Goal: Task Accomplishment & Management: Manage account settings

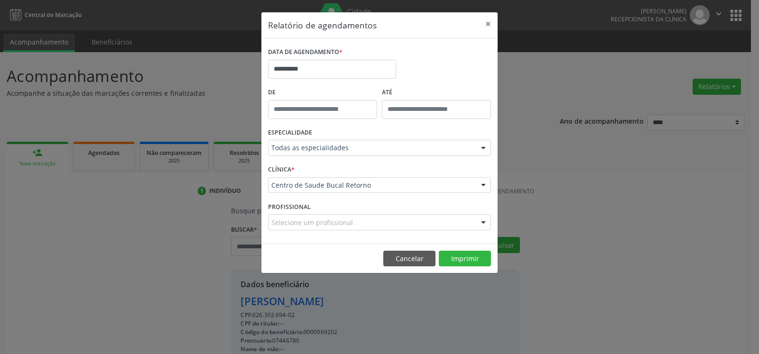
select select "*"
click at [322, 71] on input "**********" at bounding box center [332, 69] width 128 height 19
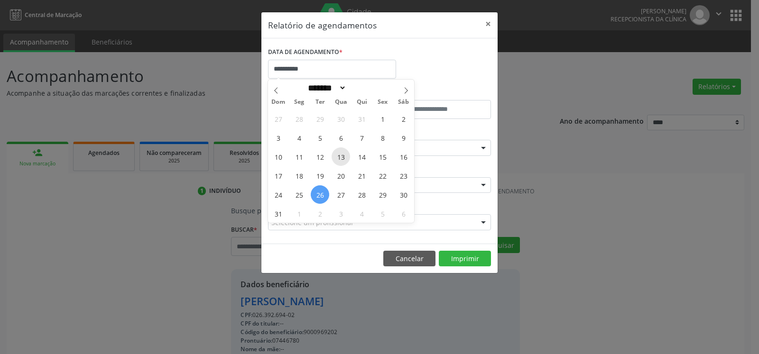
click at [340, 155] on span "13" at bounding box center [341, 157] width 18 height 18
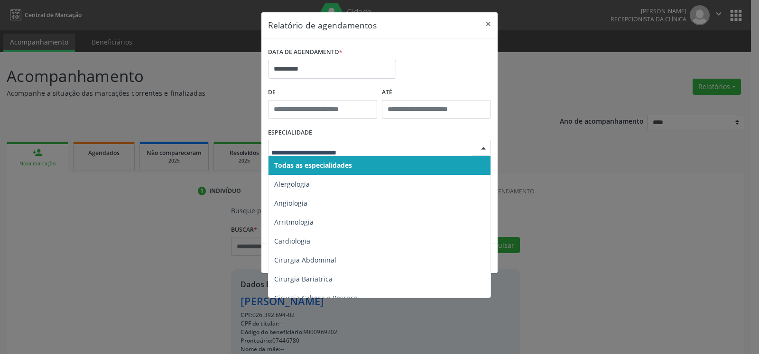
click at [358, 170] on span "Todas as especialidades" at bounding box center [379, 165] width 223 height 19
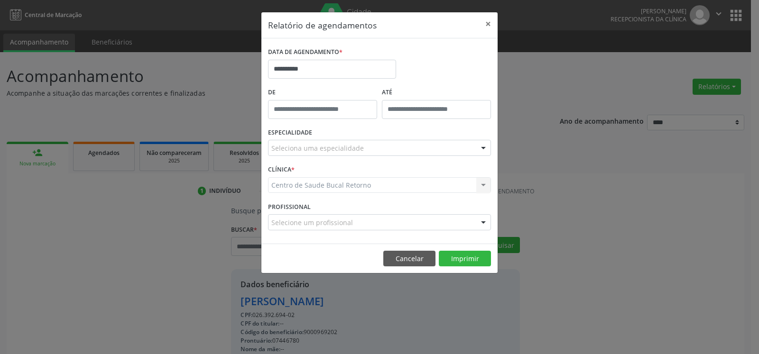
click at [368, 147] on div "Seleciona uma especialidade" at bounding box center [379, 148] width 223 height 16
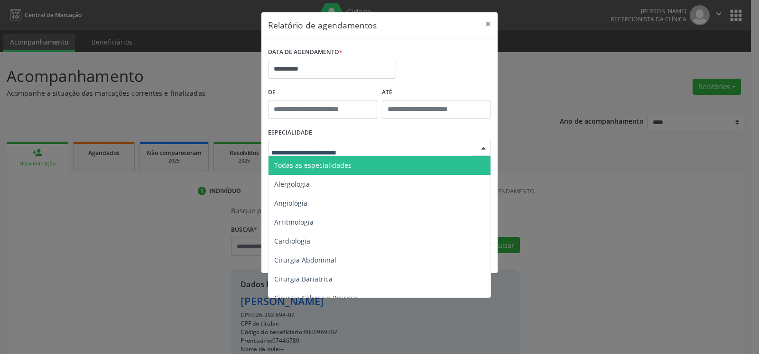
click at [361, 158] on span "Todas as especialidades" at bounding box center [379, 165] width 223 height 19
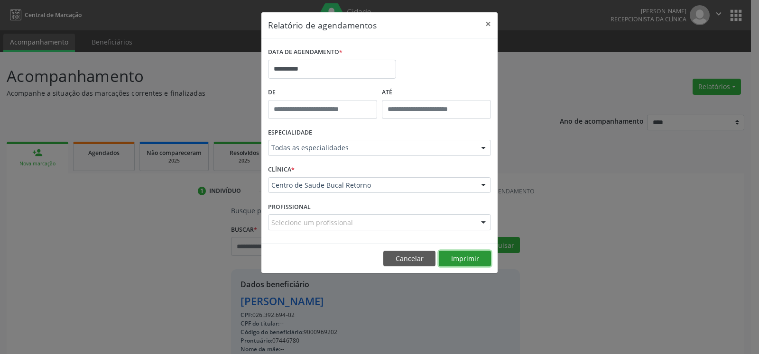
click at [465, 260] on button "Imprimir" at bounding box center [465, 259] width 52 height 16
click at [492, 22] on button "×" at bounding box center [488, 23] width 19 height 23
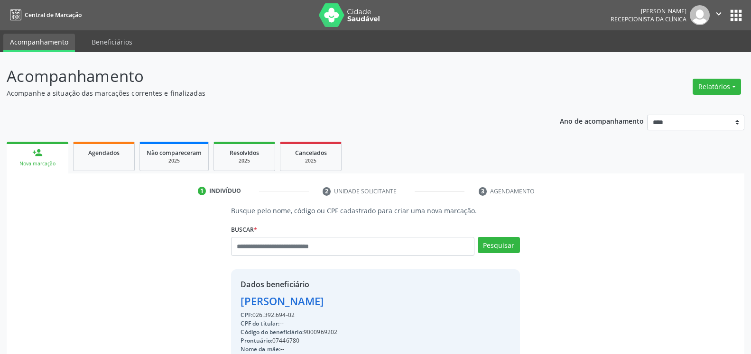
drag, startPoint x: 94, startPoint y: 156, endPoint x: 429, endPoint y: 235, distance: 344.1
click at [94, 157] on span "Agendados" at bounding box center [103, 153] width 31 height 8
select select "*"
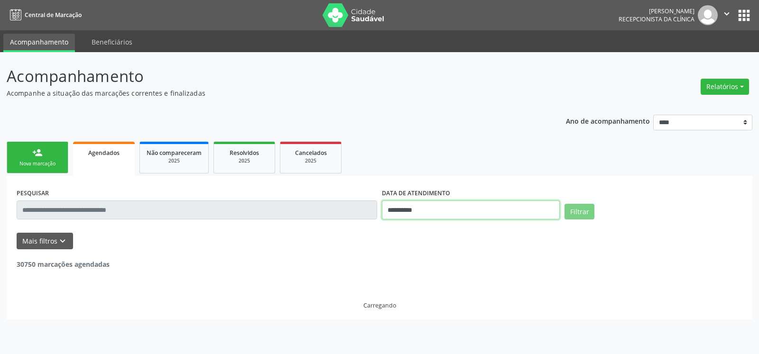
click at [408, 216] on input "**********" at bounding box center [471, 210] width 178 height 19
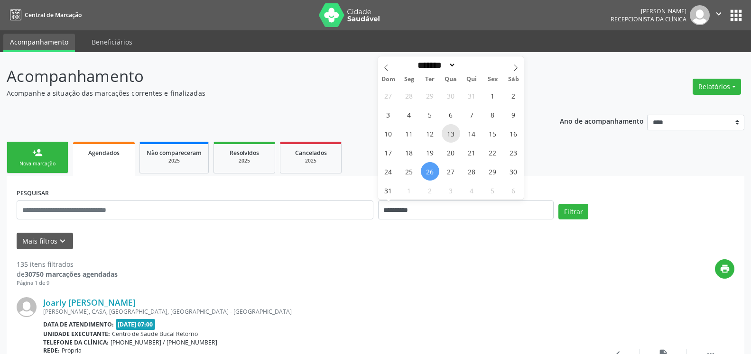
click at [455, 137] on span "13" at bounding box center [451, 133] width 18 height 18
type input "**********"
click at [455, 137] on span "13" at bounding box center [451, 133] width 18 height 18
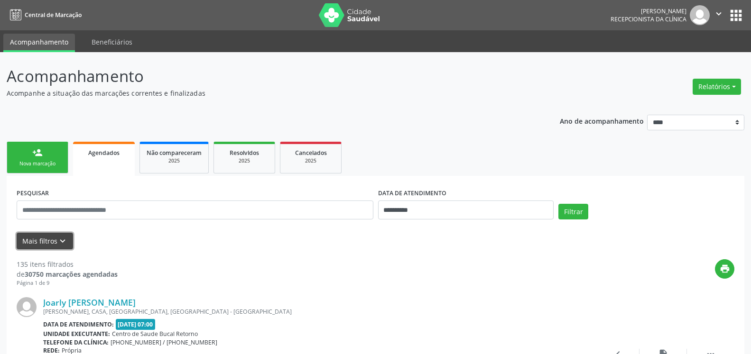
click at [65, 245] on icon "keyboard_arrow_down" at bounding box center [62, 241] width 10 height 10
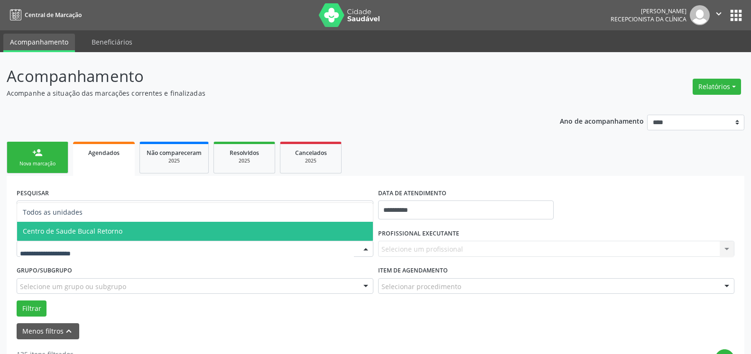
click at [112, 226] on span "Centro de Saude Bucal Retorno" at bounding box center [195, 231] width 356 height 19
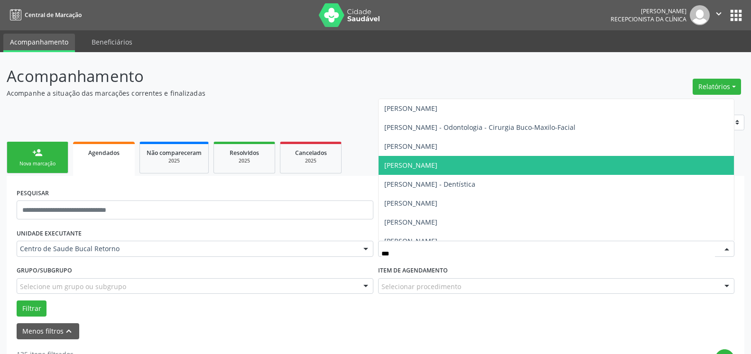
click at [436, 166] on span "[PERSON_NAME]" at bounding box center [410, 165] width 53 height 9
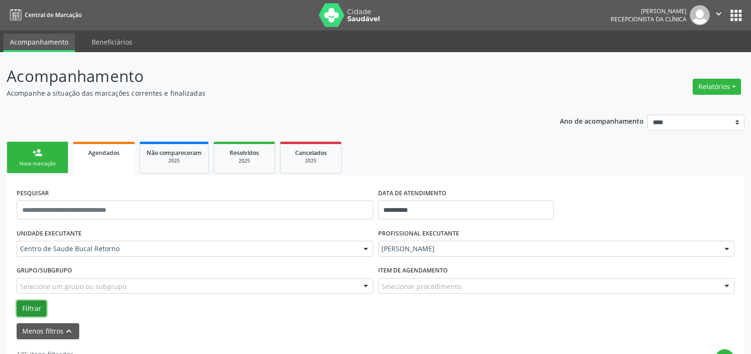
click at [29, 304] on button "Filtrar" at bounding box center [32, 309] width 30 height 16
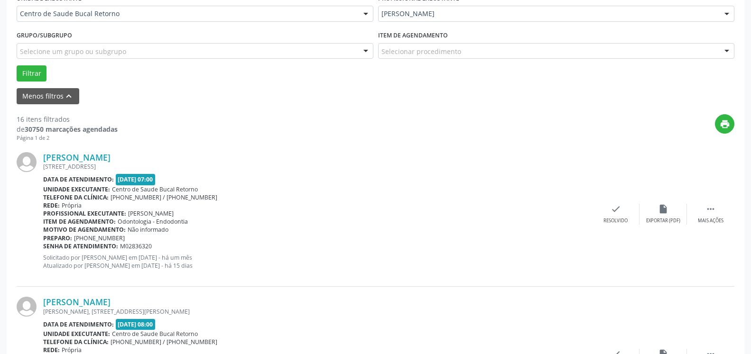
scroll to position [242, 0]
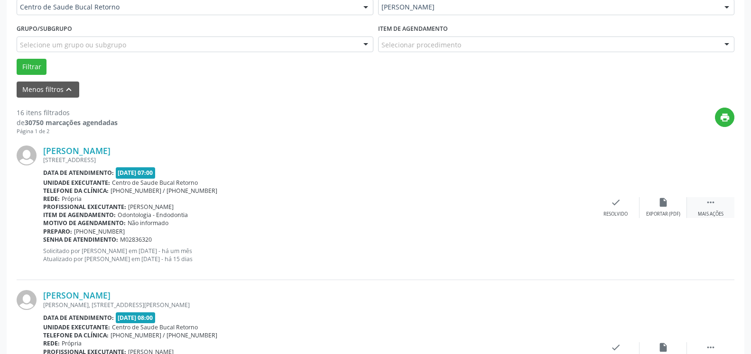
click at [703, 203] on div " Mais ações" at bounding box center [710, 207] width 47 height 20
click at [657, 205] on div "alarm_off Não compareceu" at bounding box center [662, 207] width 47 height 20
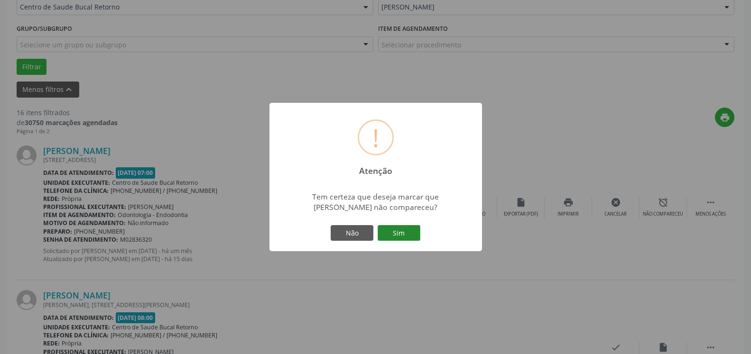
click at [392, 232] on button "Sim" at bounding box center [399, 233] width 43 height 16
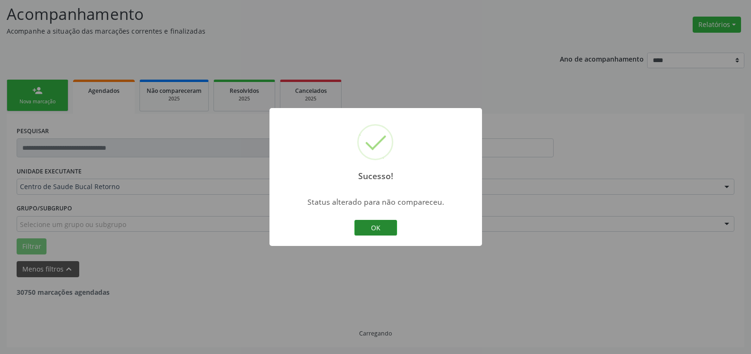
scroll to position [62, 0]
click at [366, 227] on button "OK" at bounding box center [375, 228] width 43 height 16
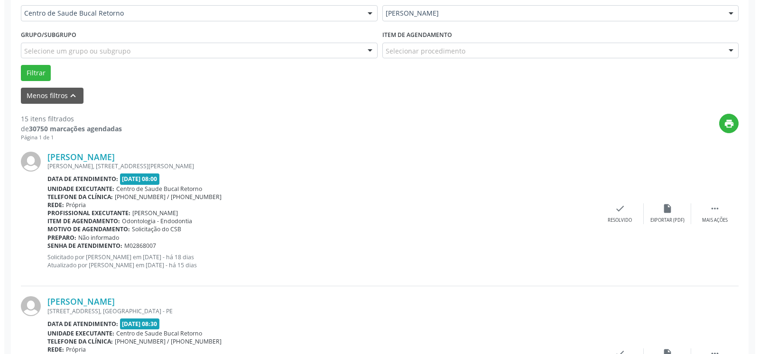
scroll to position [256, 0]
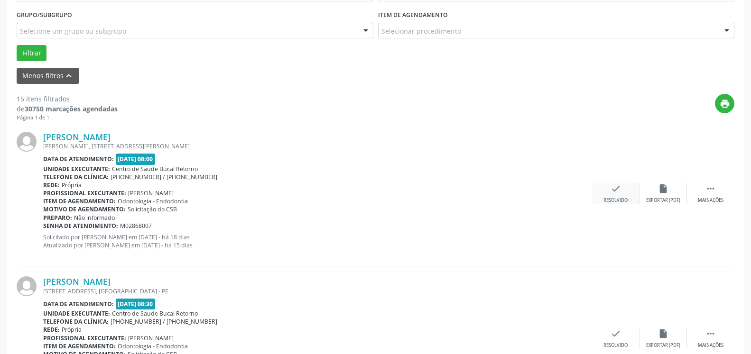
click at [619, 194] on icon "check" at bounding box center [615, 189] width 10 height 10
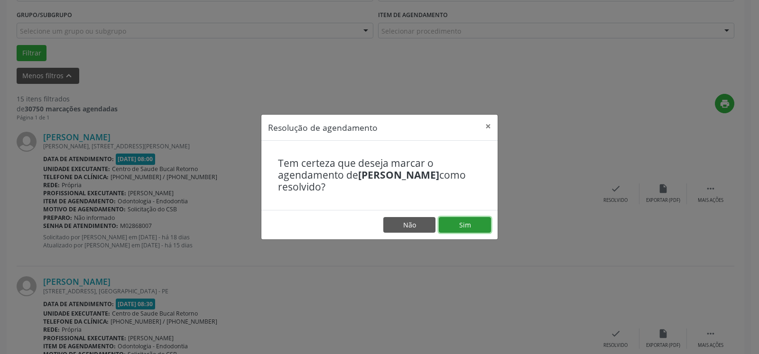
click at [478, 225] on button "Sim" at bounding box center [465, 225] width 52 height 16
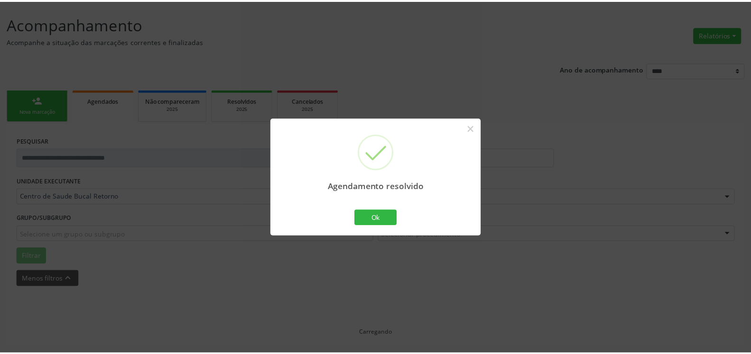
scroll to position [52, 0]
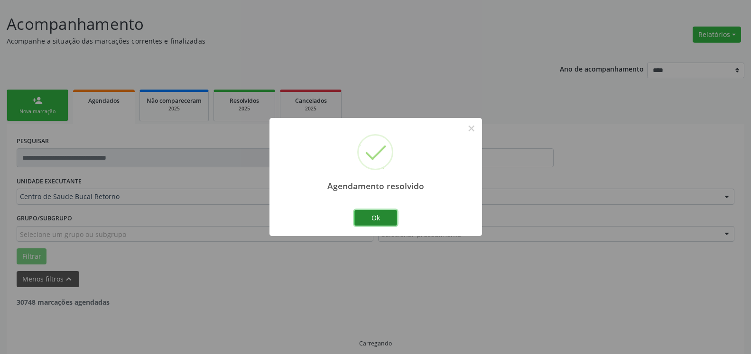
click at [376, 219] on button "Ok" at bounding box center [375, 218] width 43 height 16
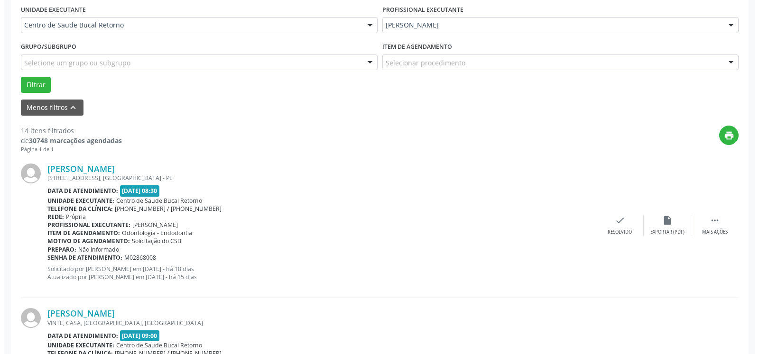
scroll to position [294, 0]
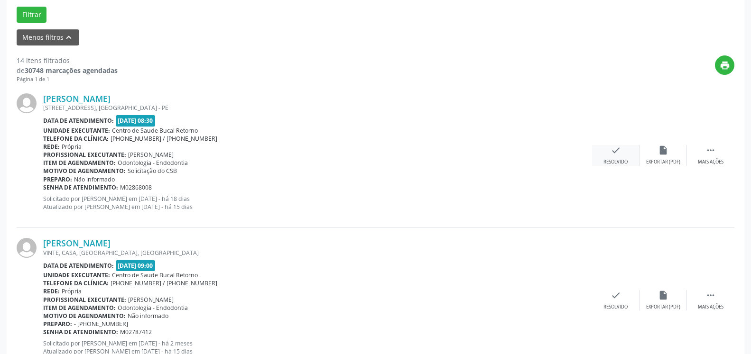
click at [616, 156] on icon "check" at bounding box center [615, 150] width 10 height 10
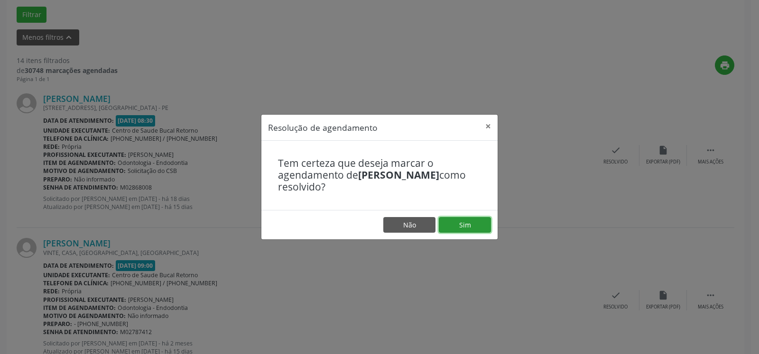
click at [480, 227] on button "Sim" at bounding box center [465, 225] width 52 height 16
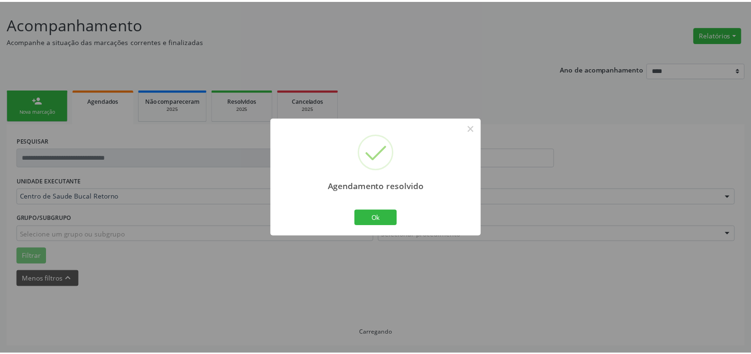
scroll to position [52, 0]
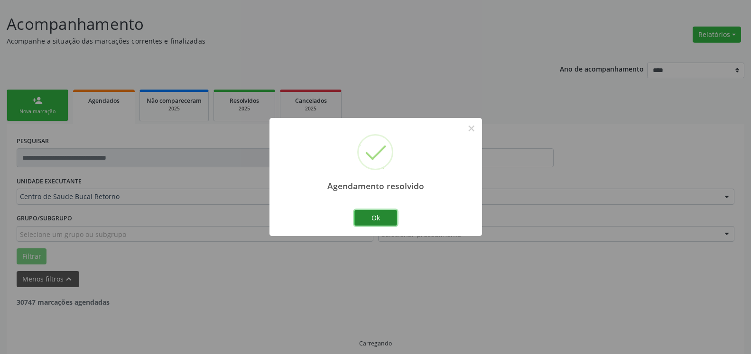
click at [364, 217] on button "Ok" at bounding box center [375, 218] width 43 height 16
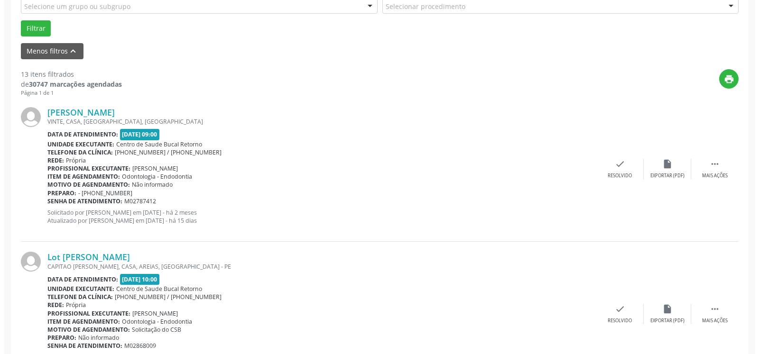
scroll to position [294, 0]
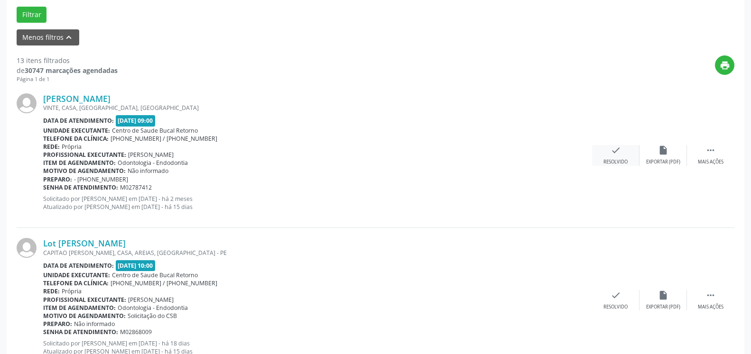
click at [614, 149] on icon "check" at bounding box center [615, 150] width 10 height 10
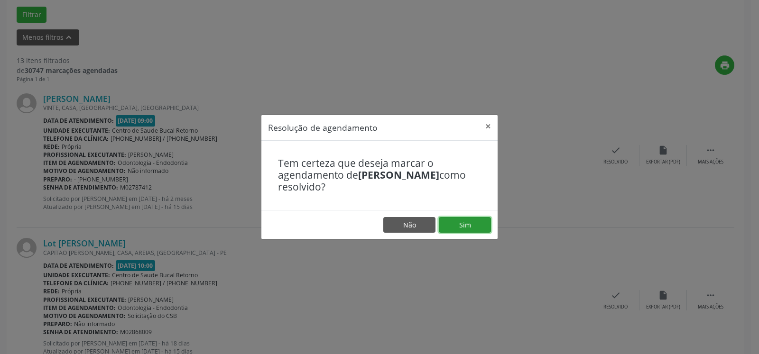
click at [459, 227] on button "Sim" at bounding box center [465, 225] width 52 height 16
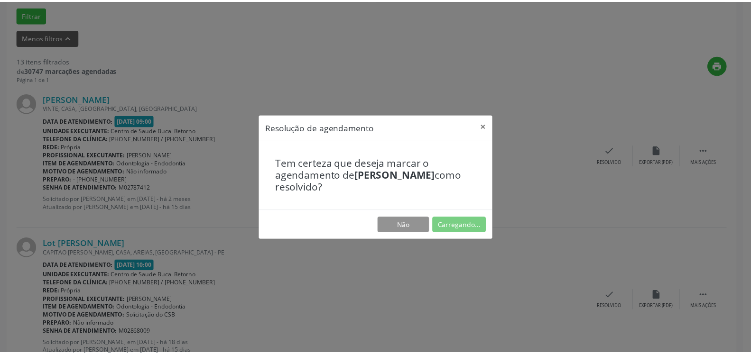
scroll to position [52, 0]
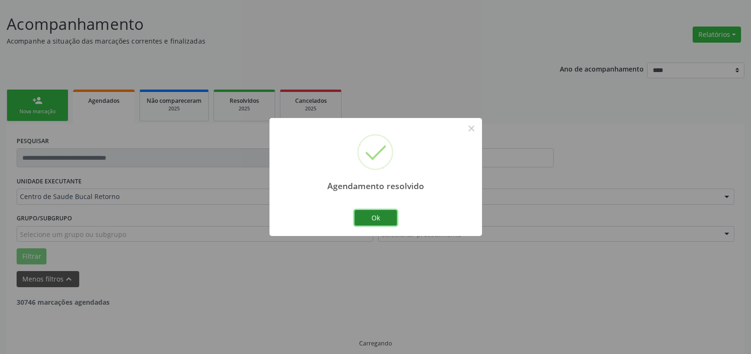
click at [379, 221] on button "Ok" at bounding box center [375, 218] width 43 height 16
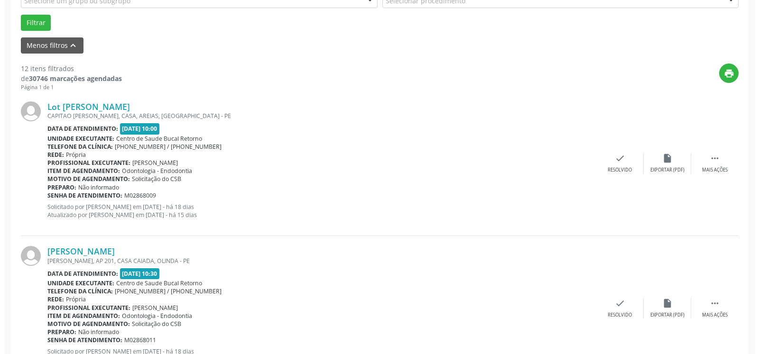
scroll to position [294, 0]
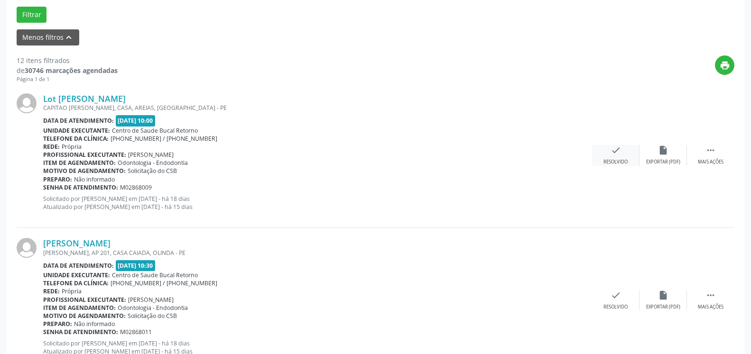
click at [613, 156] on icon "check" at bounding box center [615, 150] width 10 height 10
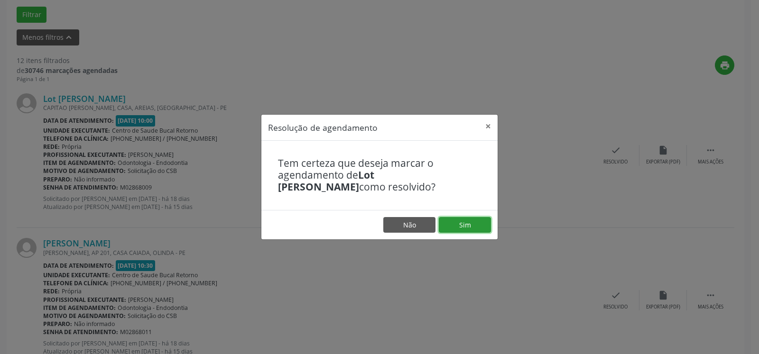
click at [476, 222] on button "Sim" at bounding box center [465, 225] width 52 height 16
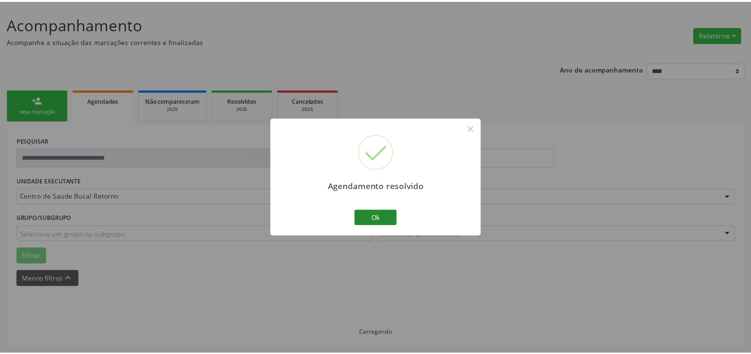
scroll to position [52, 0]
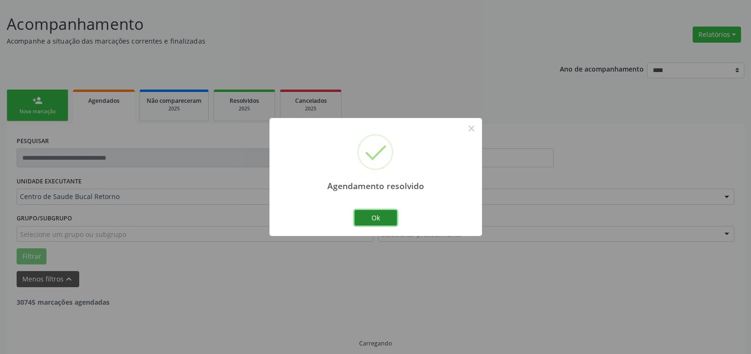
click at [386, 222] on button "Ok" at bounding box center [375, 218] width 43 height 16
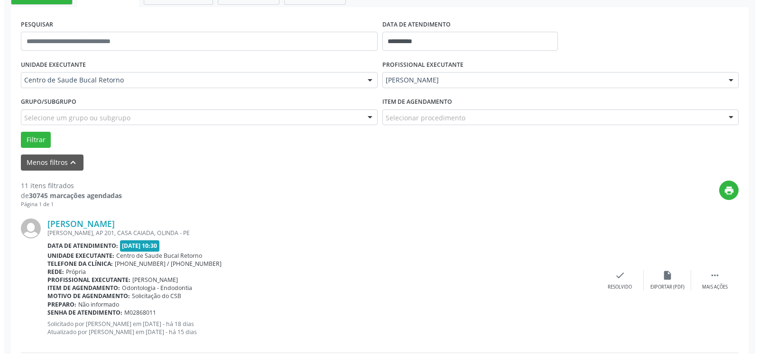
scroll to position [197, 0]
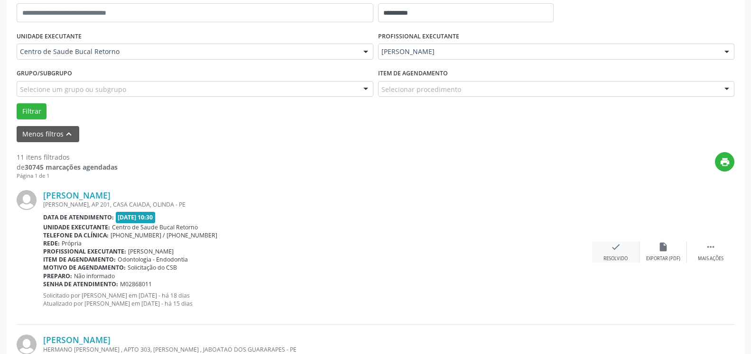
click at [616, 252] on icon "check" at bounding box center [615, 247] width 10 height 10
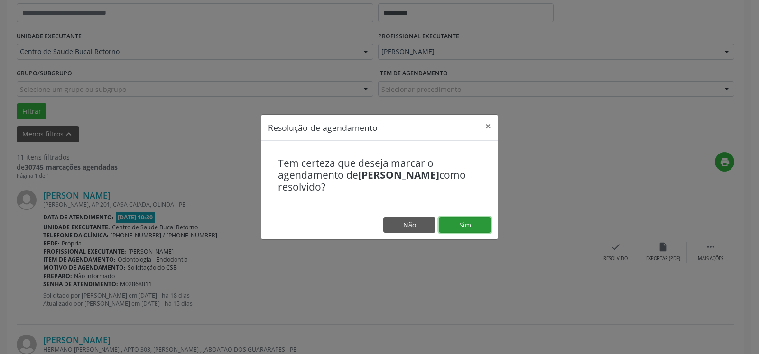
click at [472, 225] on button "Sim" at bounding box center [465, 225] width 52 height 16
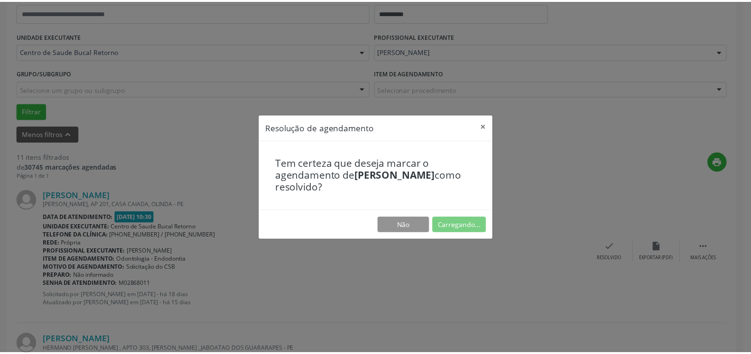
scroll to position [52, 0]
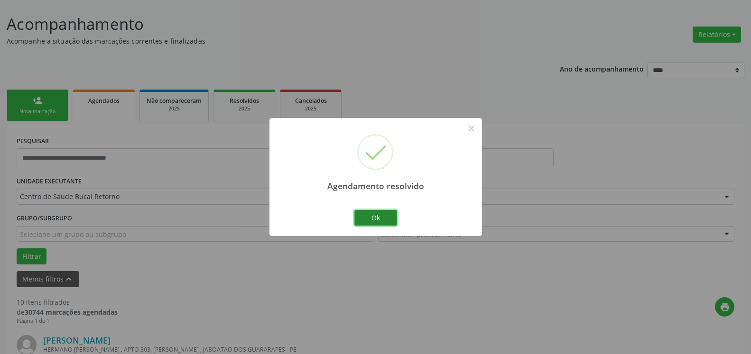
click at [378, 216] on button "Ok" at bounding box center [375, 218] width 43 height 16
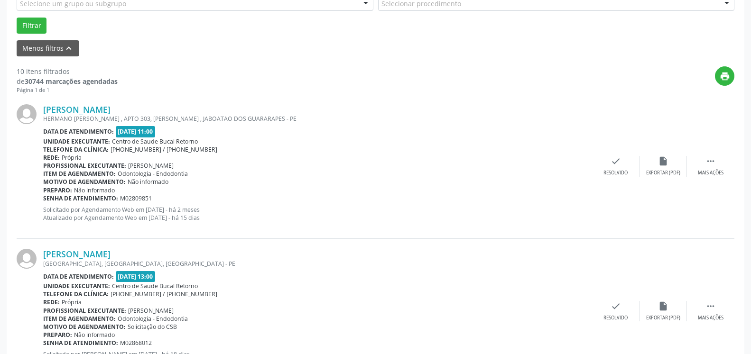
scroll to position [294, 0]
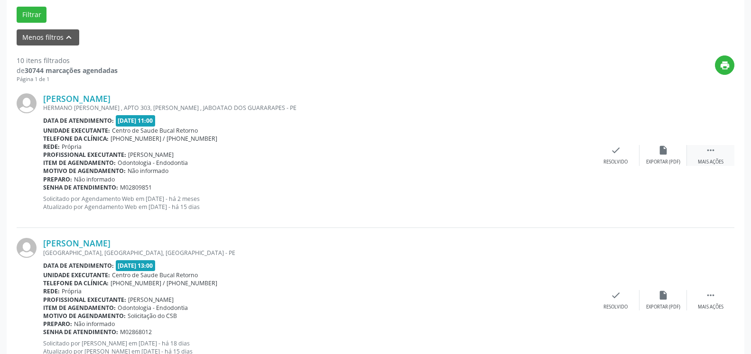
click at [712, 149] on icon "" at bounding box center [710, 150] width 10 height 10
click at [672, 152] on div "alarm_off Não compareceu" at bounding box center [662, 155] width 47 height 20
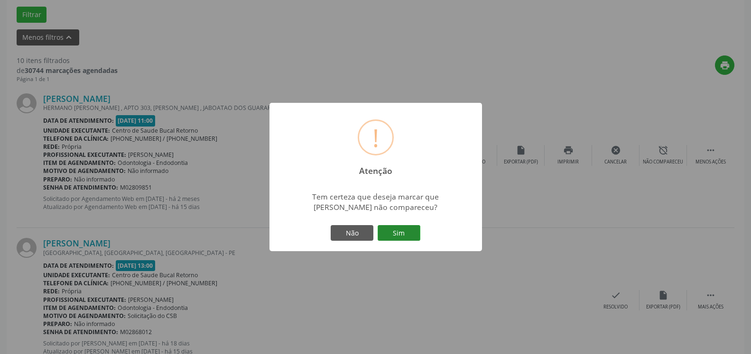
click at [403, 233] on button "Sim" at bounding box center [399, 233] width 43 height 16
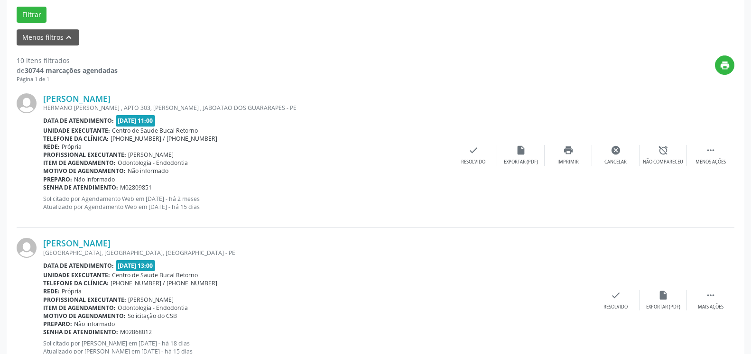
scroll to position [62, 0]
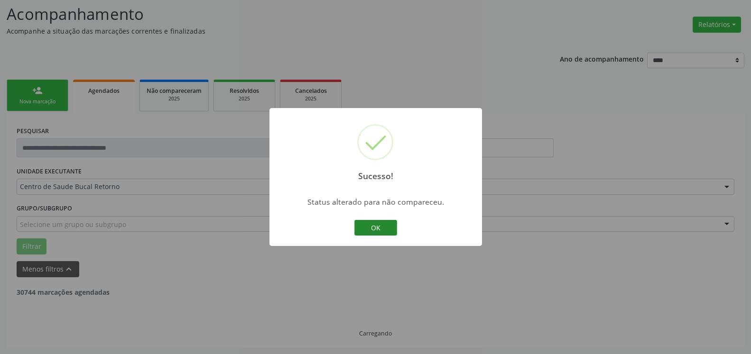
click at [379, 227] on button "OK" at bounding box center [375, 228] width 43 height 16
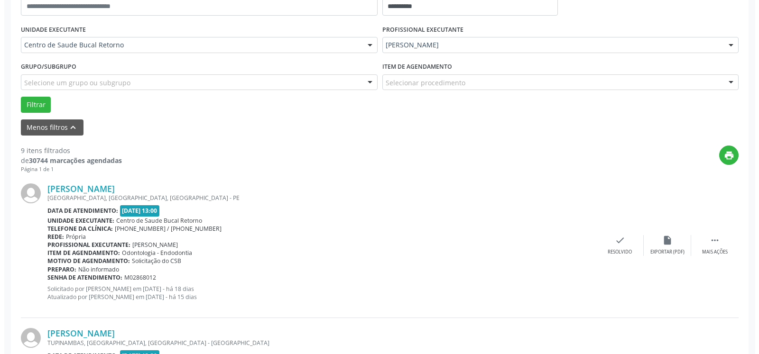
scroll to position [207, 0]
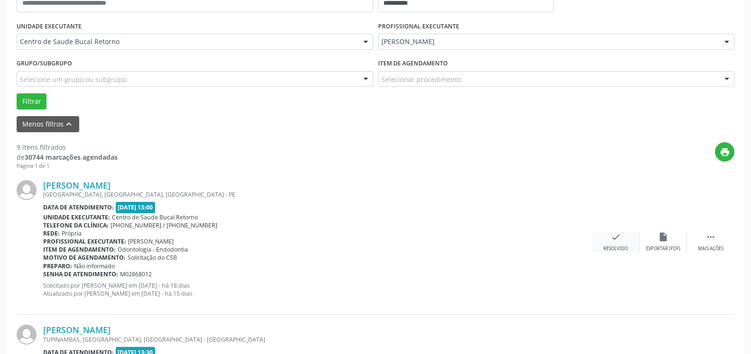
click at [616, 242] on icon "check" at bounding box center [615, 237] width 10 height 10
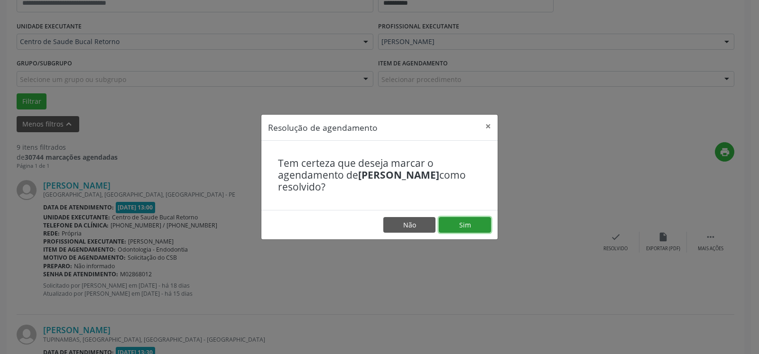
click at [464, 231] on button "Sim" at bounding box center [465, 225] width 52 height 16
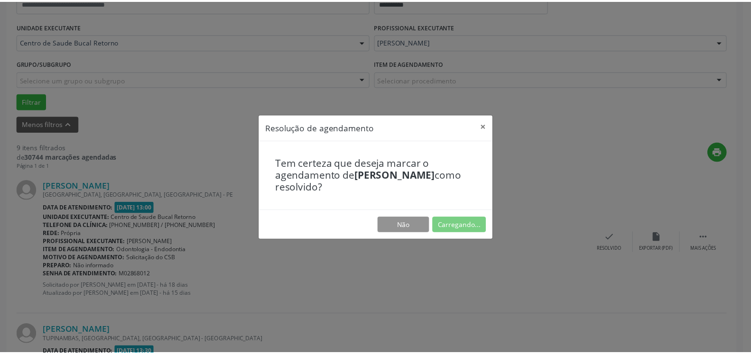
scroll to position [52, 0]
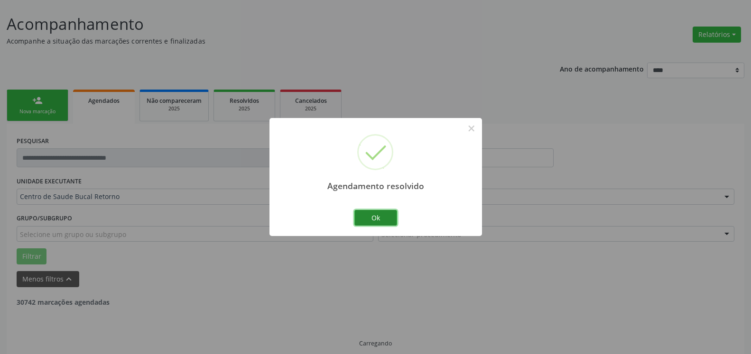
click at [368, 221] on button "Ok" at bounding box center [375, 218] width 43 height 16
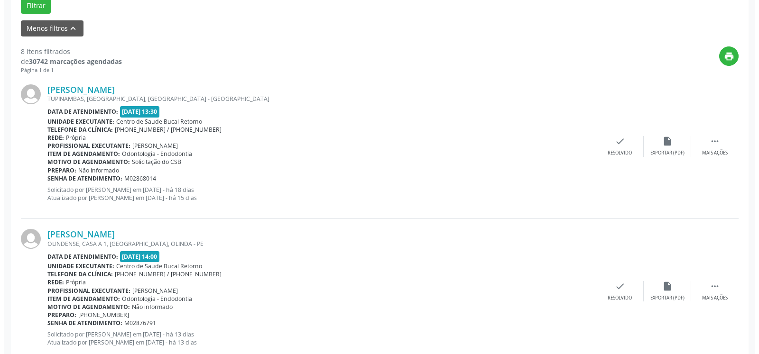
scroll to position [304, 0]
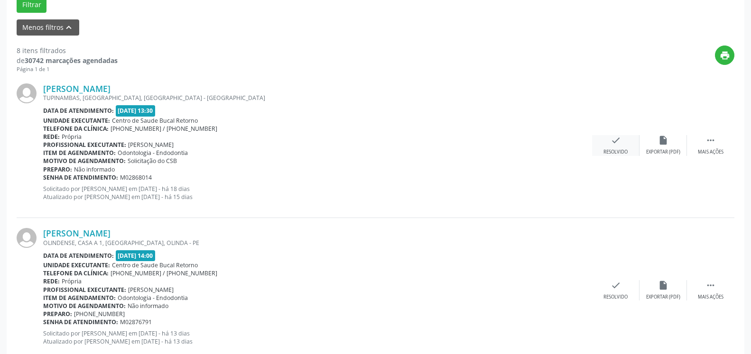
click at [612, 144] on icon "check" at bounding box center [615, 140] width 10 height 10
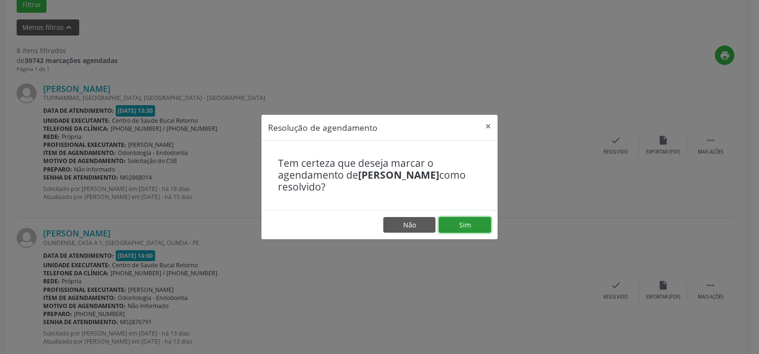
click at [457, 220] on button "Sim" at bounding box center [465, 225] width 52 height 16
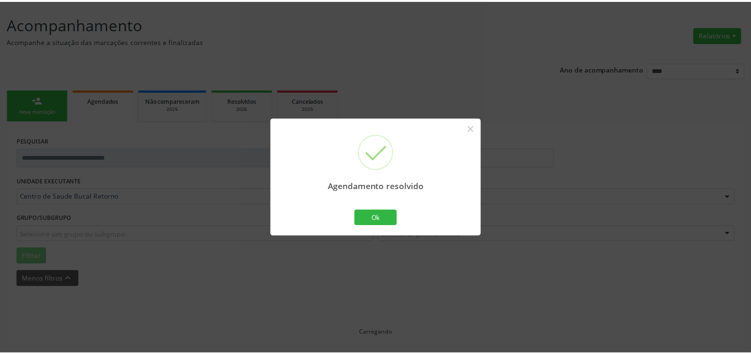
scroll to position [52, 0]
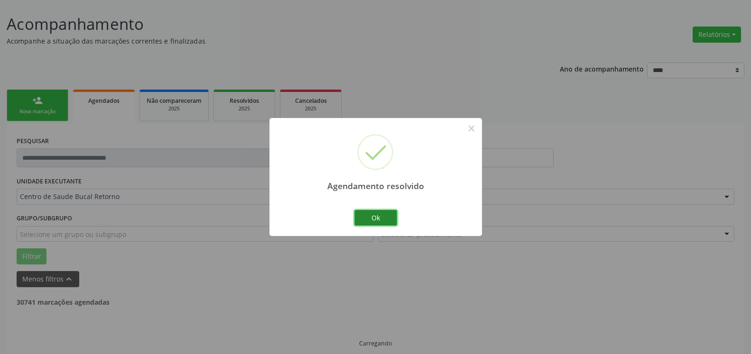
click at [369, 221] on button "Ok" at bounding box center [375, 218] width 43 height 16
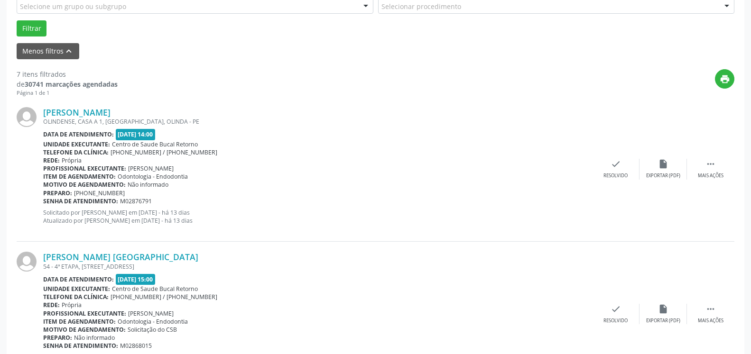
scroll to position [294, 0]
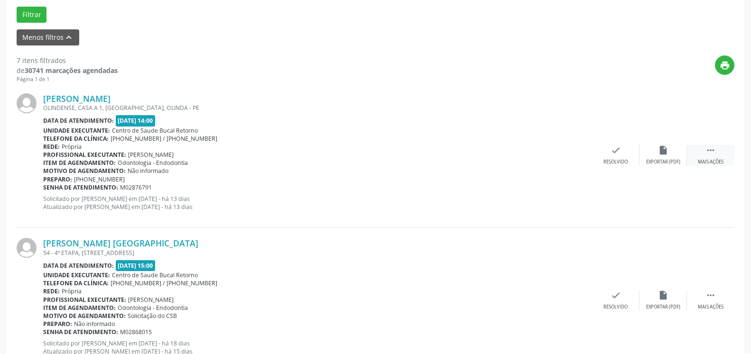
click at [716, 147] on div " Mais ações" at bounding box center [710, 155] width 47 height 20
click at [667, 152] on icon "alarm_off" at bounding box center [663, 150] width 10 height 10
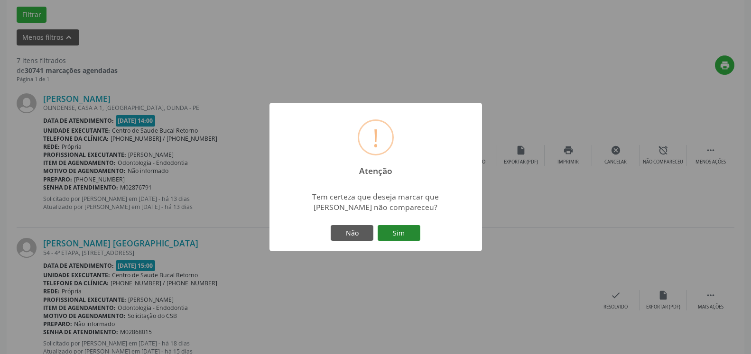
click at [402, 233] on button "Sim" at bounding box center [399, 233] width 43 height 16
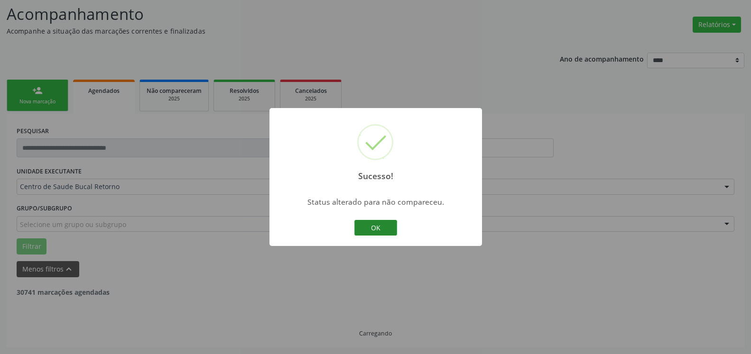
scroll to position [62, 0]
click at [384, 228] on button "OK" at bounding box center [375, 228] width 43 height 16
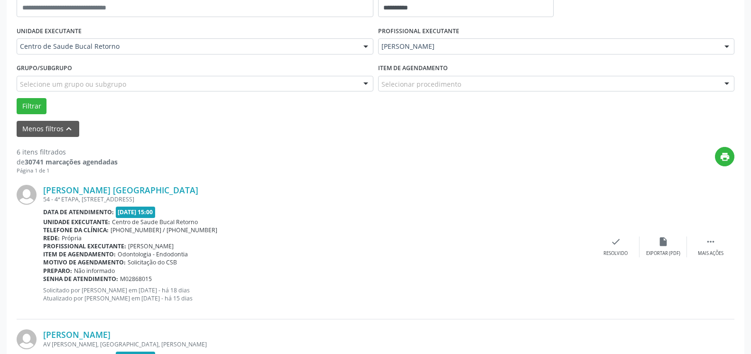
scroll to position [256, 0]
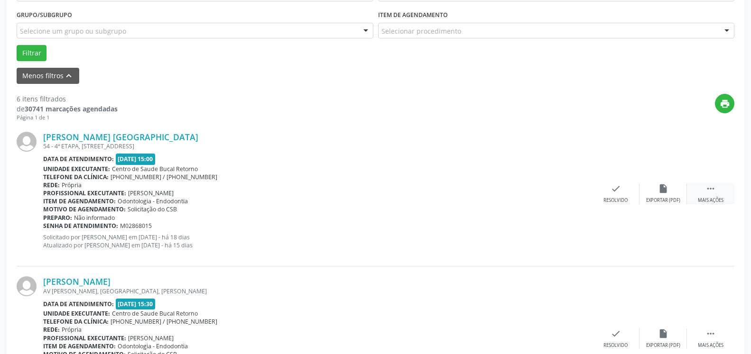
click at [710, 193] on icon "" at bounding box center [710, 189] width 10 height 10
click at [674, 192] on div "alarm_off Não compareceu" at bounding box center [662, 194] width 47 height 20
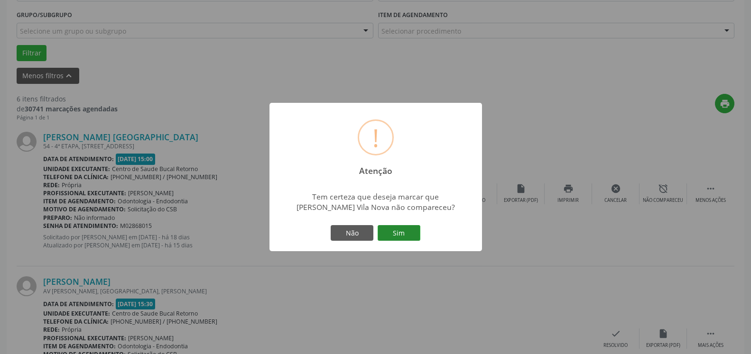
click at [397, 238] on button "Sim" at bounding box center [399, 233] width 43 height 16
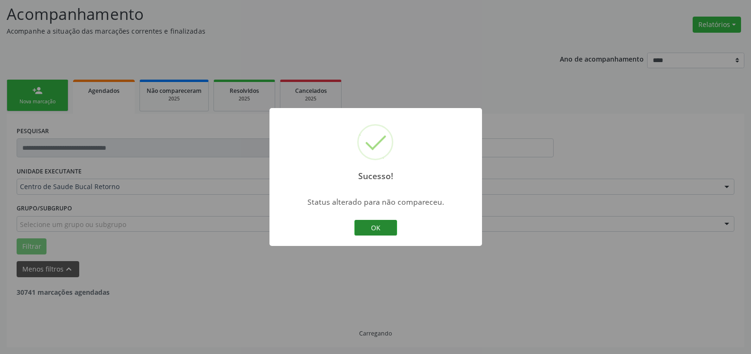
scroll to position [62, 0]
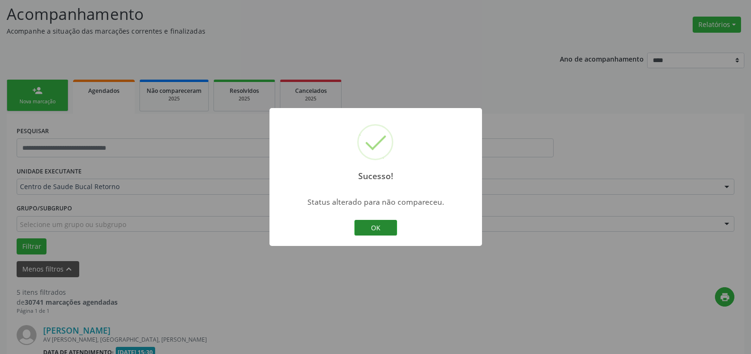
click at [370, 229] on button "OK" at bounding box center [375, 228] width 43 height 16
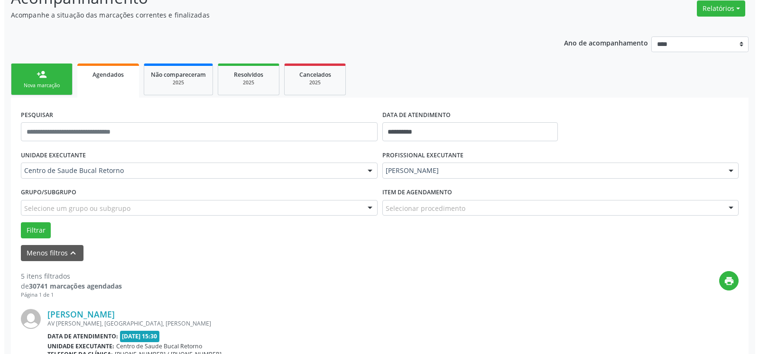
scroll to position [256, 0]
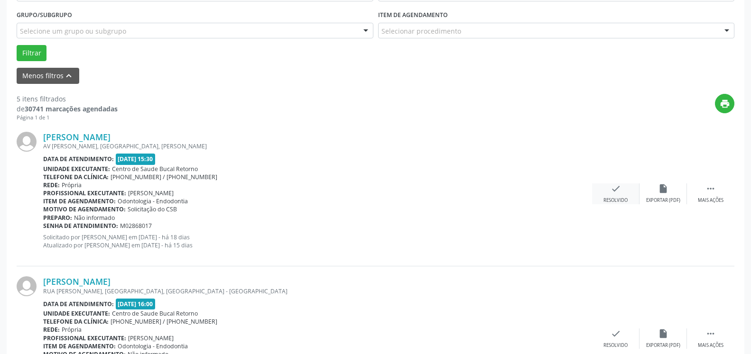
click at [613, 189] on icon "check" at bounding box center [615, 189] width 10 height 10
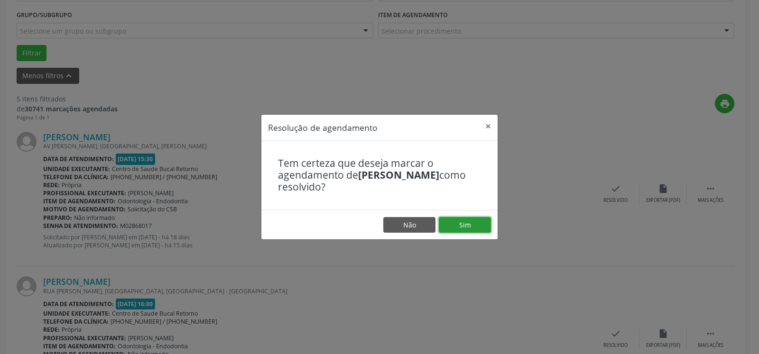
click at [477, 225] on button "Sim" at bounding box center [465, 225] width 52 height 16
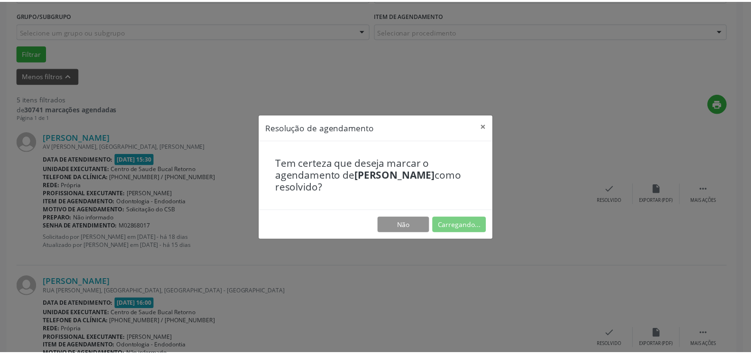
scroll to position [52, 0]
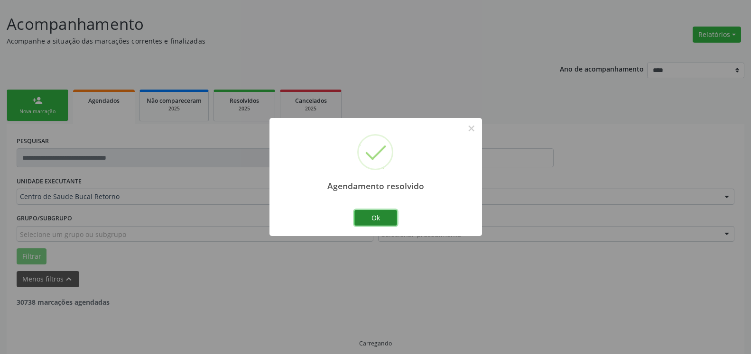
click at [368, 216] on button "Ok" at bounding box center [375, 218] width 43 height 16
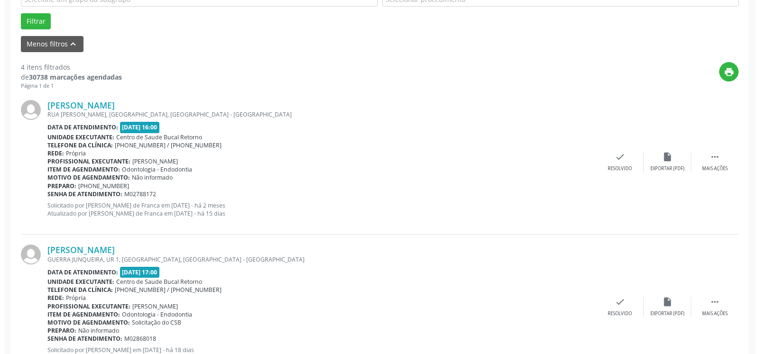
scroll to position [294, 0]
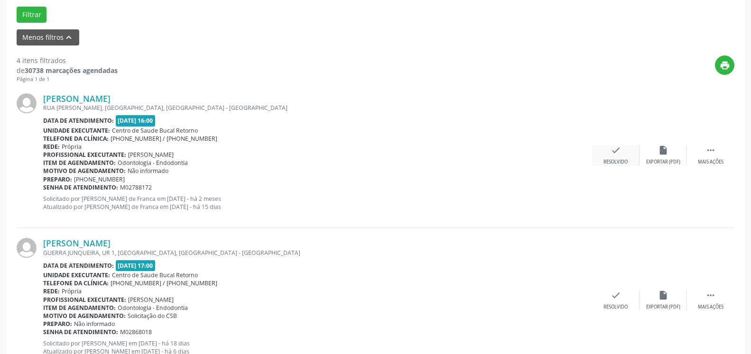
click at [615, 152] on icon "check" at bounding box center [615, 150] width 10 height 10
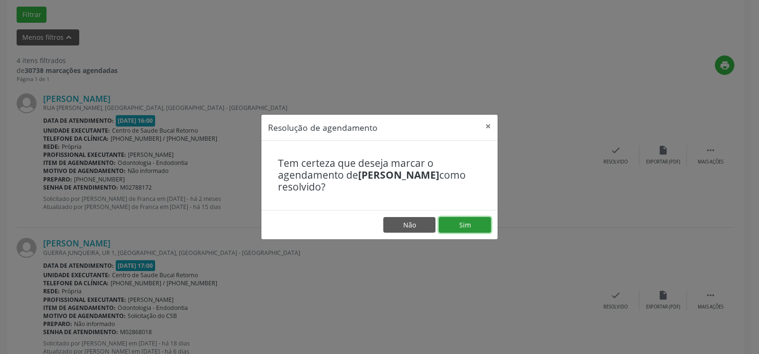
click at [449, 226] on button "Sim" at bounding box center [465, 225] width 52 height 16
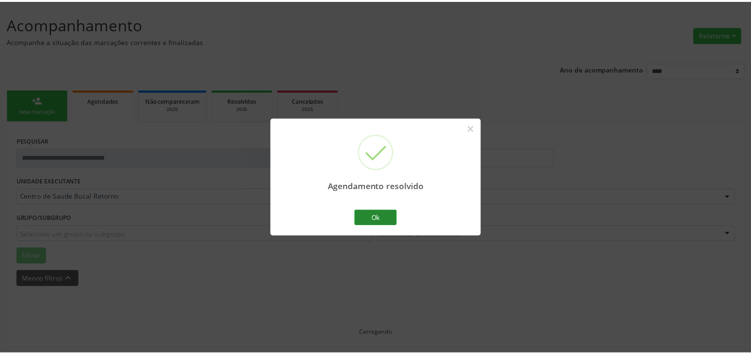
scroll to position [52, 0]
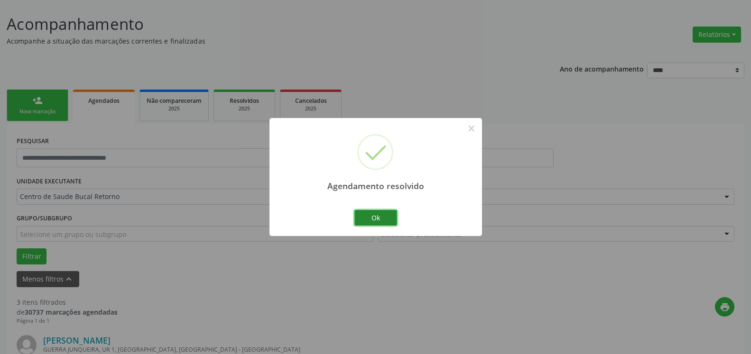
click at [378, 218] on button "Ok" at bounding box center [375, 218] width 43 height 16
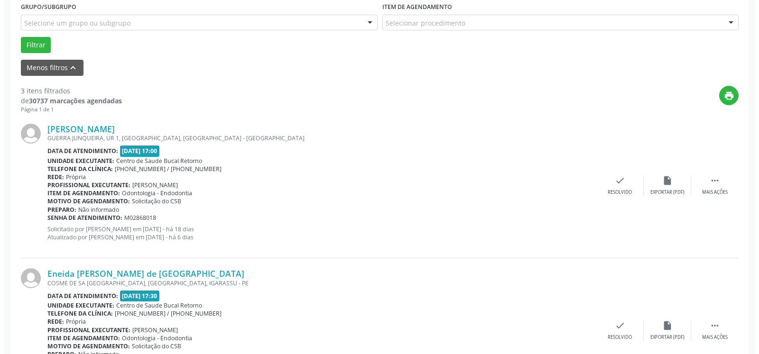
scroll to position [294, 0]
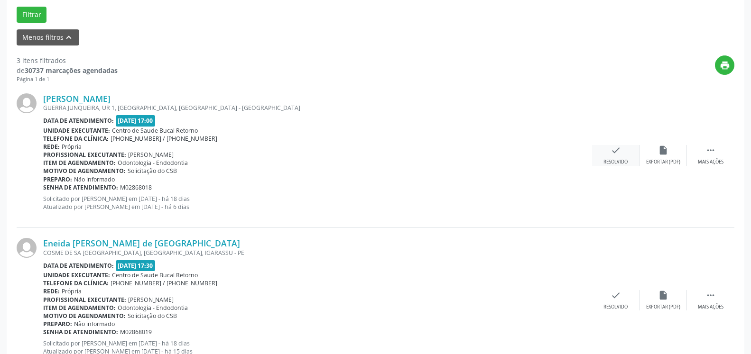
click at [618, 156] on icon "check" at bounding box center [615, 150] width 10 height 10
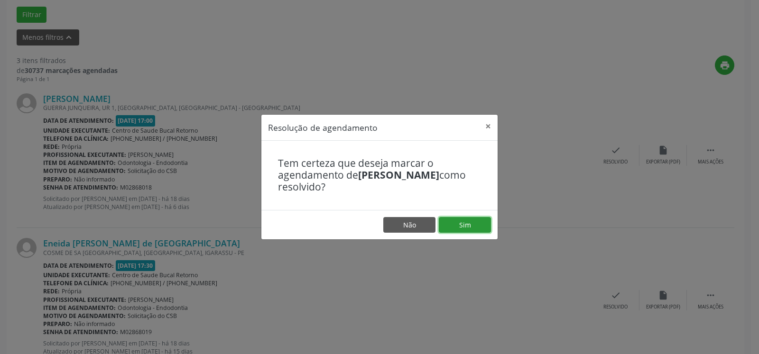
click at [470, 229] on button "Sim" at bounding box center [465, 225] width 52 height 16
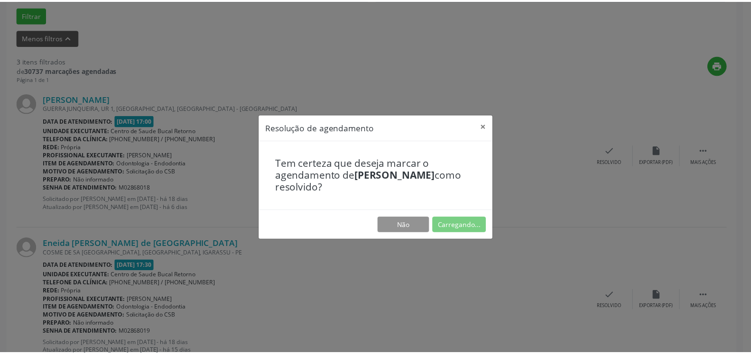
scroll to position [52, 0]
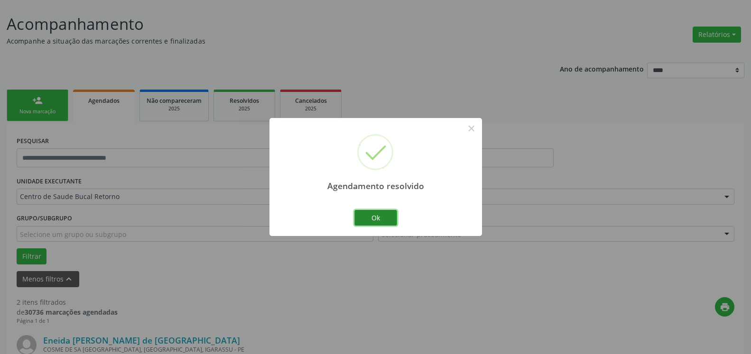
click at [376, 218] on button "Ok" at bounding box center [375, 218] width 43 height 16
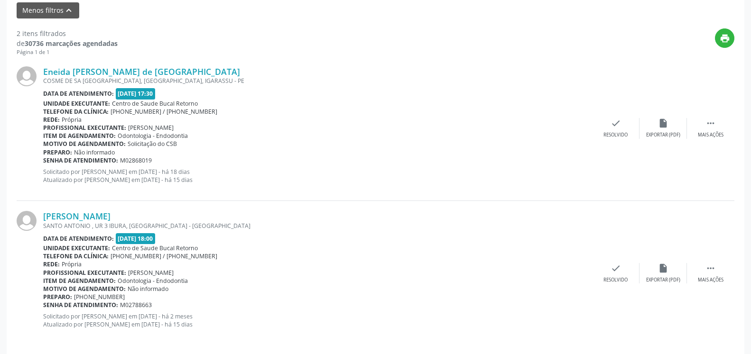
scroll to position [329, 0]
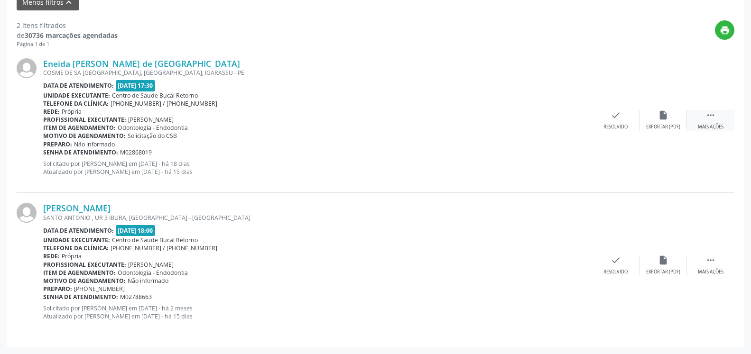
click at [715, 120] on icon "" at bounding box center [710, 115] width 10 height 10
click at [663, 115] on icon "alarm_off" at bounding box center [663, 115] width 10 height 10
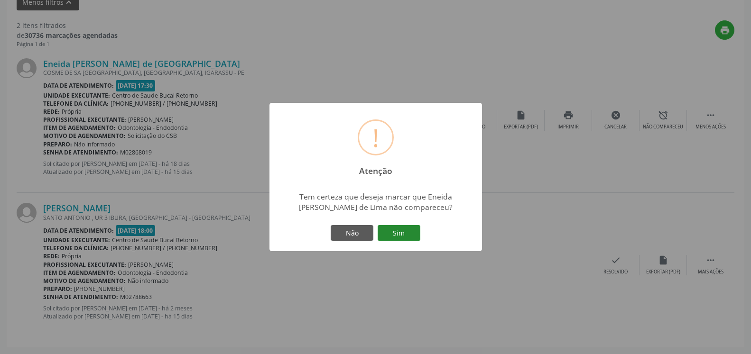
click at [401, 237] on button "Sim" at bounding box center [399, 233] width 43 height 16
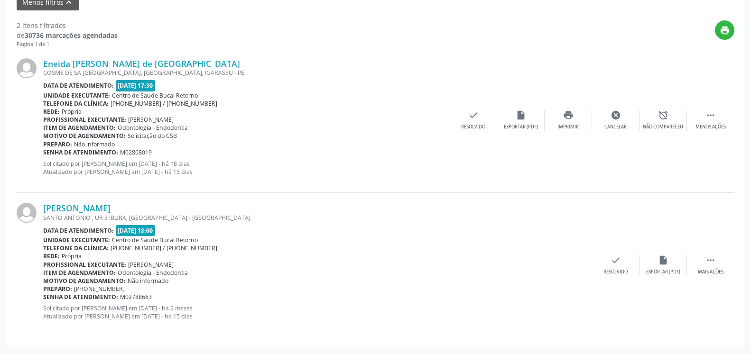
scroll to position [62, 0]
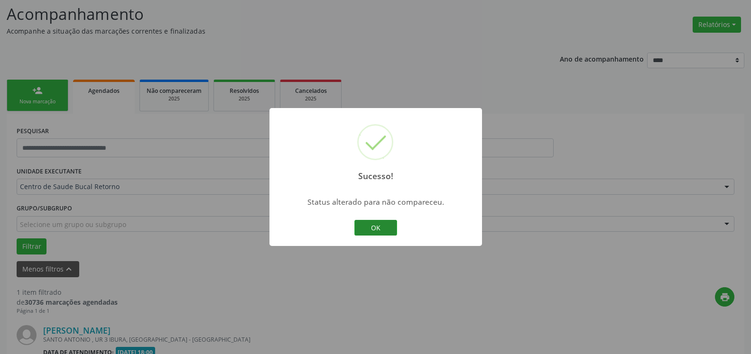
click at [361, 225] on button "OK" at bounding box center [375, 228] width 43 height 16
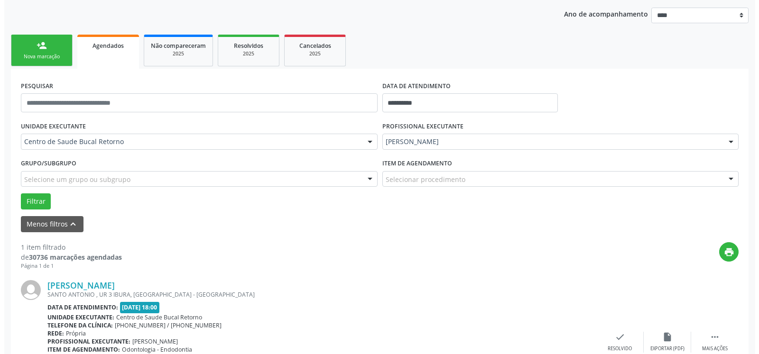
scroll to position [184, 0]
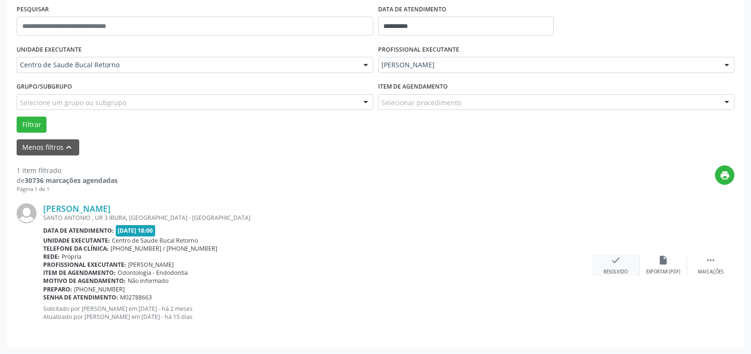
click at [618, 264] on icon "check" at bounding box center [615, 260] width 10 height 10
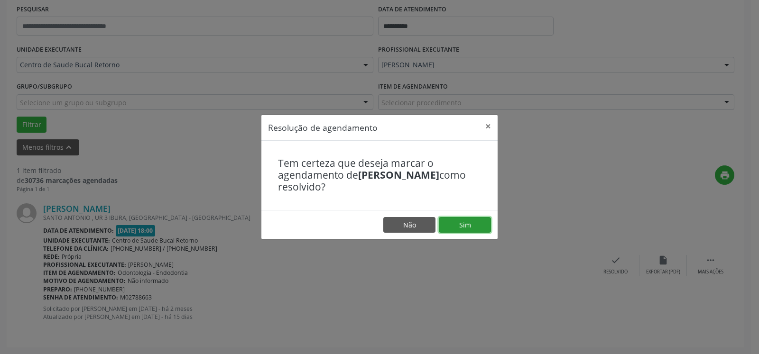
click at [453, 226] on button "Sim" at bounding box center [465, 225] width 52 height 16
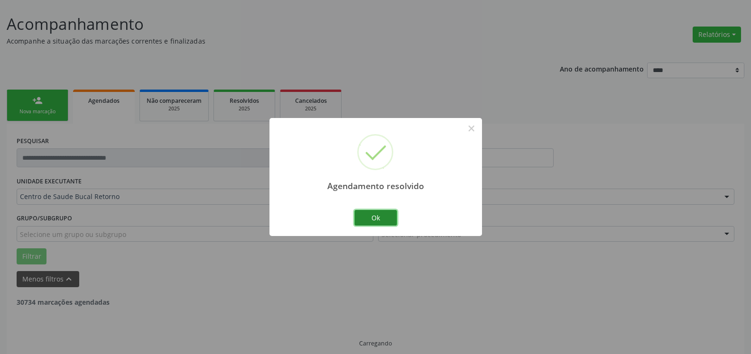
click at [372, 216] on button "Ok" at bounding box center [375, 218] width 43 height 16
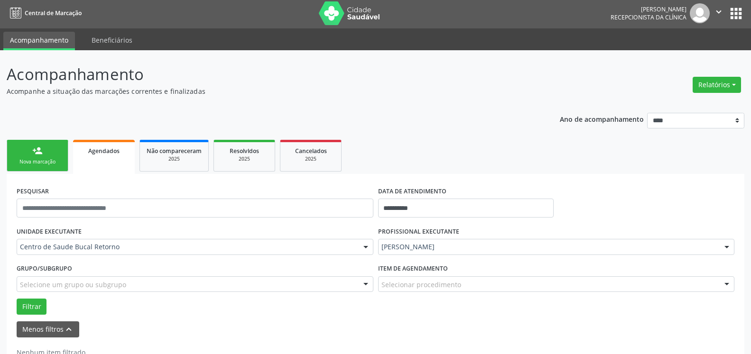
scroll to position [32, 0]
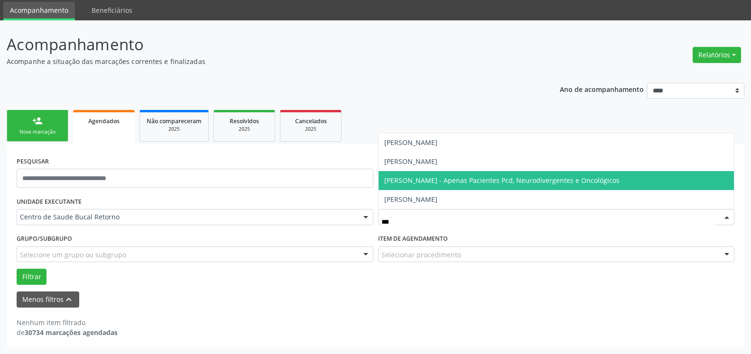
click at [467, 177] on span "[PERSON_NAME] - Apenas Pacientes Pcd, Neurodivergentes e Oncológicos" at bounding box center [501, 180] width 235 height 9
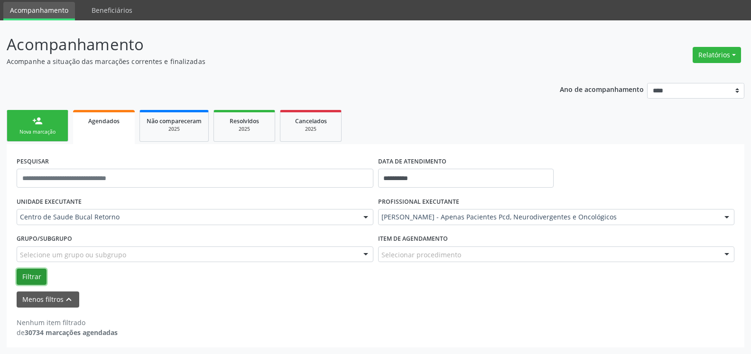
click at [34, 278] on button "Filtrar" at bounding box center [32, 277] width 30 height 16
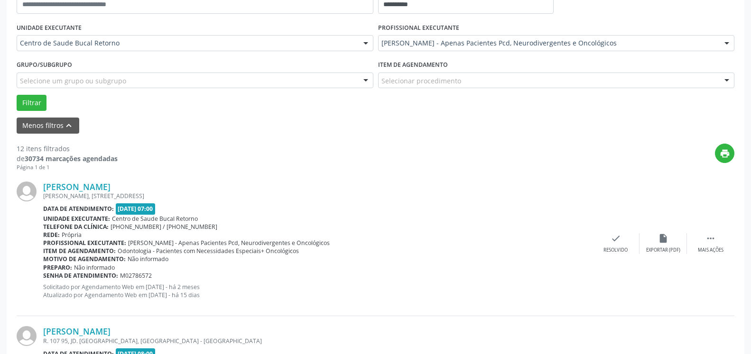
scroll to position [225, 0]
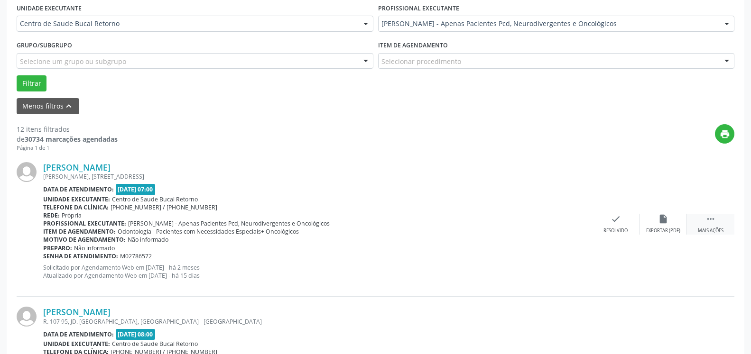
click at [717, 224] on div " Mais ações" at bounding box center [710, 224] width 47 height 20
click at [668, 217] on icon "alarm_off" at bounding box center [663, 219] width 10 height 10
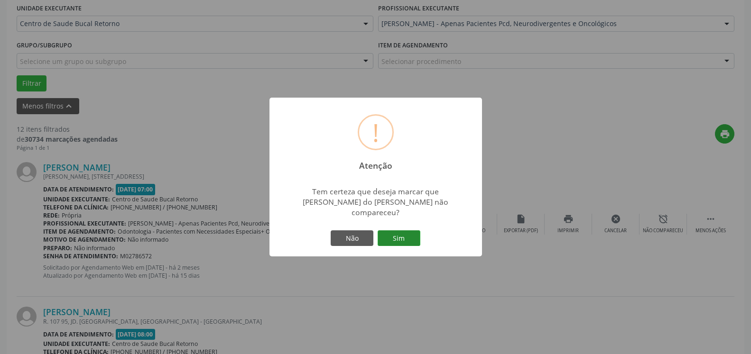
click at [413, 231] on button "Sim" at bounding box center [399, 239] width 43 height 16
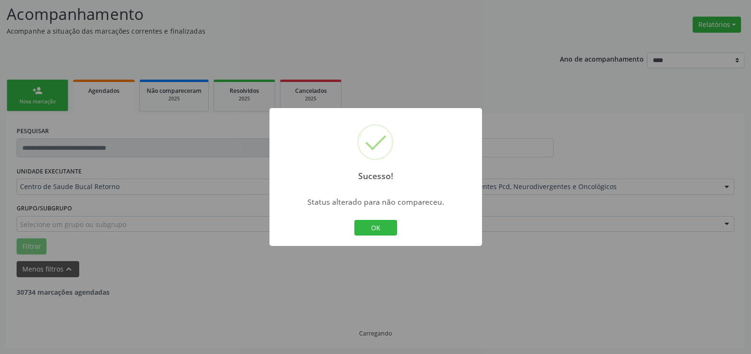
scroll to position [62, 0]
click at [380, 232] on button "OK" at bounding box center [375, 228] width 43 height 16
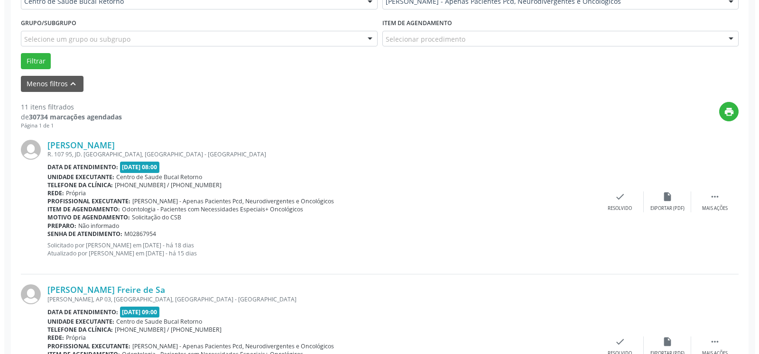
scroll to position [256, 0]
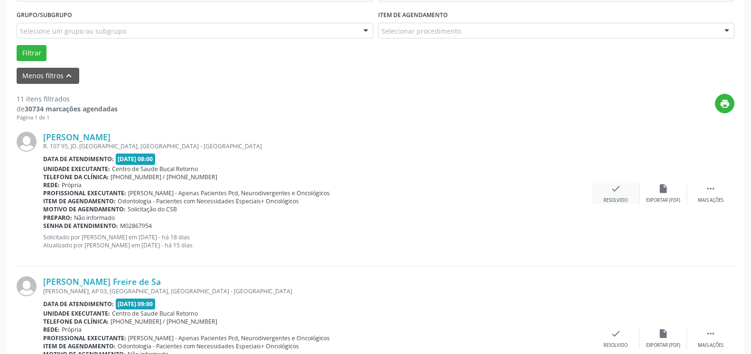
click at [624, 192] on div "check Resolvido" at bounding box center [615, 194] width 47 height 20
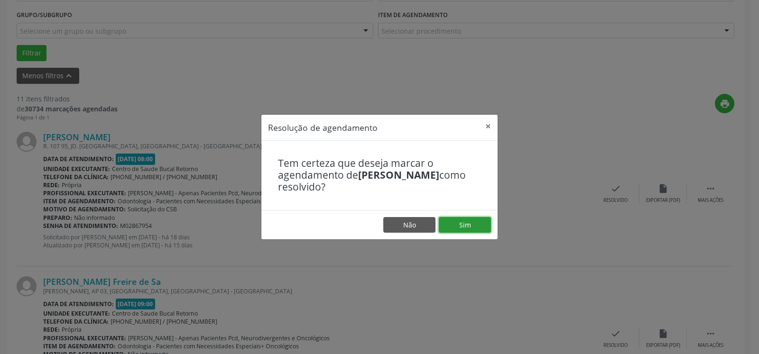
click at [472, 221] on button "Sim" at bounding box center [465, 225] width 52 height 16
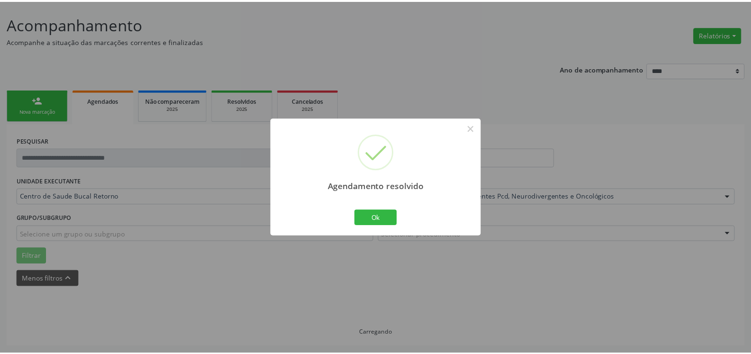
scroll to position [52, 0]
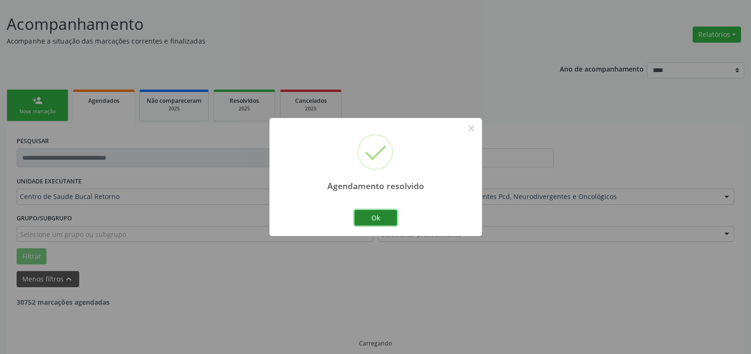
click at [367, 211] on button "Ok" at bounding box center [375, 218] width 43 height 16
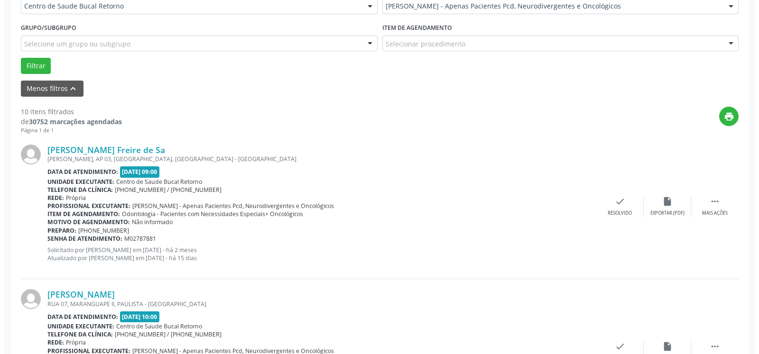
scroll to position [256, 0]
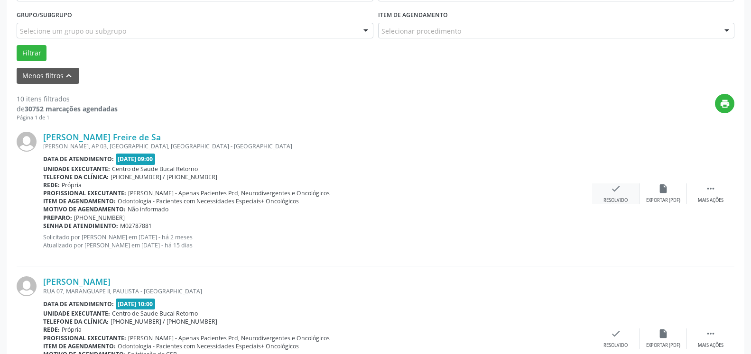
click at [623, 197] on div "check Resolvido" at bounding box center [615, 194] width 47 height 20
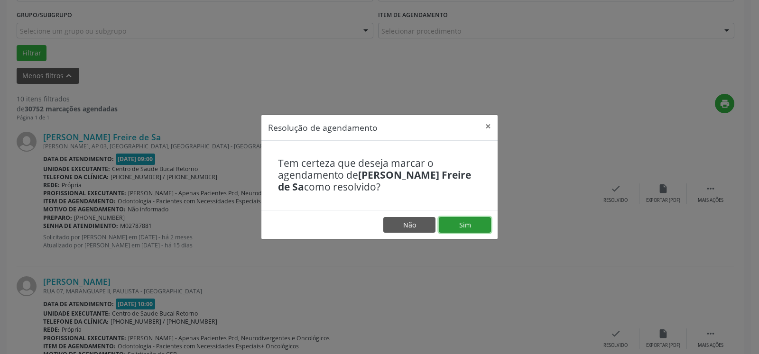
click at [464, 222] on button "Sim" at bounding box center [465, 225] width 52 height 16
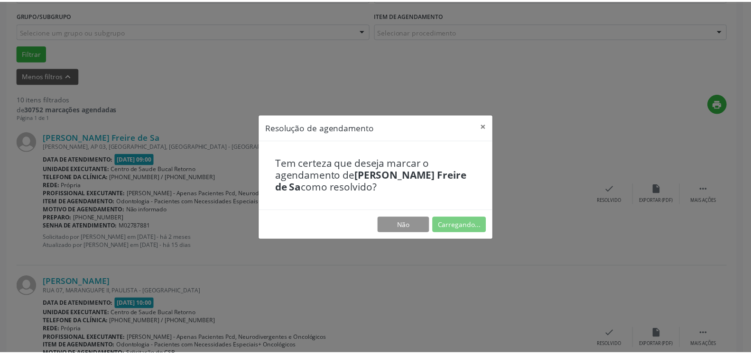
scroll to position [52, 0]
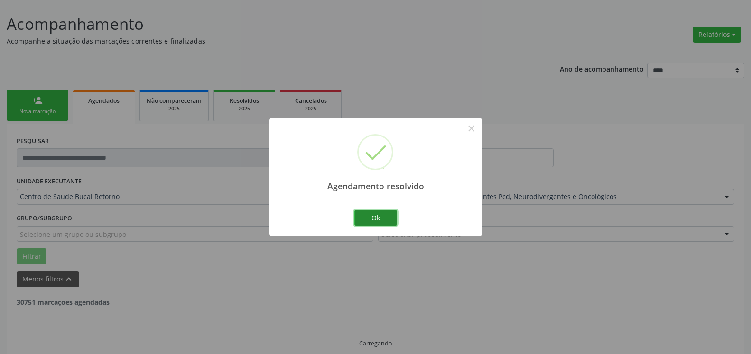
click at [392, 217] on button "Ok" at bounding box center [375, 218] width 43 height 16
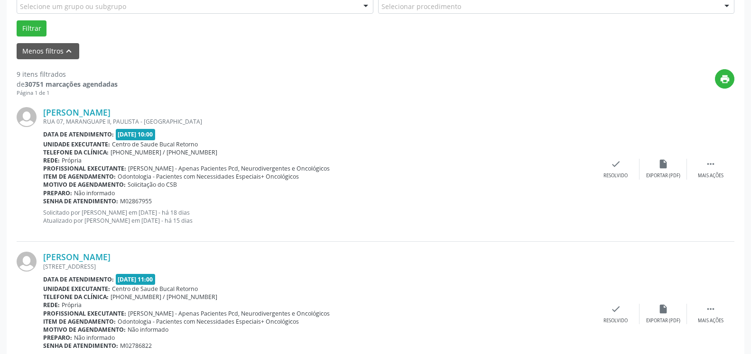
scroll to position [294, 0]
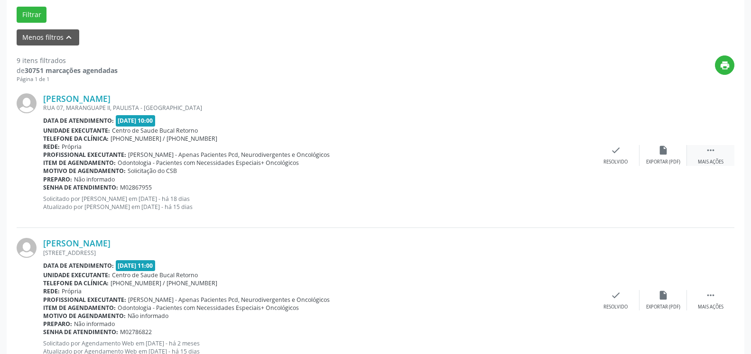
click at [716, 157] on div " Mais ações" at bounding box center [710, 155] width 47 height 20
click at [663, 152] on icon "alarm_off" at bounding box center [663, 150] width 10 height 10
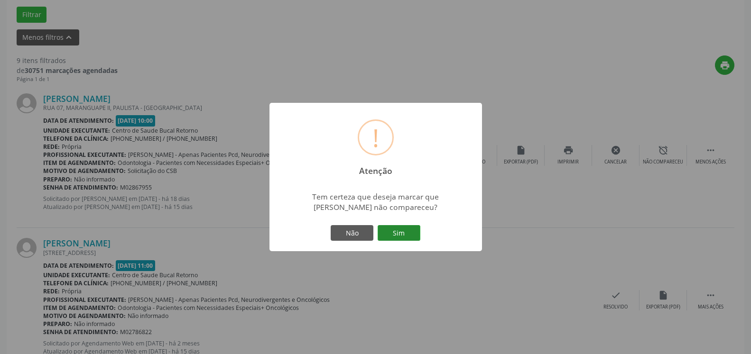
click at [387, 232] on button "Sim" at bounding box center [399, 233] width 43 height 16
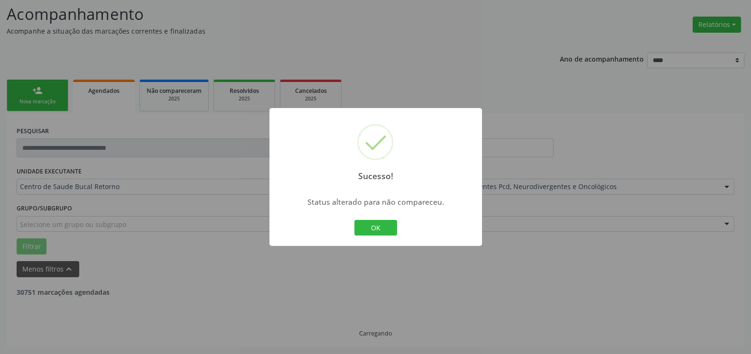
scroll to position [62, 0]
click at [393, 225] on button "OK" at bounding box center [375, 228] width 43 height 16
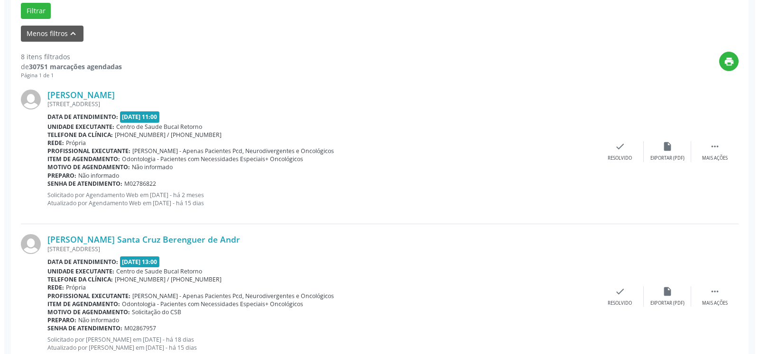
scroll to position [304, 0]
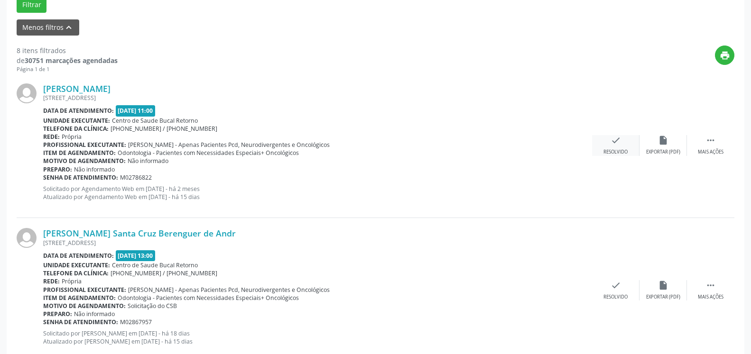
click at [621, 140] on div "check Resolvido" at bounding box center [615, 145] width 47 height 20
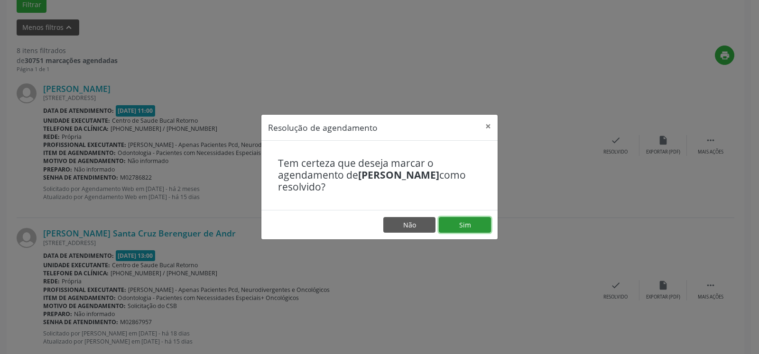
click at [471, 227] on button "Sim" at bounding box center [465, 225] width 52 height 16
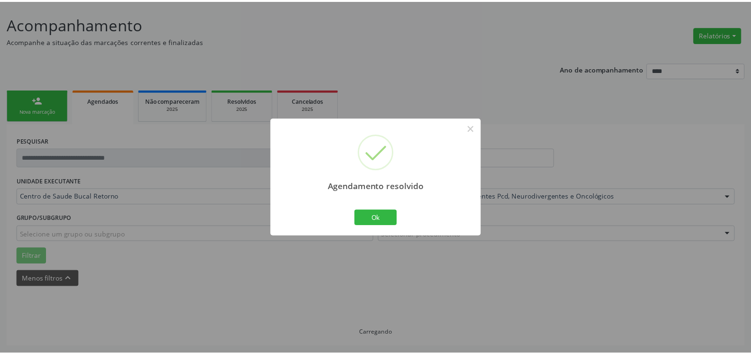
scroll to position [52, 0]
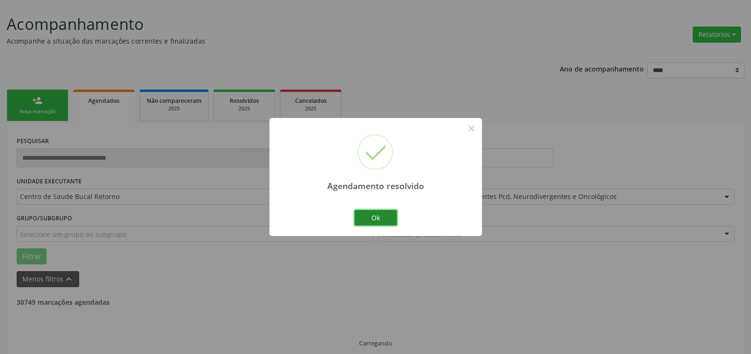
click at [381, 216] on button "Ok" at bounding box center [375, 218] width 43 height 16
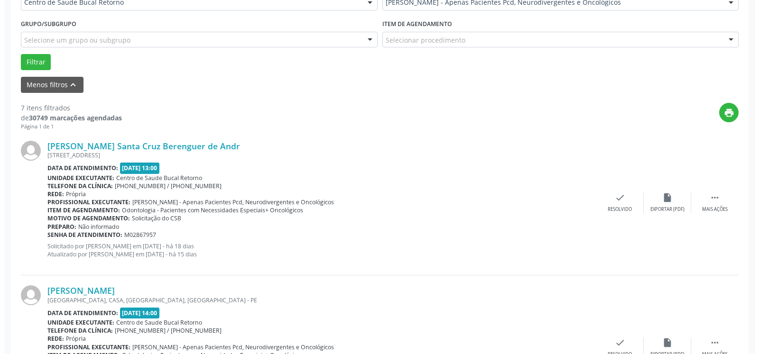
scroll to position [256, 0]
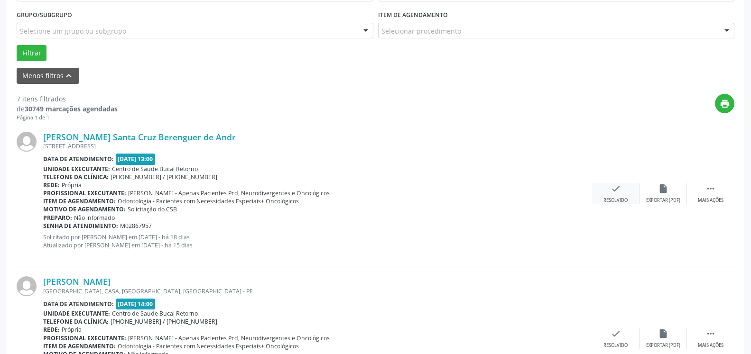
click at [610, 198] on div "Resolvido" at bounding box center [615, 200] width 24 height 7
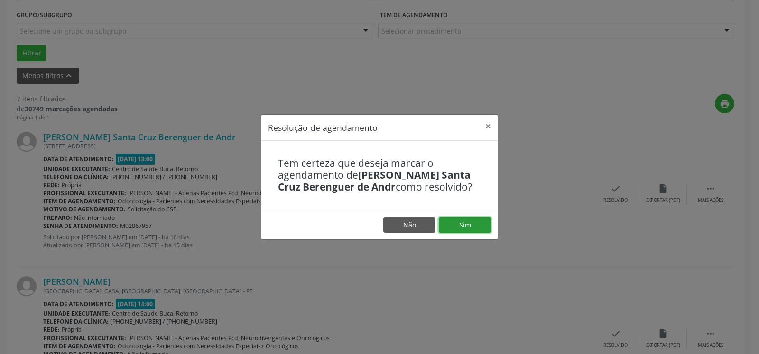
click at [474, 229] on button "Sim" at bounding box center [465, 225] width 52 height 16
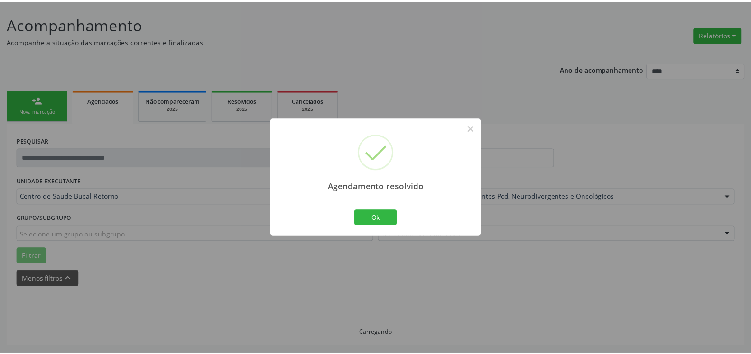
scroll to position [52, 0]
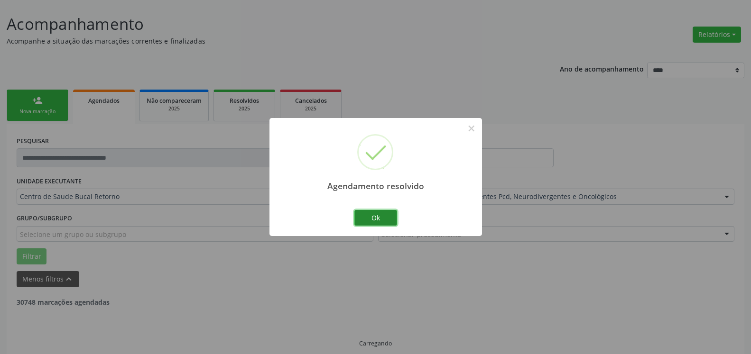
click at [372, 218] on button "Ok" at bounding box center [375, 218] width 43 height 16
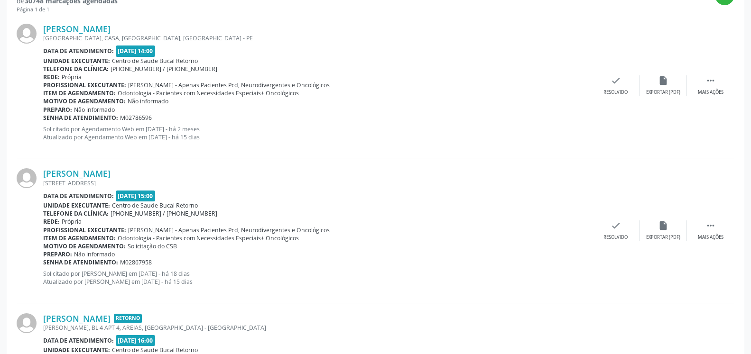
scroll to position [342, 0]
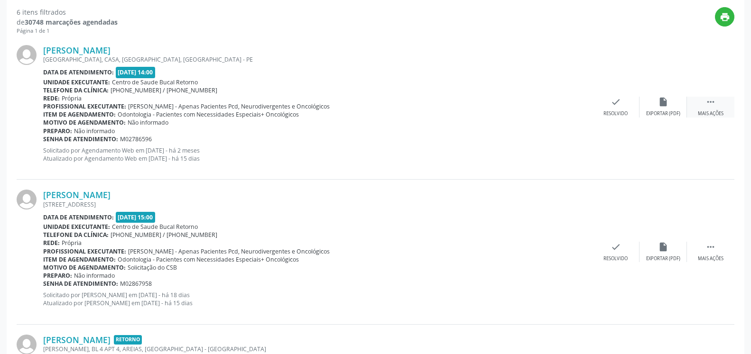
click at [715, 106] on icon "" at bounding box center [710, 102] width 10 height 10
click at [660, 107] on icon "alarm_off" at bounding box center [663, 102] width 10 height 10
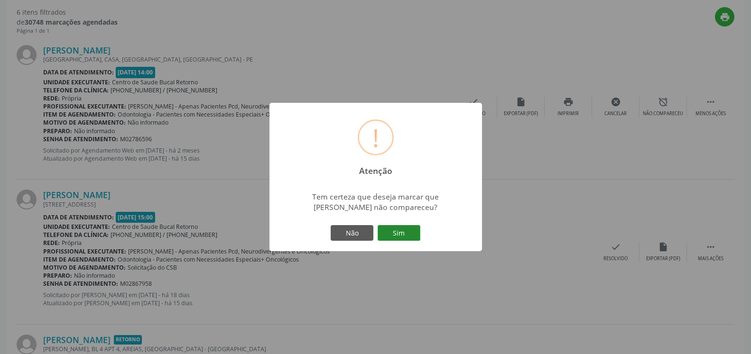
click at [410, 231] on button "Sim" at bounding box center [399, 233] width 43 height 16
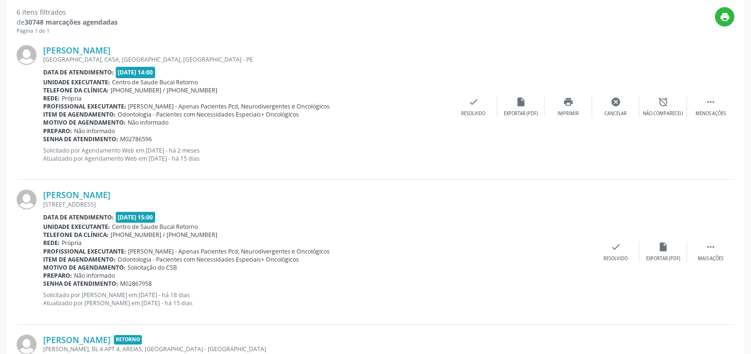
scroll to position [62, 0]
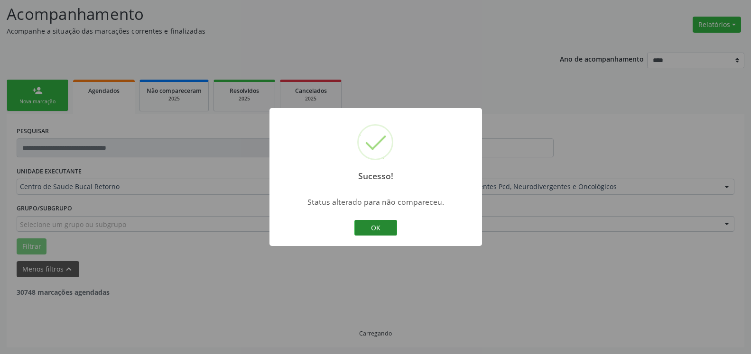
click at [385, 228] on button "OK" at bounding box center [375, 228] width 43 height 16
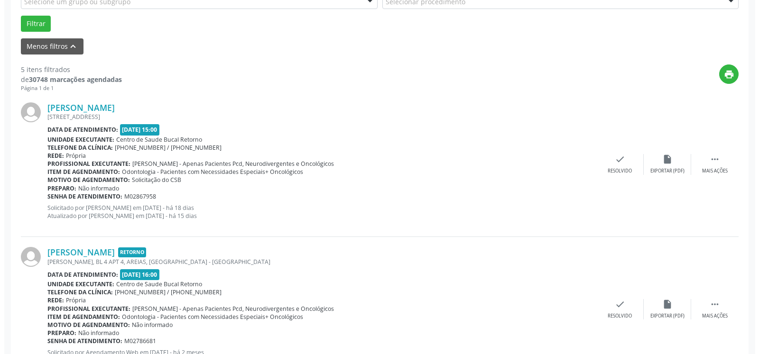
scroll to position [304, 0]
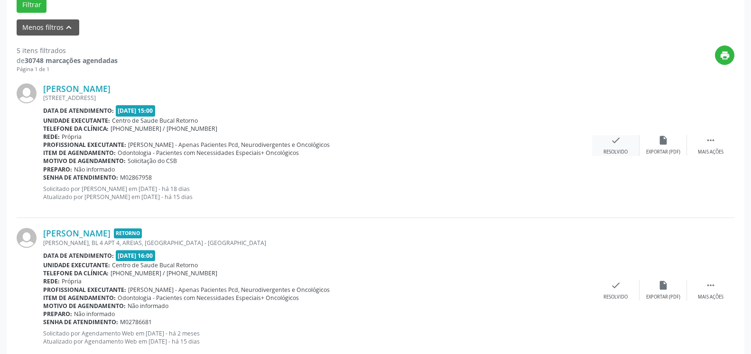
click at [609, 146] on div "check Resolvido" at bounding box center [615, 145] width 47 height 20
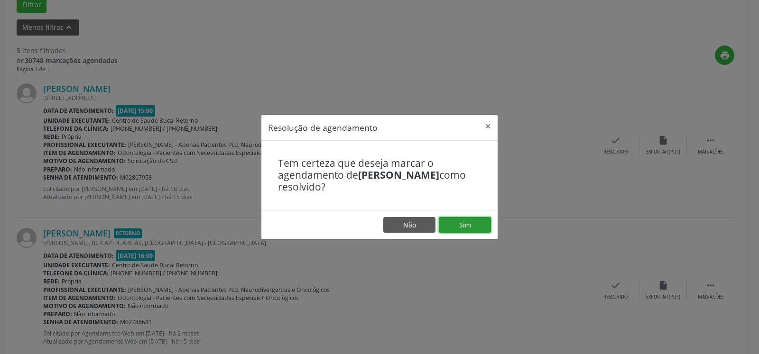
drag, startPoint x: 480, startPoint y: 221, endPoint x: 462, endPoint y: 225, distance: 18.4
click at [480, 221] on button "Sim" at bounding box center [465, 225] width 52 height 16
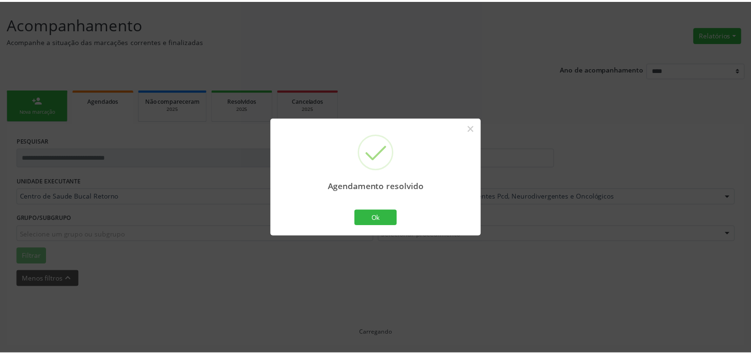
scroll to position [52, 0]
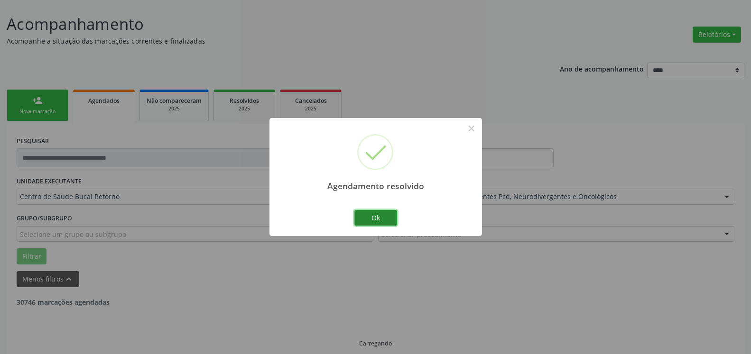
click at [381, 220] on button "Ok" at bounding box center [375, 218] width 43 height 16
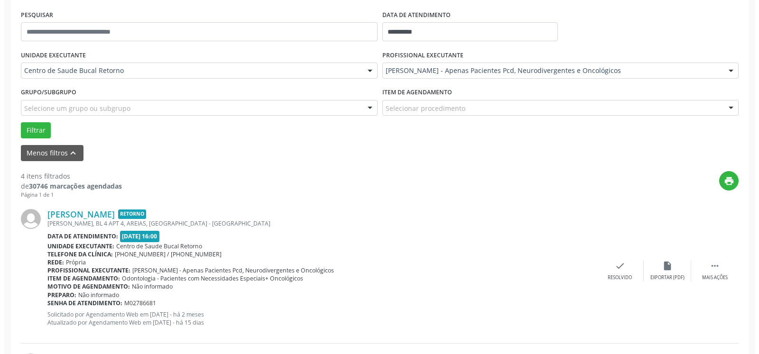
scroll to position [294, 0]
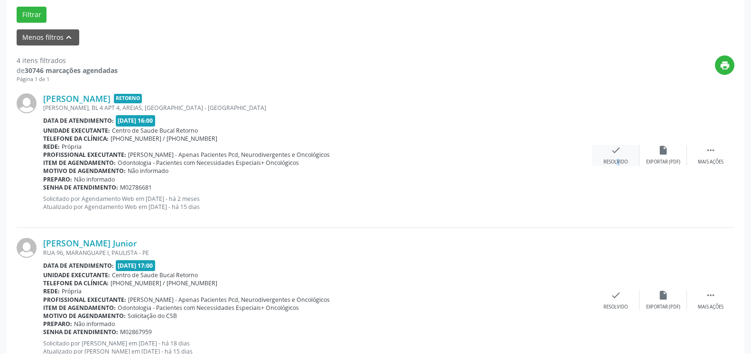
click at [610, 154] on div "check Resolvido" at bounding box center [615, 155] width 47 height 20
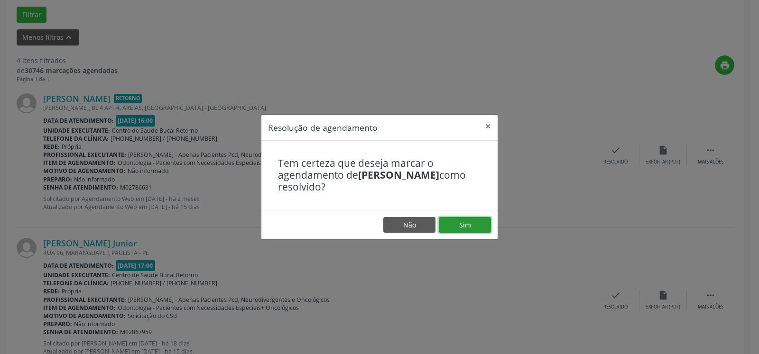
click at [475, 226] on button "Sim" at bounding box center [465, 225] width 52 height 16
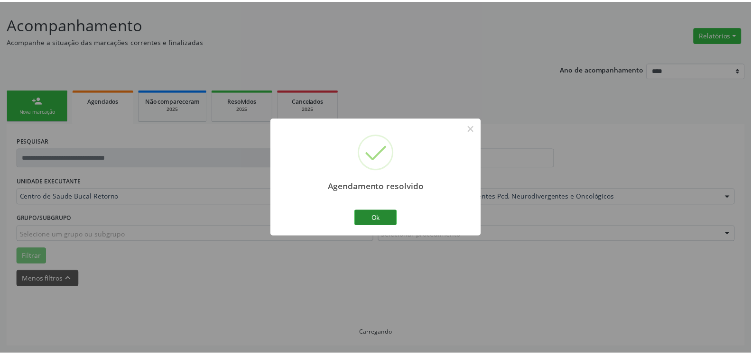
scroll to position [52, 0]
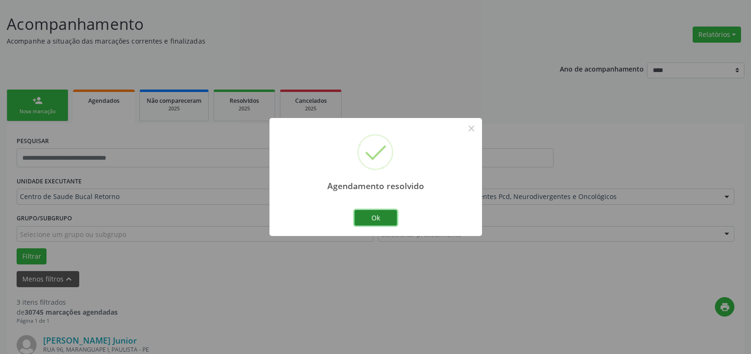
click at [373, 220] on button "Ok" at bounding box center [375, 218] width 43 height 16
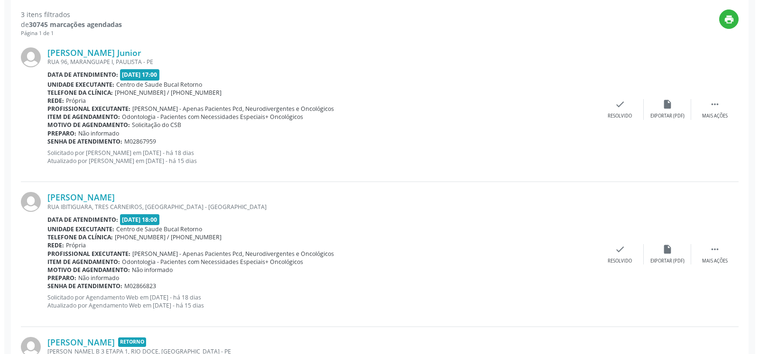
scroll to position [342, 0]
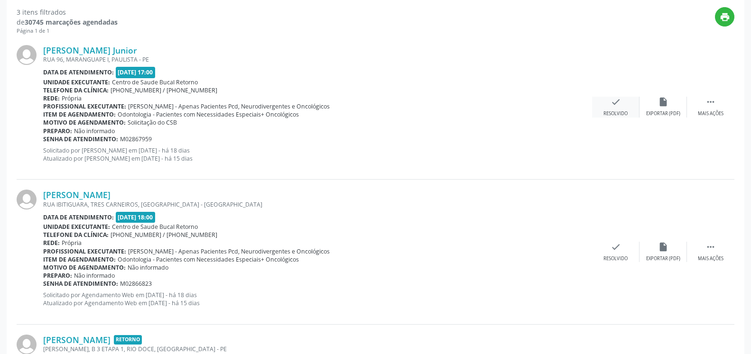
click at [614, 104] on icon "check" at bounding box center [615, 102] width 10 height 10
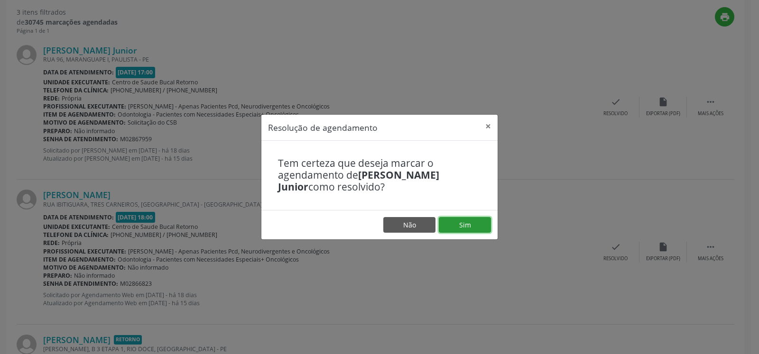
click at [454, 224] on button "Sim" at bounding box center [465, 225] width 52 height 16
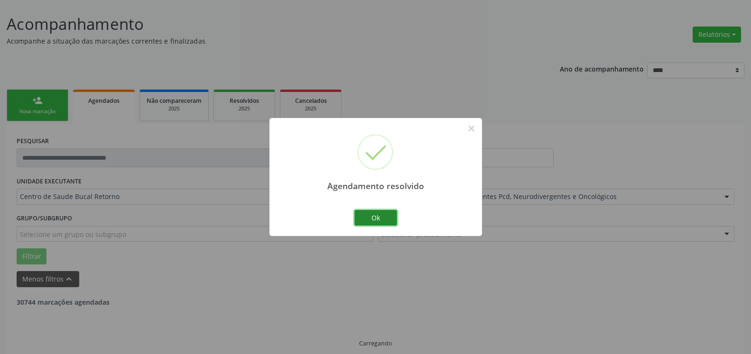
click at [382, 217] on button "Ok" at bounding box center [375, 218] width 43 height 16
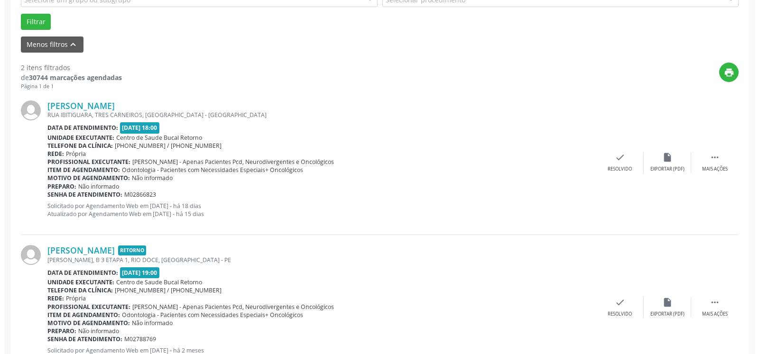
scroll to position [294, 0]
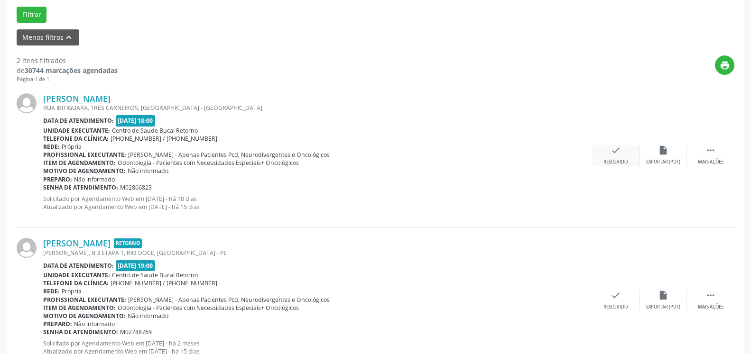
click at [607, 166] on div "Resolvido" at bounding box center [615, 162] width 24 height 7
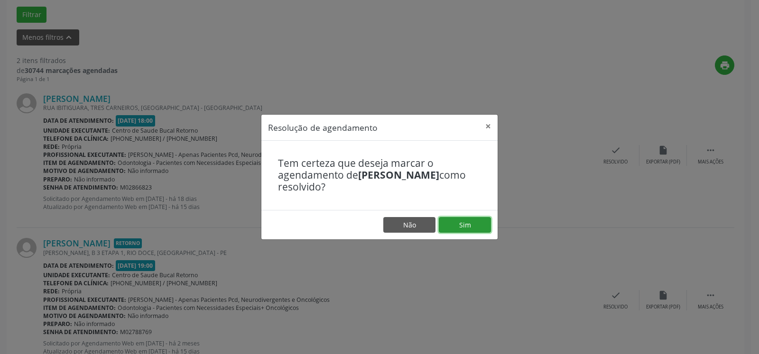
click at [468, 230] on button "Sim" at bounding box center [465, 225] width 52 height 16
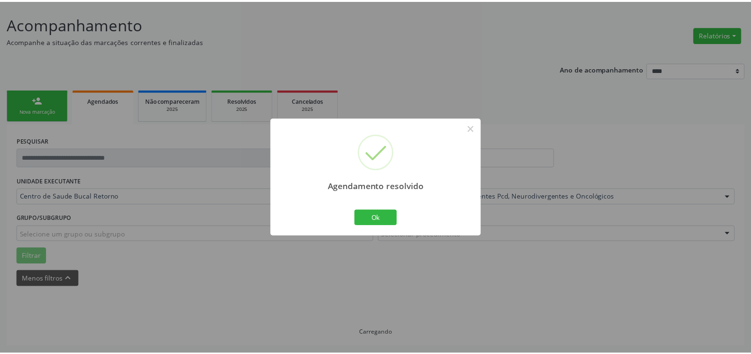
scroll to position [52, 0]
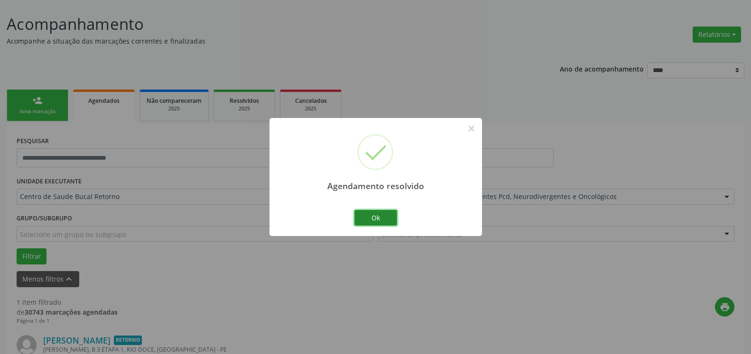
click at [372, 216] on button "Ok" at bounding box center [375, 218] width 43 height 16
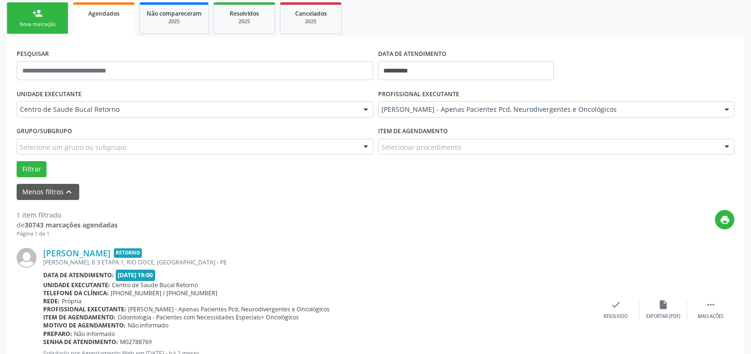
scroll to position [184, 0]
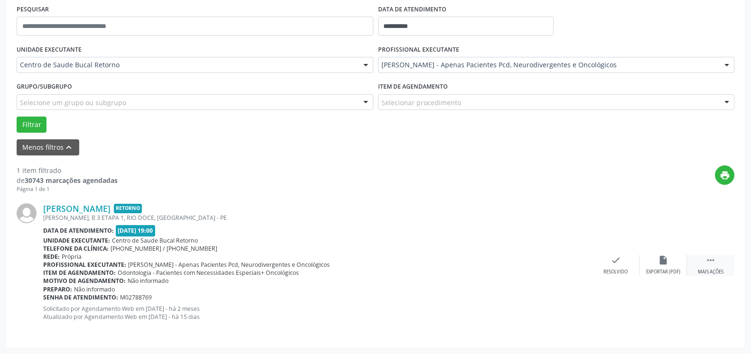
click at [710, 268] on div " Mais ações" at bounding box center [710, 265] width 47 height 20
click at [663, 263] on icon "alarm_off" at bounding box center [663, 260] width 10 height 10
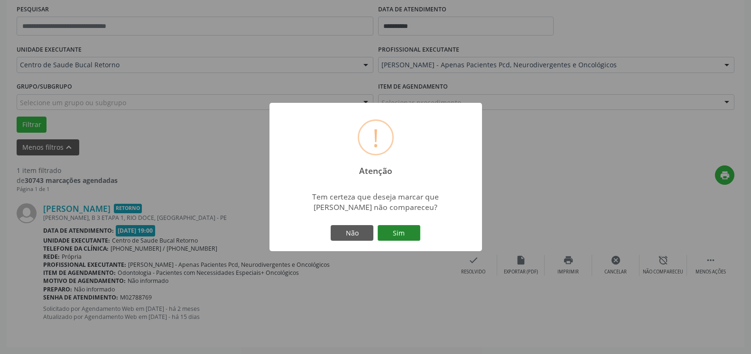
click at [402, 232] on button "Sim" at bounding box center [399, 233] width 43 height 16
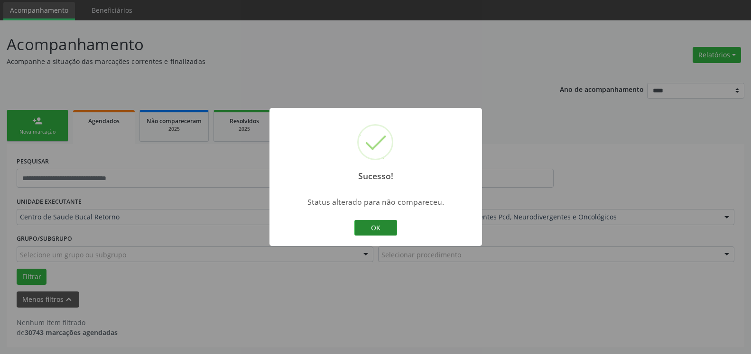
scroll to position [32, 0]
click at [378, 230] on button "OK" at bounding box center [375, 228] width 43 height 16
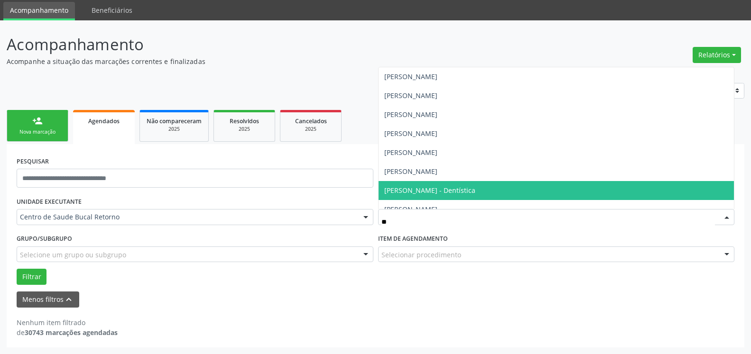
type input "***"
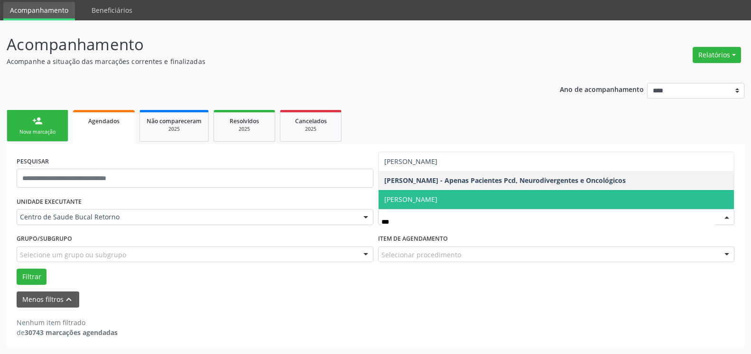
click at [437, 195] on span "[PERSON_NAME]" at bounding box center [557, 199] width 356 height 19
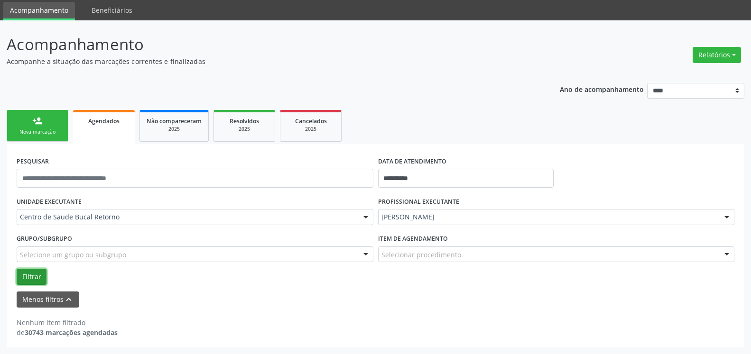
click at [24, 277] on button "Filtrar" at bounding box center [32, 277] width 30 height 16
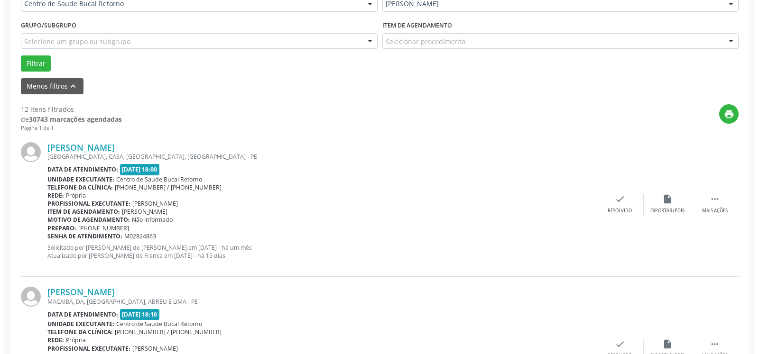
scroll to position [274, 0]
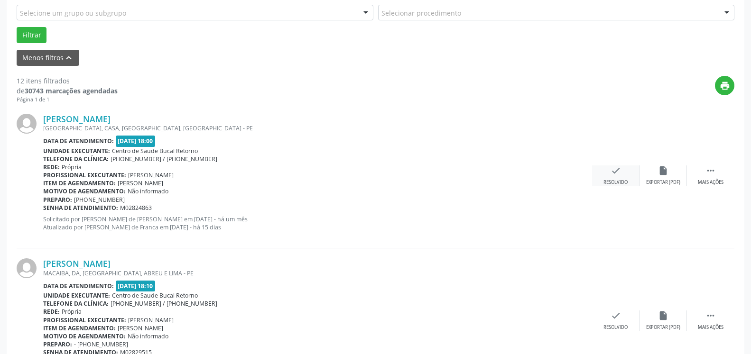
click at [619, 175] on icon "check" at bounding box center [615, 171] width 10 height 10
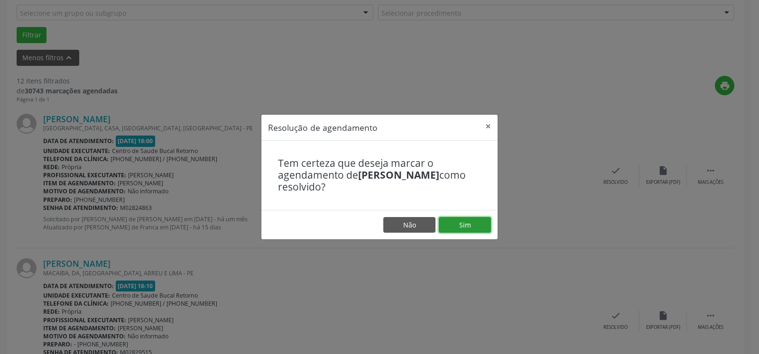
click at [476, 223] on button "Sim" at bounding box center [465, 225] width 52 height 16
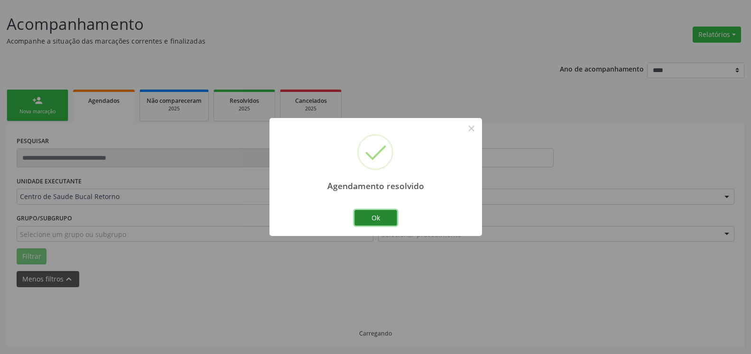
click at [378, 218] on button "Ok" at bounding box center [375, 218] width 43 height 16
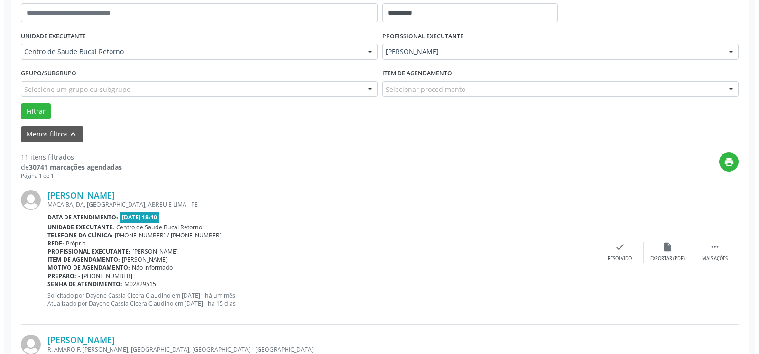
scroll to position [256, 0]
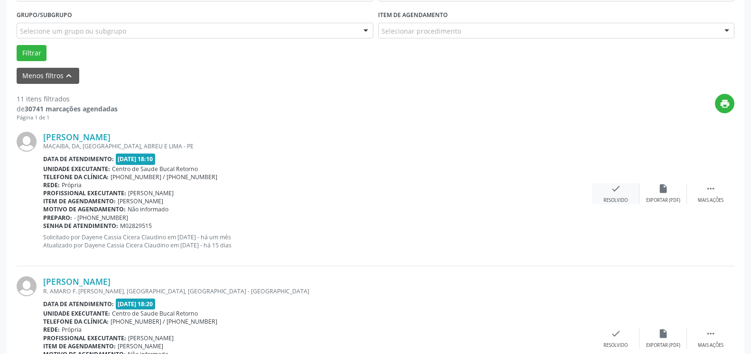
click at [621, 199] on div "Resolvido" at bounding box center [615, 200] width 24 height 7
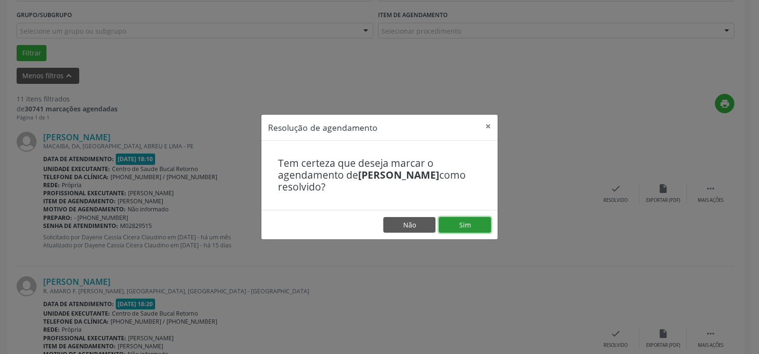
click at [463, 225] on button "Sim" at bounding box center [465, 225] width 52 height 16
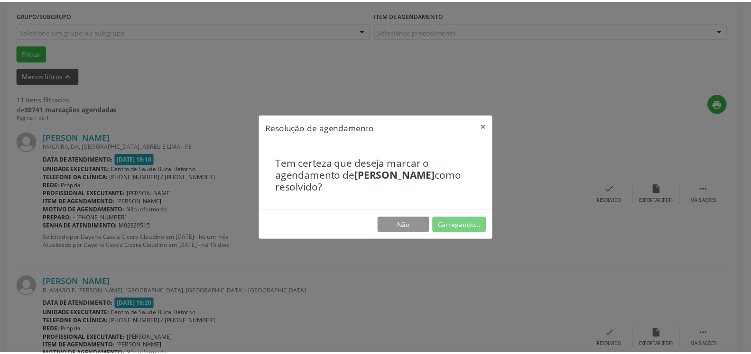
scroll to position [52, 0]
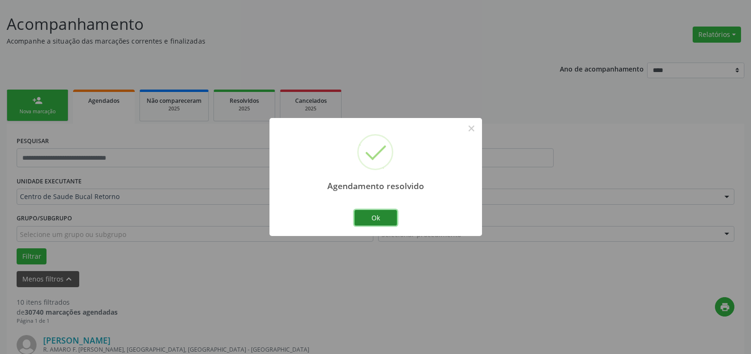
click at [370, 220] on button "Ok" at bounding box center [375, 218] width 43 height 16
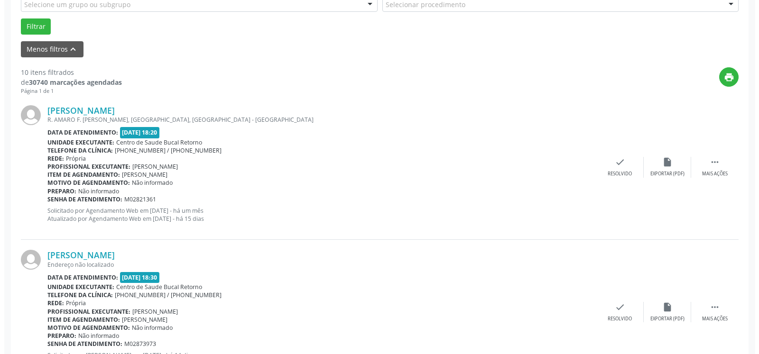
scroll to position [294, 0]
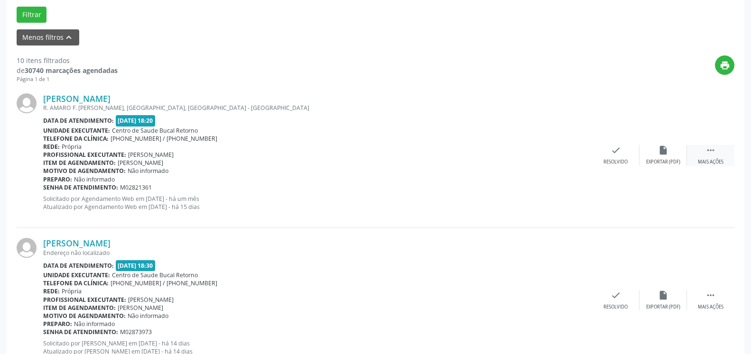
click at [722, 156] on div " Mais ações" at bounding box center [710, 155] width 47 height 20
click at [628, 150] on div "cancel Cancelar" at bounding box center [615, 155] width 47 height 20
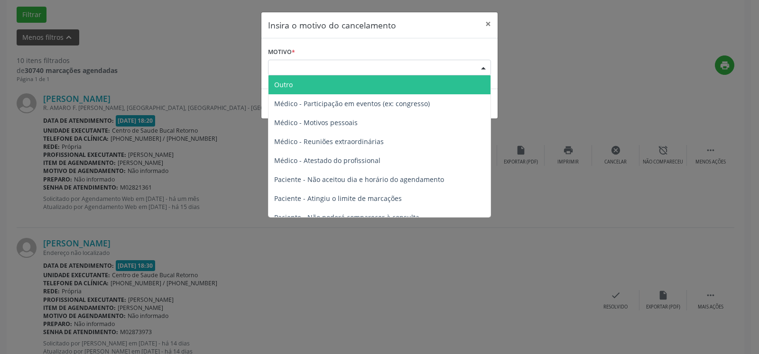
click at [393, 70] on div "Escolha o motivo" at bounding box center [379, 68] width 223 height 16
click at [336, 83] on span "Outro" at bounding box center [379, 84] width 222 height 19
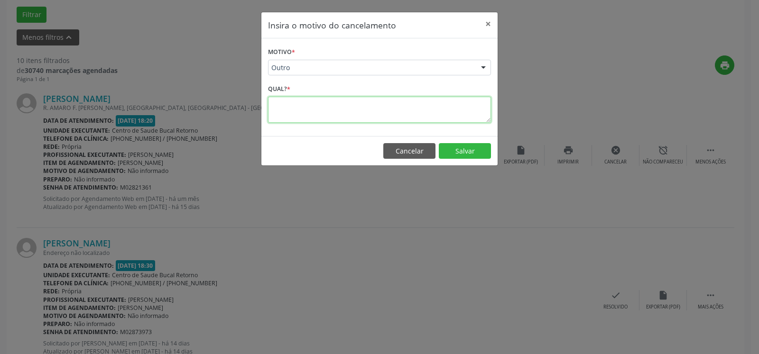
click at [333, 114] on textarea at bounding box center [379, 110] width 223 height 26
type textarea "********"
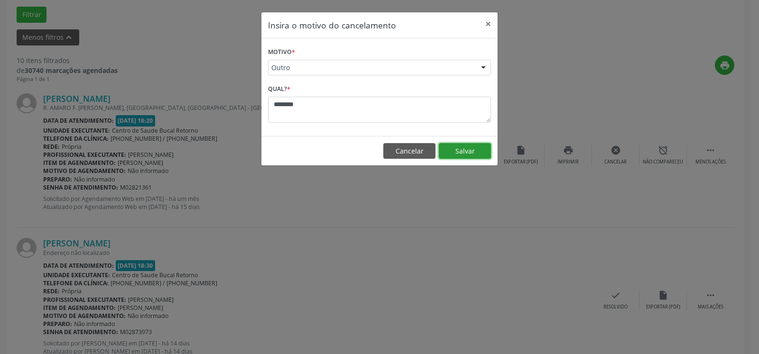
click at [462, 146] on button "Salvar" at bounding box center [465, 151] width 52 height 16
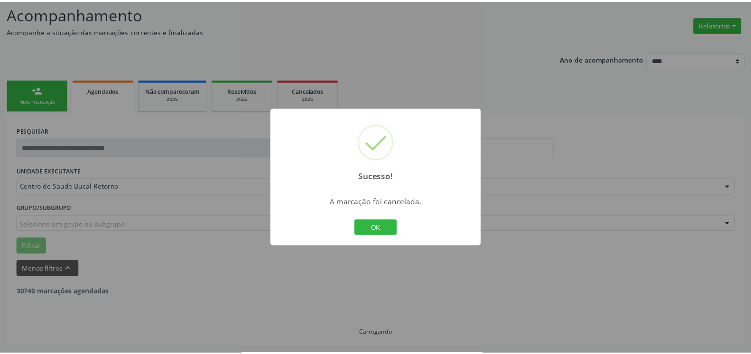
scroll to position [62, 0]
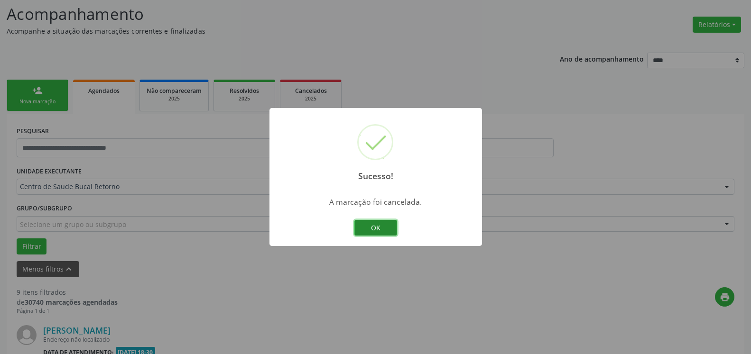
click at [372, 230] on button "OK" at bounding box center [375, 228] width 43 height 16
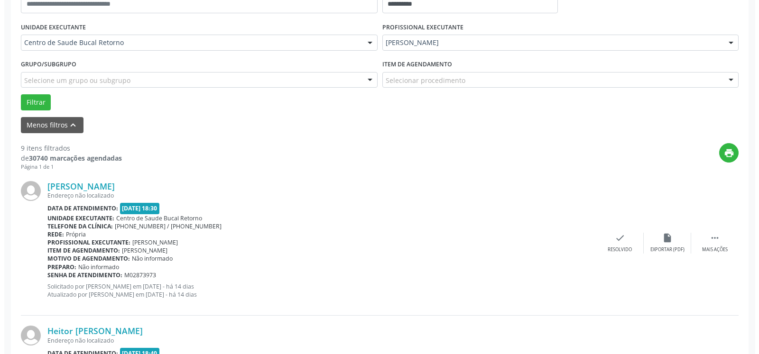
scroll to position [207, 0]
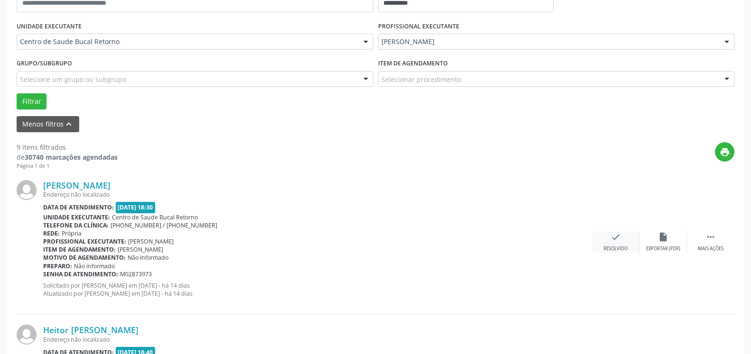
click at [618, 242] on icon "check" at bounding box center [615, 237] width 10 height 10
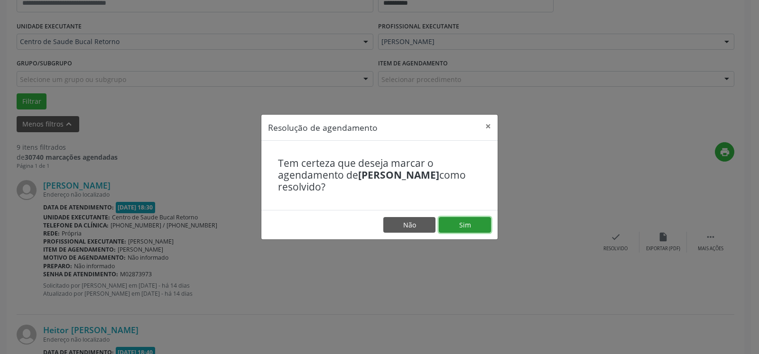
click at [480, 224] on button "Sim" at bounding box center [465, 225] width 52 height 16
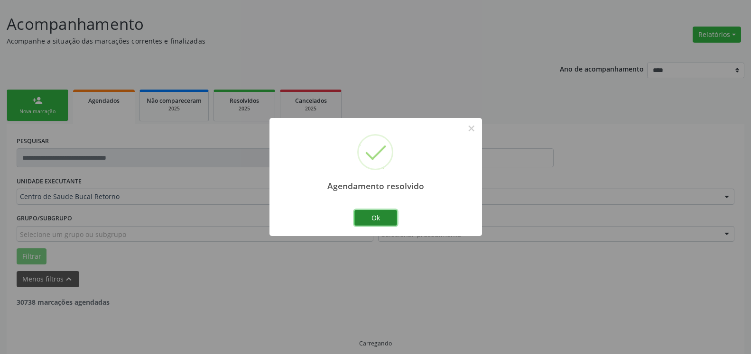
click at [379, 217] on button "Ok" at bounding box center [375, 218] width 43 height 16
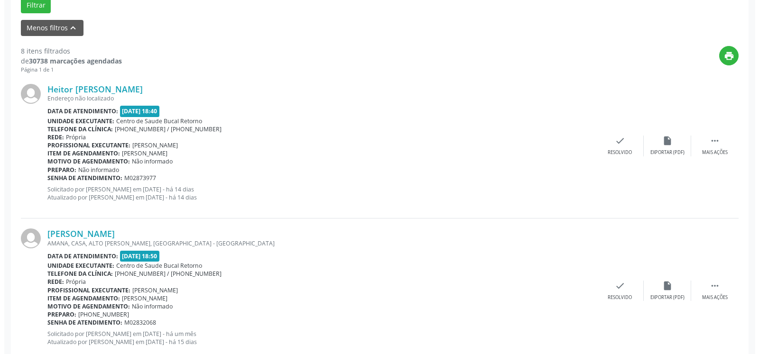
scroll to position [304, 0]
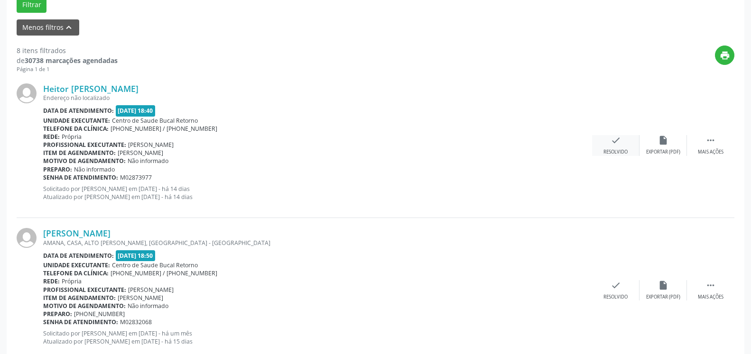
click at [619, 146] on icon "check" at bounding box center [615, 140] width 10 height 10
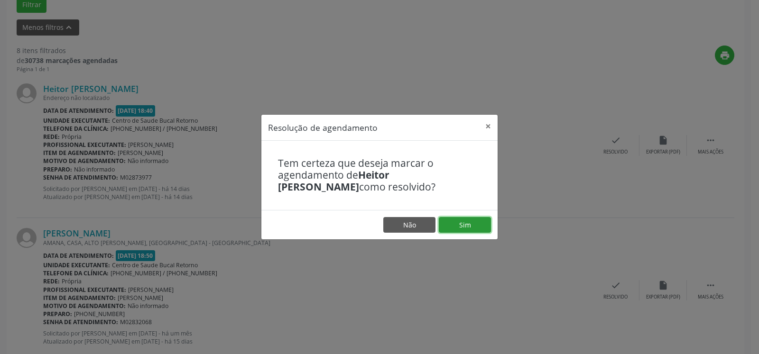
click at [468, 218] on button "Sim" at bounding box center [465, 225] width 52 height 16
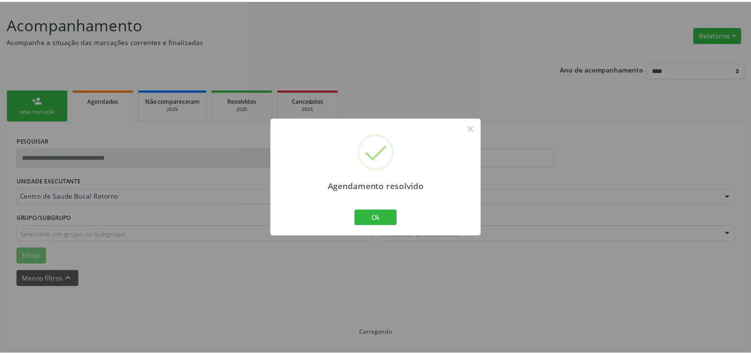
scroll to position [52, 0]
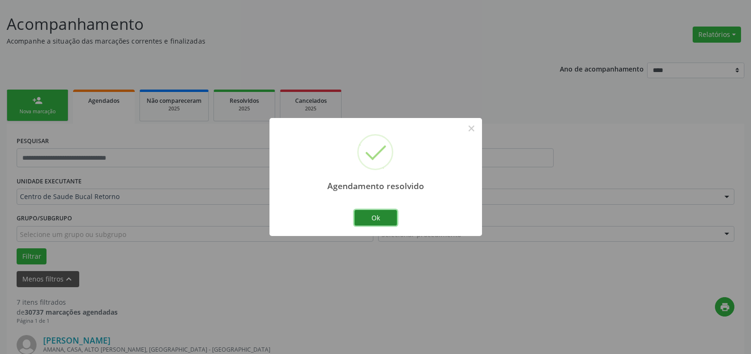
click at [383, 223] on button "Ok" at bounding box center [375, 218] width 43 height 16
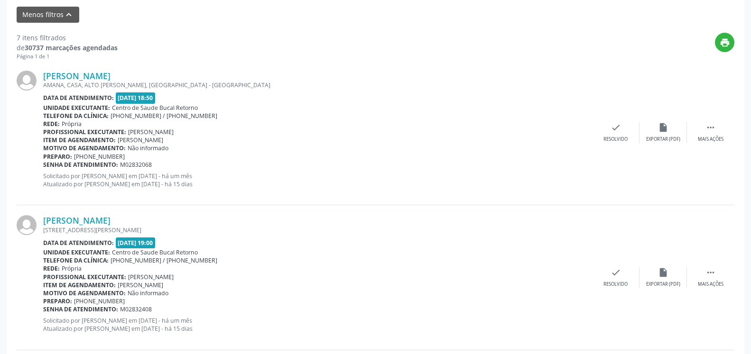
scroll to position [294, 0]
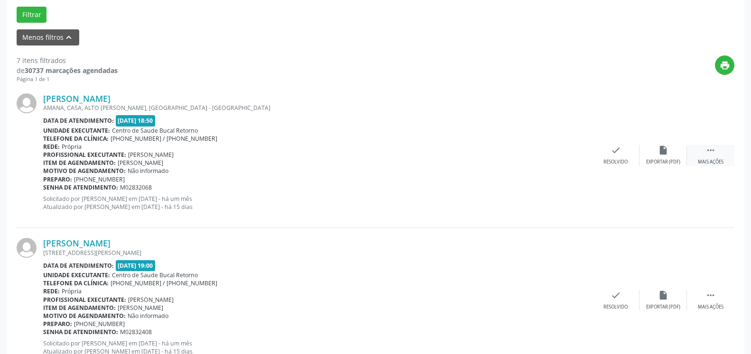
click at [718, 149] on div " Mais ações" at bounding box center [710, 155] width 47 height 20
click at [668, 156] on icon "alarm_off" at bounding box center [663, 150] width 10 height 10
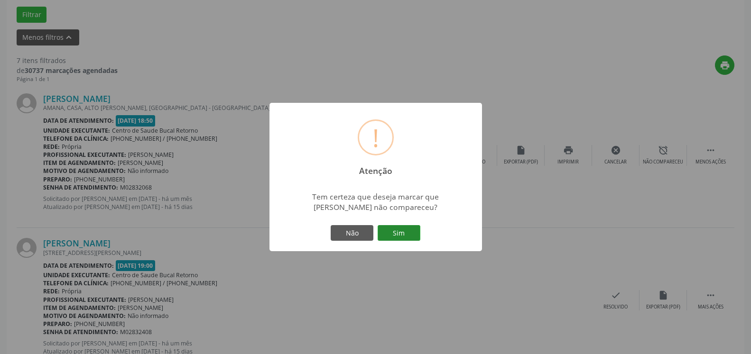
click at [398, 232] on button "Sim" at bounding box center [399, 233] width 43 height 16
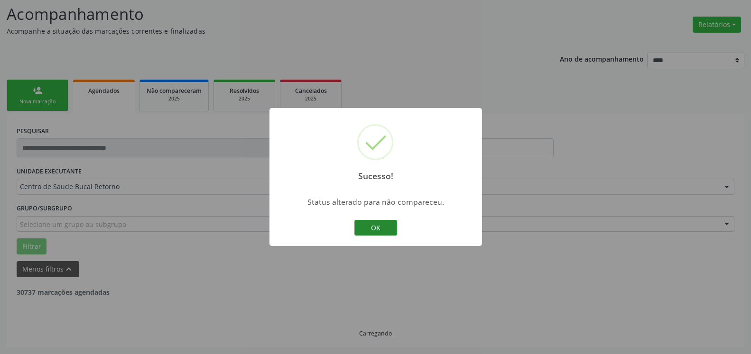
scroll to position [62, 0]
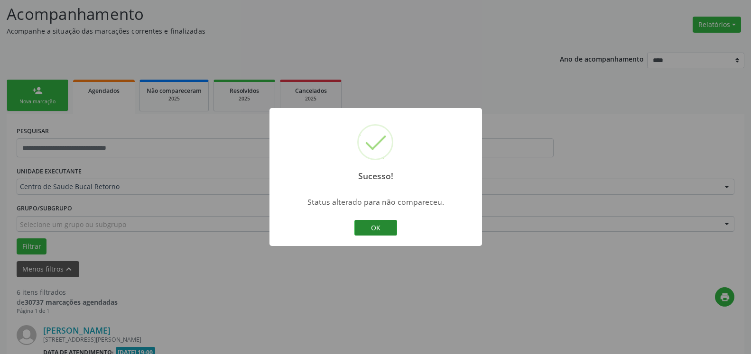
click at [367, 231] on button "OK" at bounding box center [375, 228] width 43 height 16
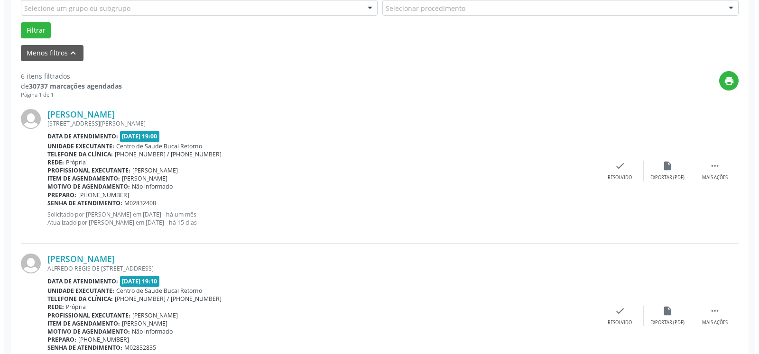
scroll to position [352, 0]
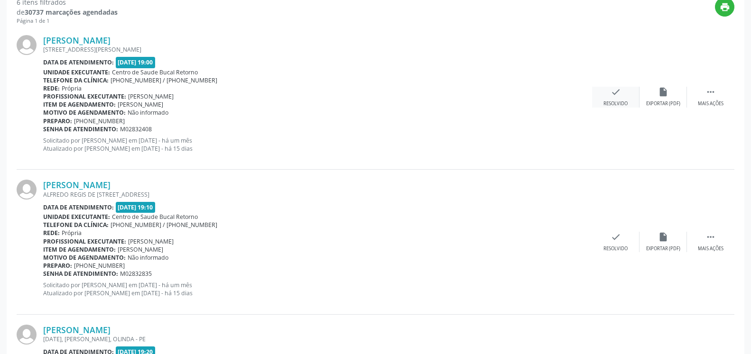
click at [617, 91] on icon "check" at bounding box center [615, 92] width 10 height 10
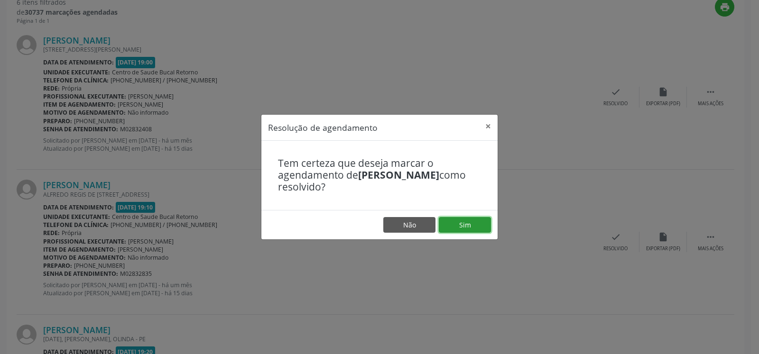
click at [462, 225] on button "Sim" at bounding box center [465, 225] width 52 height 16
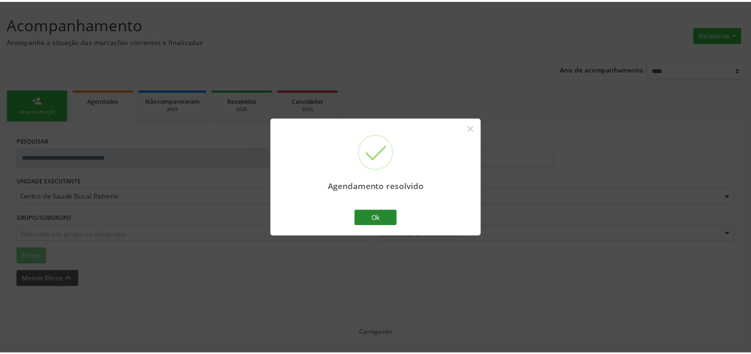
scroll to position [52, 0]
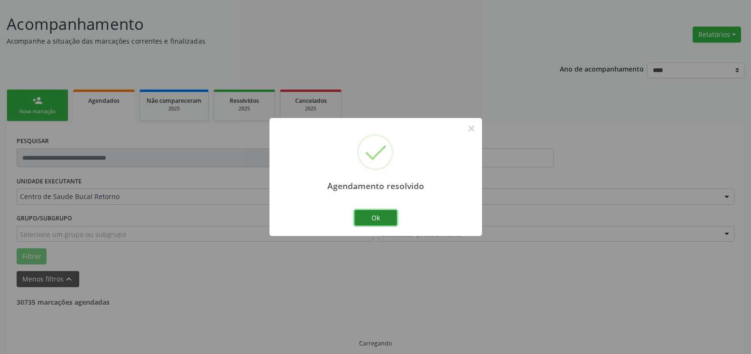
click at [390, 215] on button "Ok" at bounding box center [375, 218] width 43 height 16
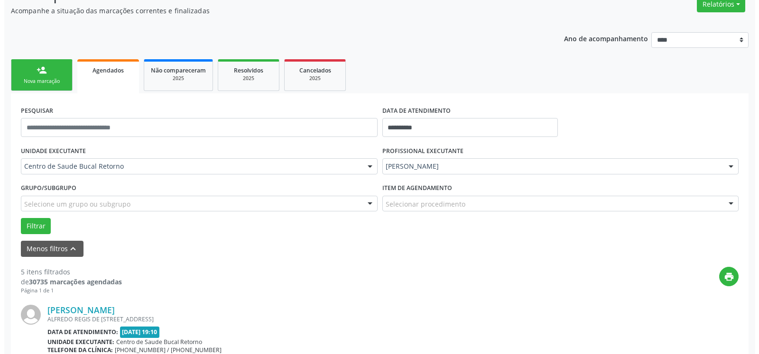
scroll to position [294, 0]
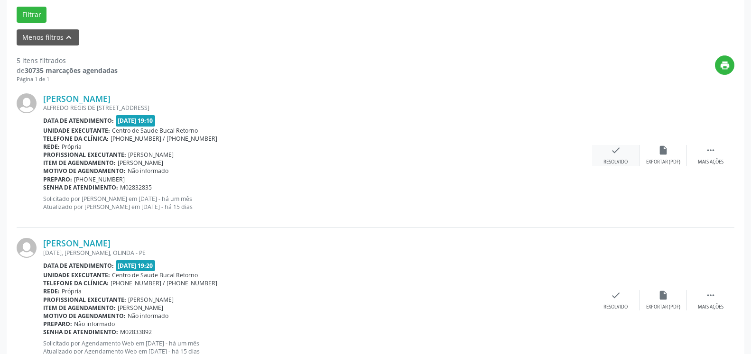
click at [613, 156] on icon "check" at bounding box center [615, 150] width 10 height 10
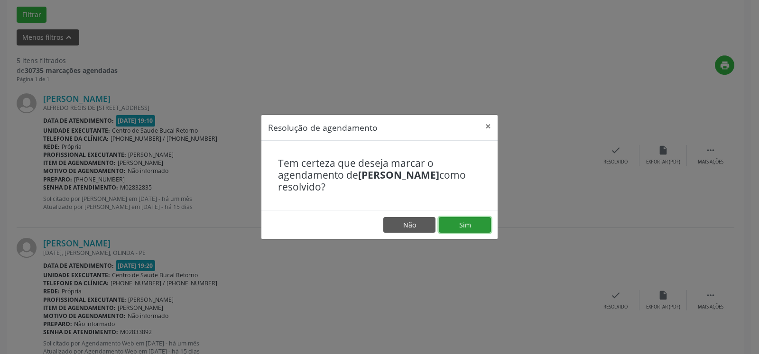
click at [468, 224] on button "Sim" at bounding box center [465, 225] width 52 height 16
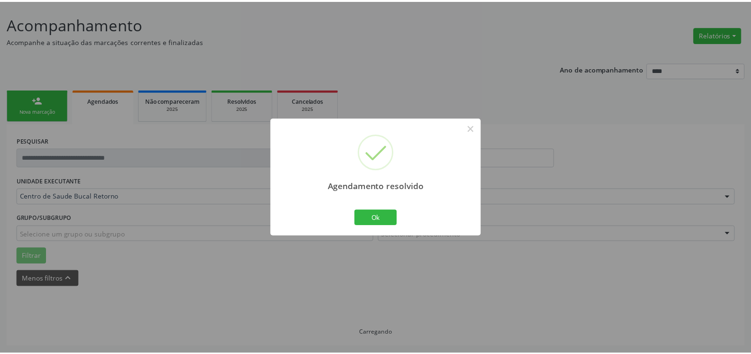
scroll to position [52, 0]
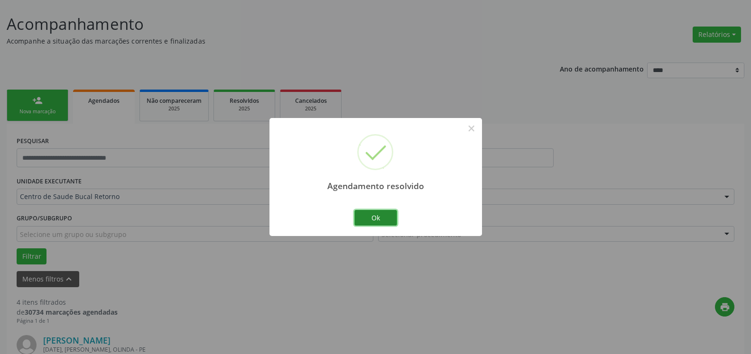
click at [378, 220] on button "Ok" at bounding box center [375, 218] width 43 height 16
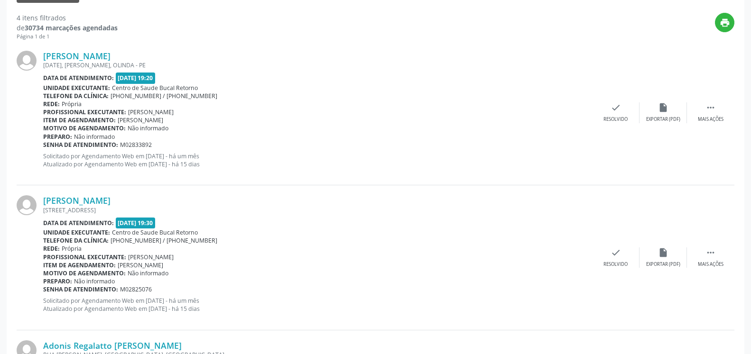
scroll to position [342, 0]
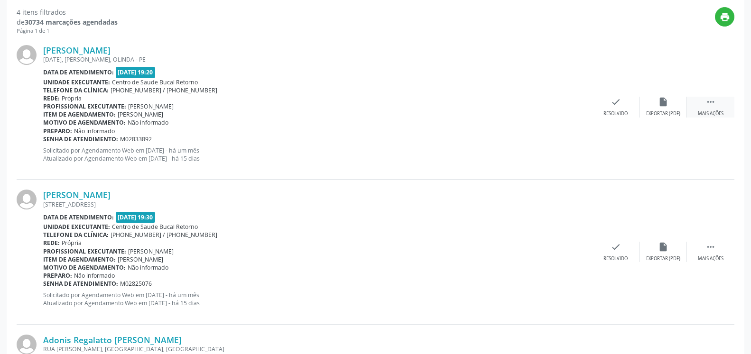
click at [707, 105] on icon "" at bounding box center [710, 102] width 10 height 10
click at [671, 106] on div "alarm_off Não compareceu" at bounding box center [662, 107] width 47 height 20
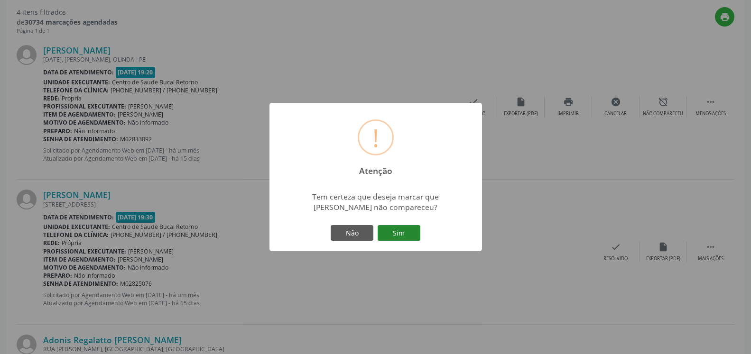
click at [403, 228] on button "Sim" at bounding box center [399, 233] width 43 height 16
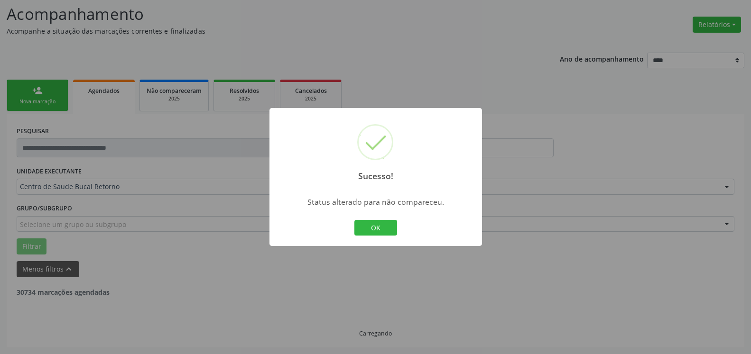
scroll to position [62, 0]
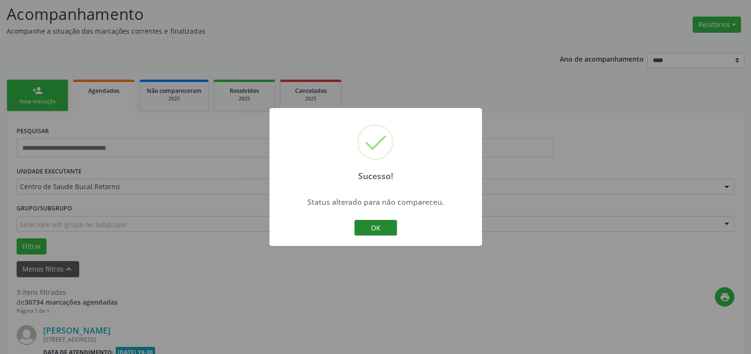
click at [380, 224] on button "OK" at bounding box center [375, 228] width 43 height 16
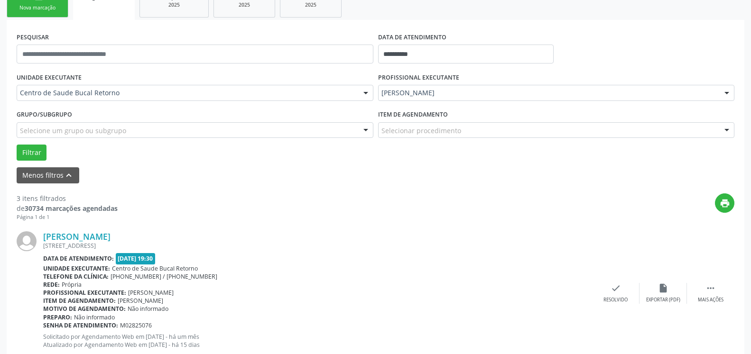
scroll to position [256, 0]
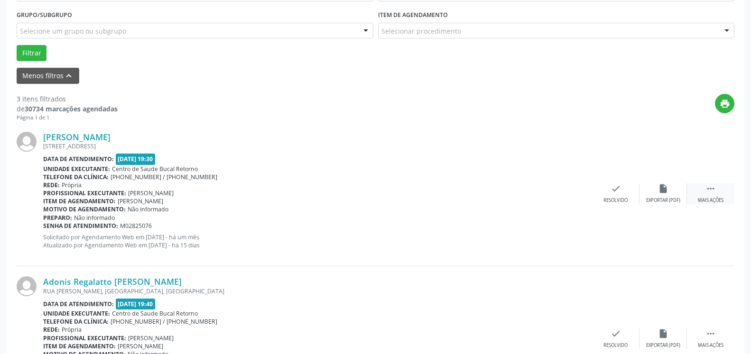
click at [723, 197] on div " Mais ações" at bounding box center [710, 194] width 47 height 20
click at [666, 194] on icon "alarm_off" at bounding box center [663, 189] width 10 height 10
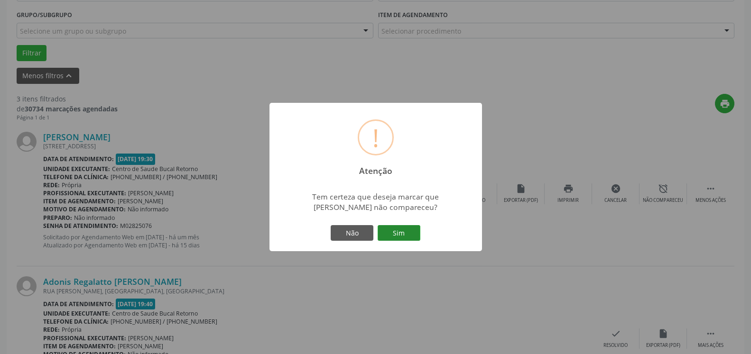
click at [399, 237] on button "Sim" at bounding box center [399, 233] width 43 height 16
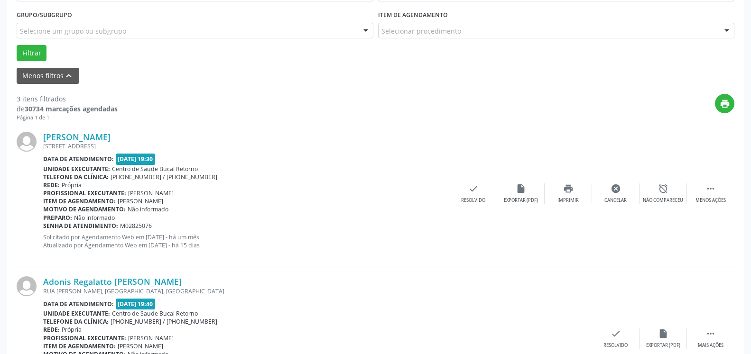
scroll to position [62, 0]
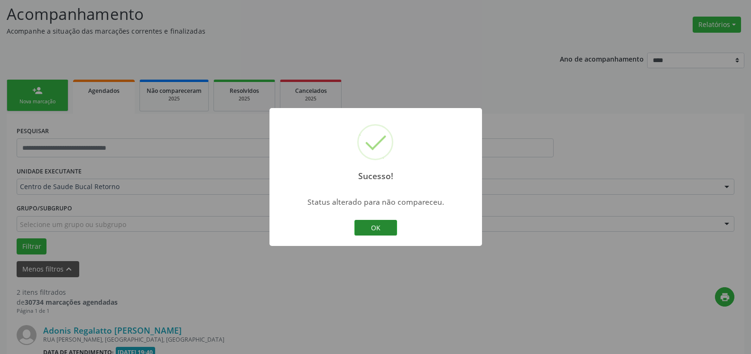
click at [373, 222] on button "OK" at bounding box center [375, 228] width 43 height 16
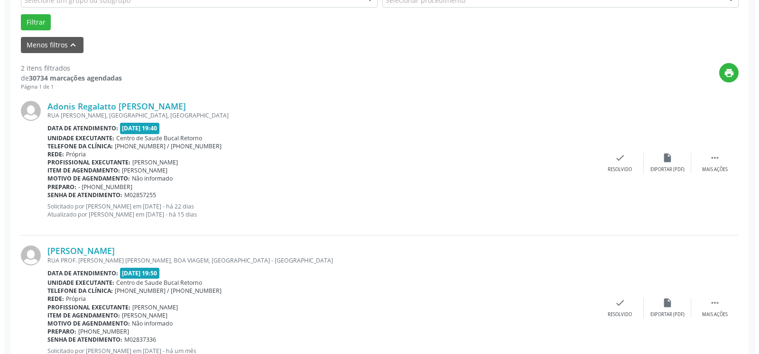
scroll to position [304, 0]
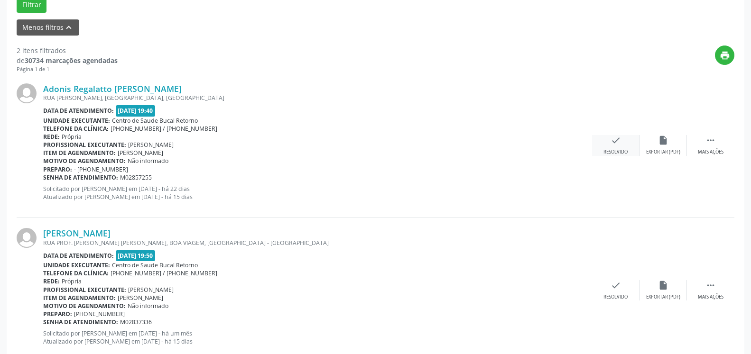
click at [618, 146] on icon "check" at bounding box center [615, 140] width 10 height 10
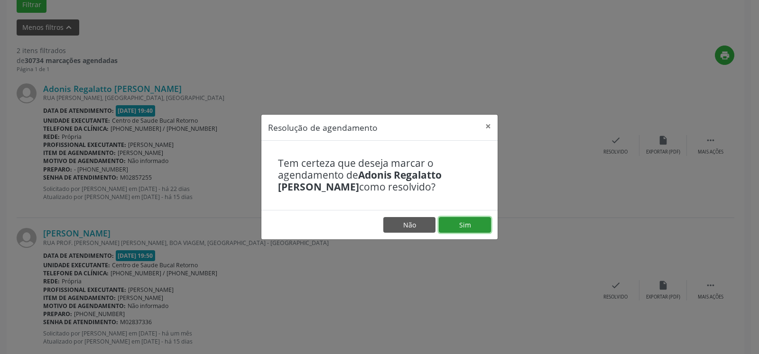
click at [466, 230] on button "Sim" at bounding box center [465, 225] width 52 height 16
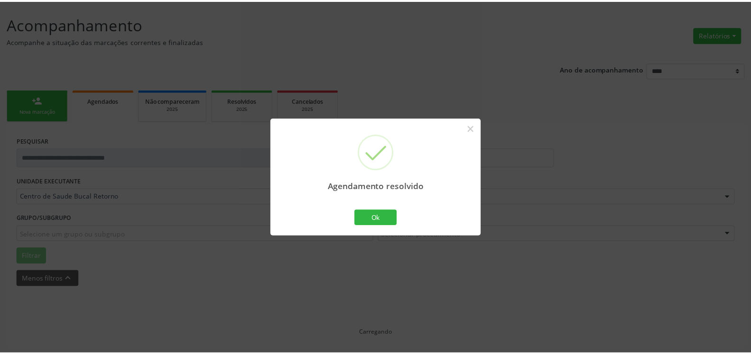
scroll to position [52, 0]
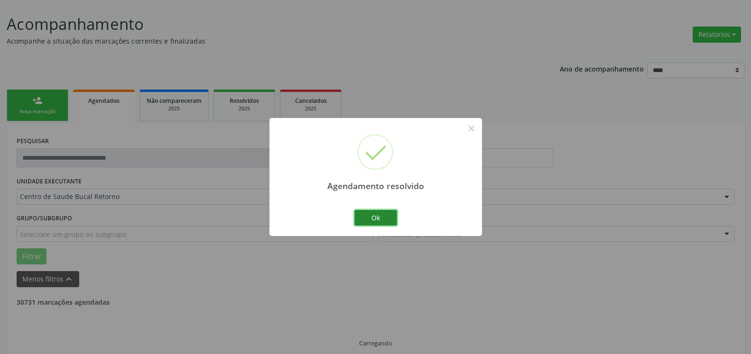
click at [384, 218] on button "Ok" at bounding box center [375, 218] width 43 height 16
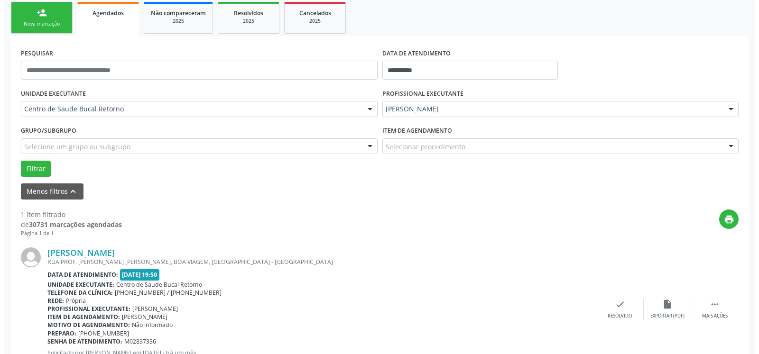
scroll to position [184, 0]
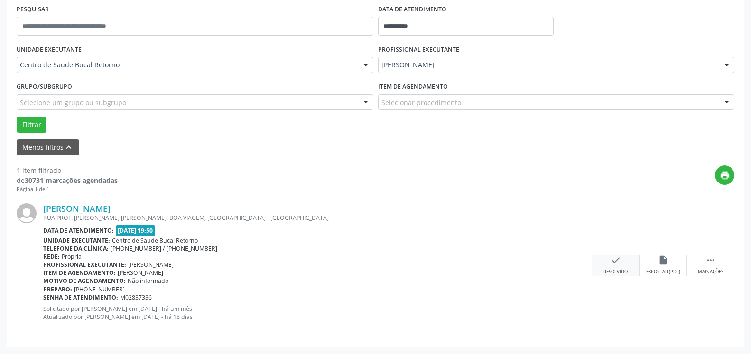
click at [614, 266] on icon "check" at bounding box center [615, 260] width 10 height 10
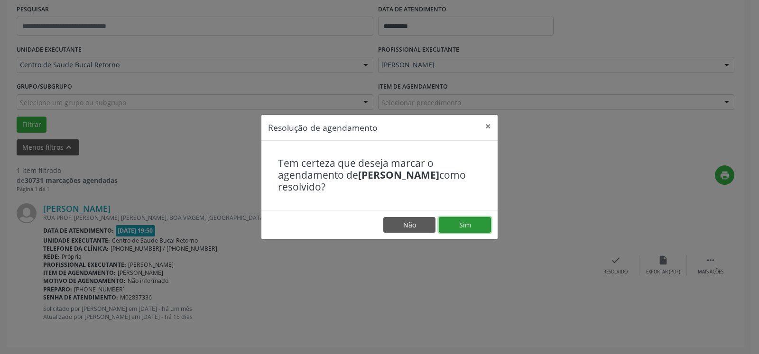
click at [478, 225] on button "Sim" at bounding box center [465, 225] width 52 height 16
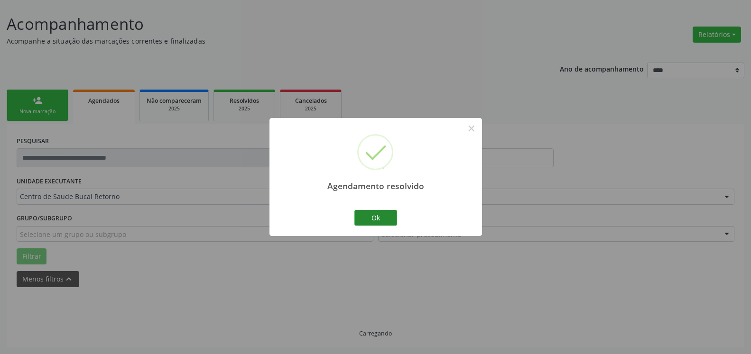
scroll to position [32, 0]
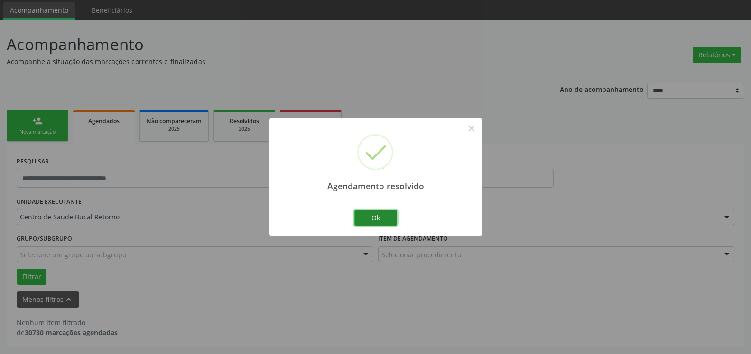
click at [362, 220] on button "Ok" at bounding box center [375, 218] width 43 height 16
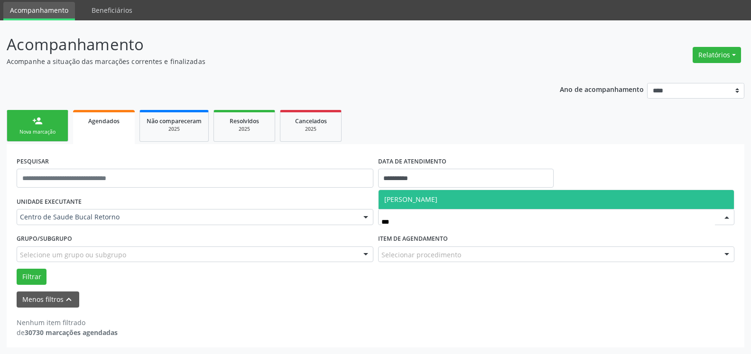
type input "****"
click at [486, 197] on span "[PERSON_NAME]" at bounding box center [557, 199] width 356 height 19
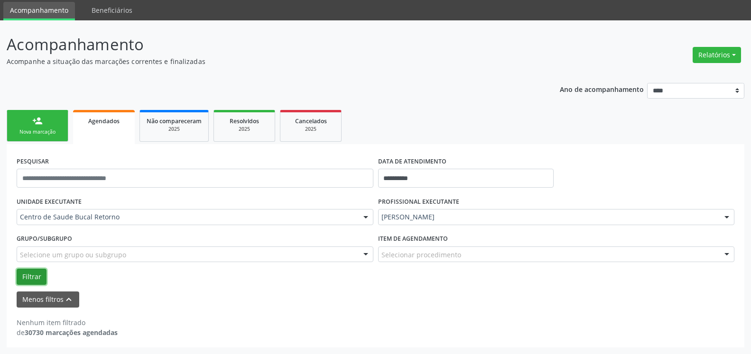
click at [24, 278] on button "Filtrar" at bounding box center [32, 277] width 30 height 16
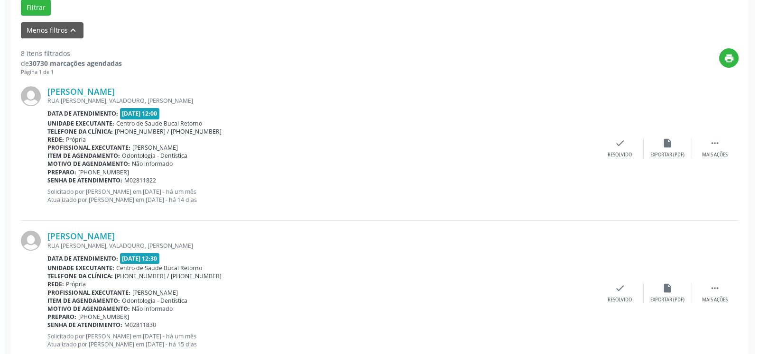
scroll to position [322, 0]
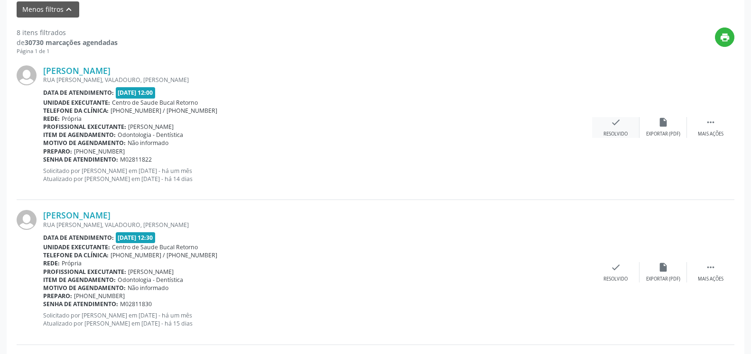
click at [617, 125] on icon "check" at bounding box center [615, 122] width 10 height 10
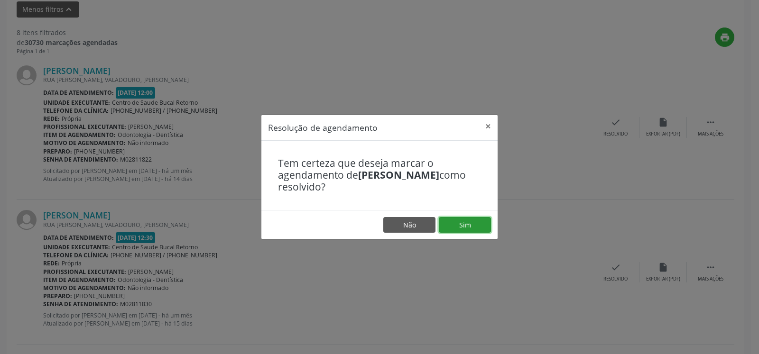
click at [464, 220] on button "Sim" at bounding box center [465, 225] width 52 height 16
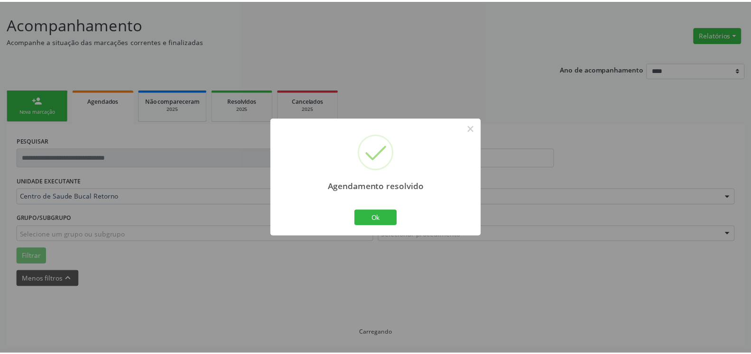
scroll to position [52, 0]
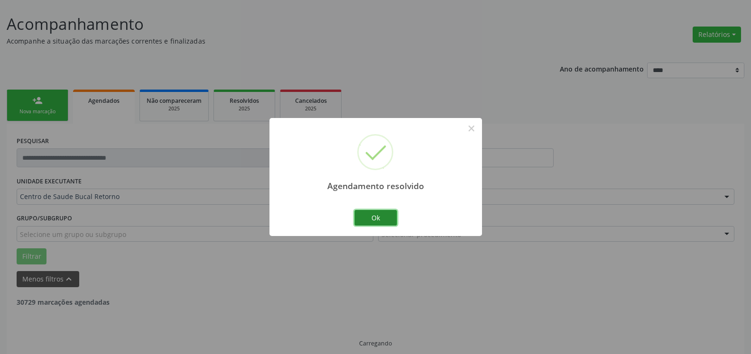
click at [365, 215] on button "Ok" at bounding box center [375, 218] width 43 height 16
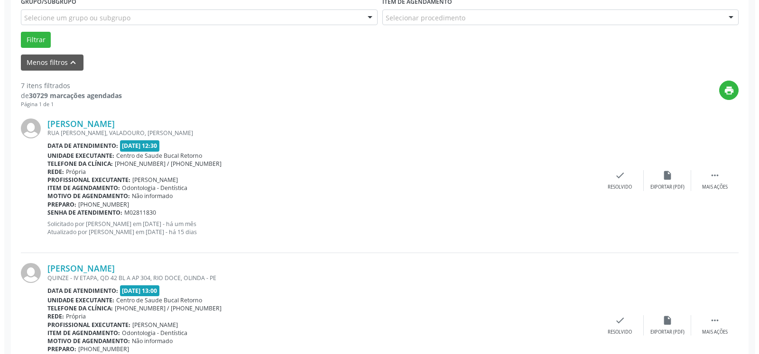
scroll to position [294, 0]
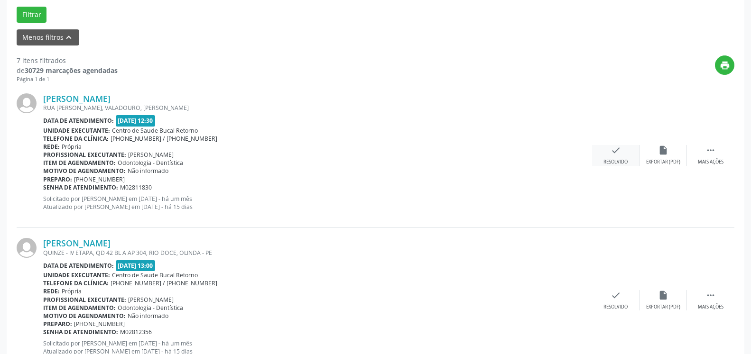
click at [617, 152] on icon "check" at bounding box center [615, 150] width 10 height 10
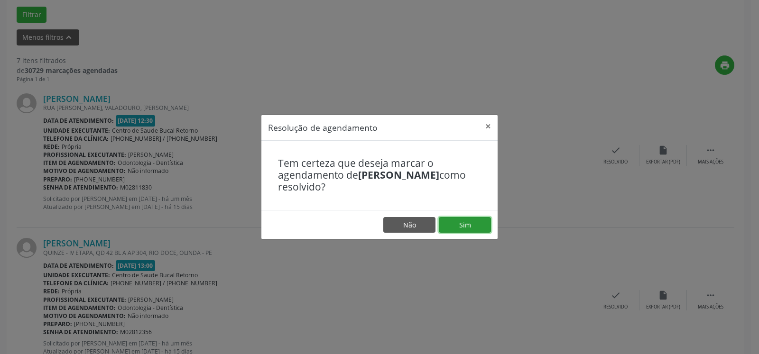
click at [457, 231] on button "Sim" at bounding box center [465, 225] width 52 height 16
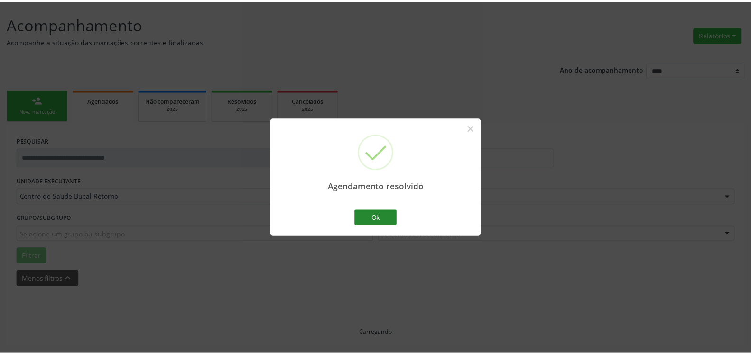
scroll to position [52, 0]
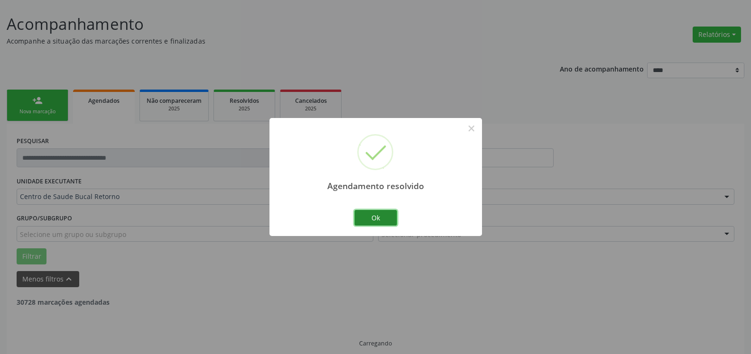
click at [380, 221] on button "Ok" at bounding box center [375, 218] width 43 height 16
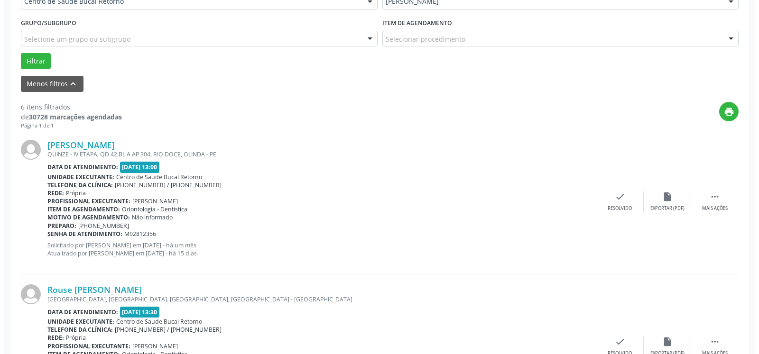
scroll to position [294, 0]
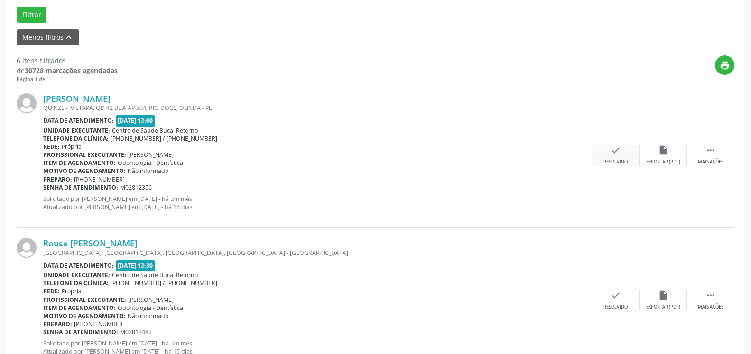
click at [617, 158] on div "check Resolvido" at bounding box center [615, 155] width 47 height 20
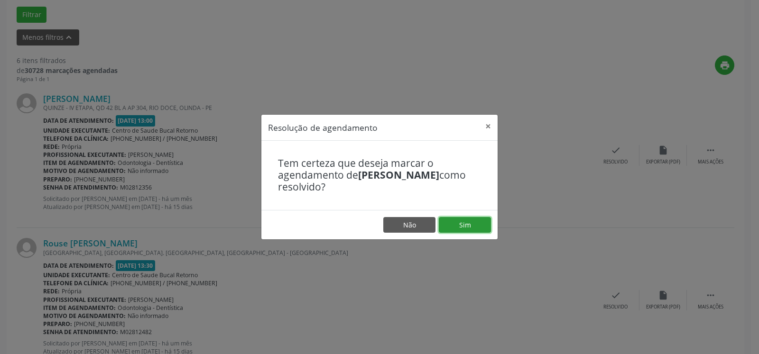
click at [474, 224] on button "Sim" at bounding box center [465, 225] width 52 height 16
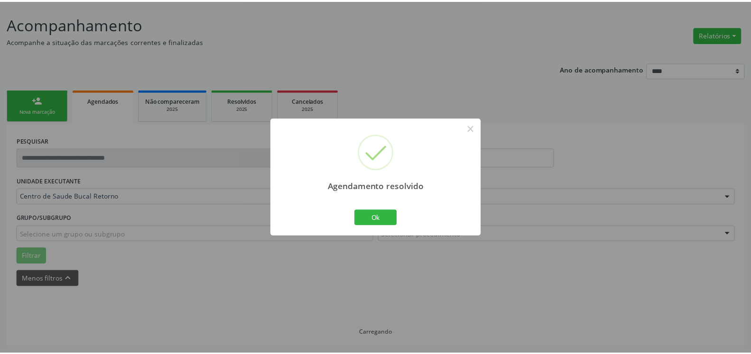
scroll to position [52, 0]
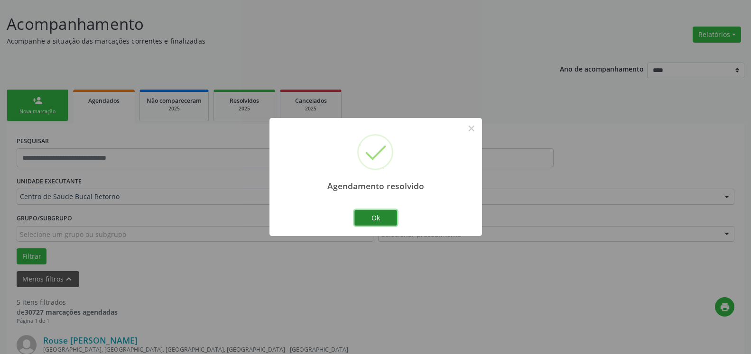
click at [373, 214] on button "Ok" at bounding box center [375, 218] width 43 height 16
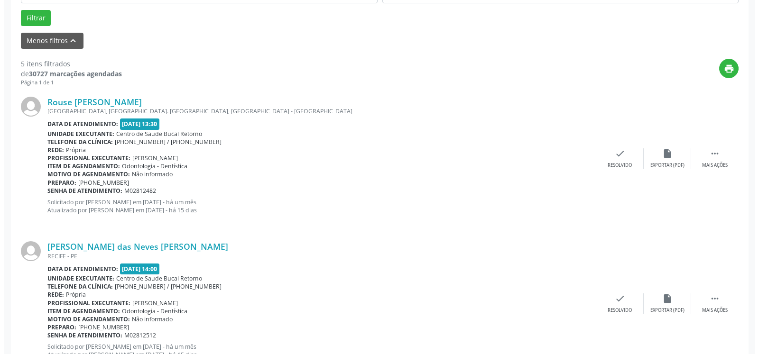
scroll to position [294, 0]
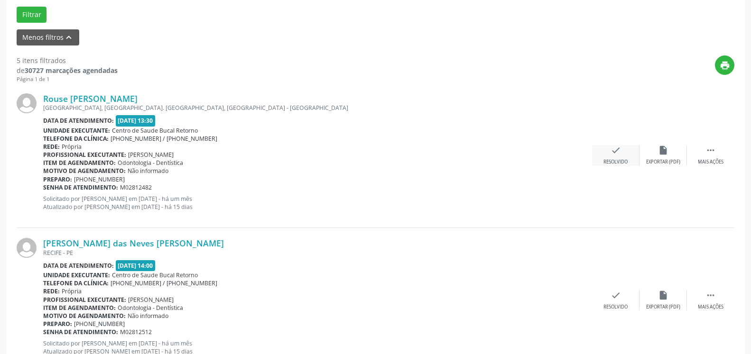
click at [621, 157] on div "check Resolvido" at bounding box center [615, 155] width 47 height 20
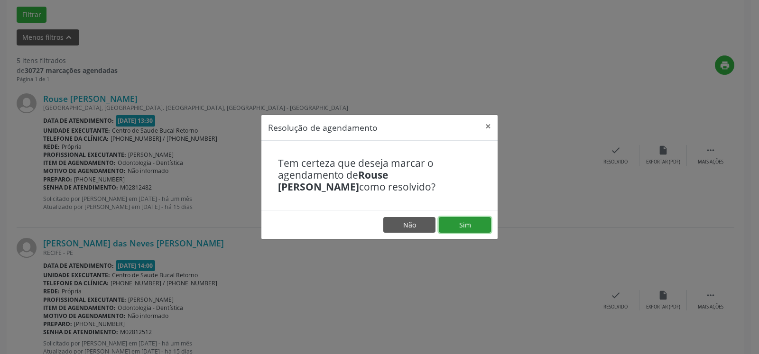
click at [451, 222] on button "Sim" at bounding box center [465, 225] width 52 height 16
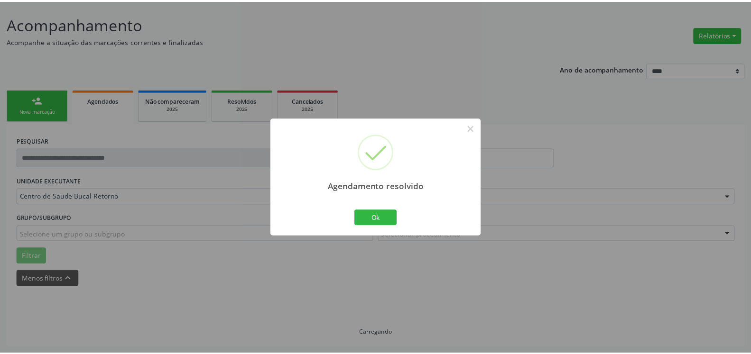
scroll to position [52, 0]
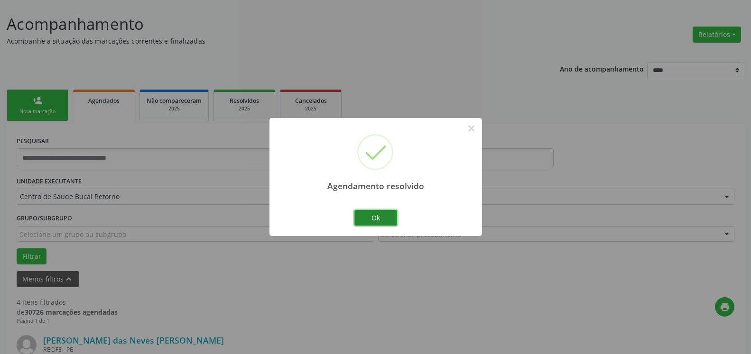
click at [367, 219] on button "Ok" at bounding box center [375, 218] width 43 height 16
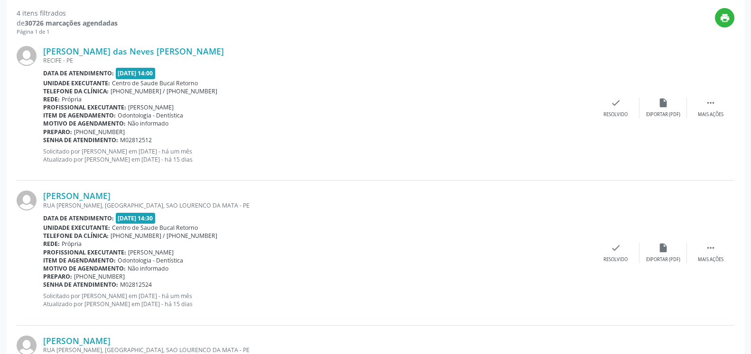
scroll to position [342, 0]
click at [711, 102] on icon "" at bounding box center [710, 102] width 10 height 10
click at [668, 102] on div "alarm_off Não compareceu" at bounding box center [662, 107] width 47 height 20
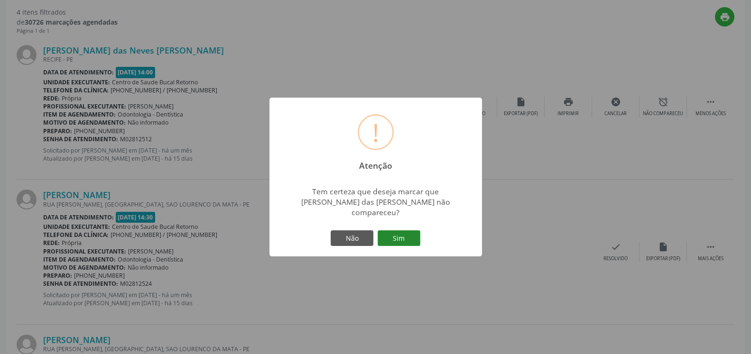
click at [400, 240] on button "Sim" at bounding box center [399, 239] width 43 height 16
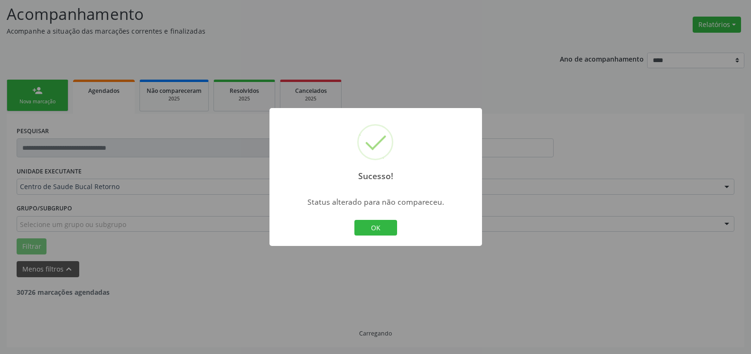
scroll to position [62, 0]
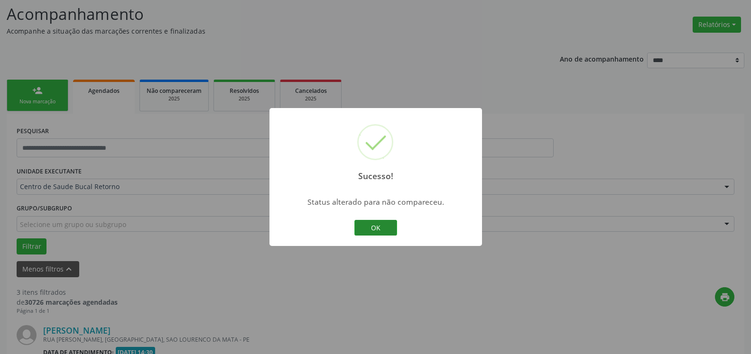
click at [367, 227] on button "OK" at bounding box center [375, 228] width 43 height 16
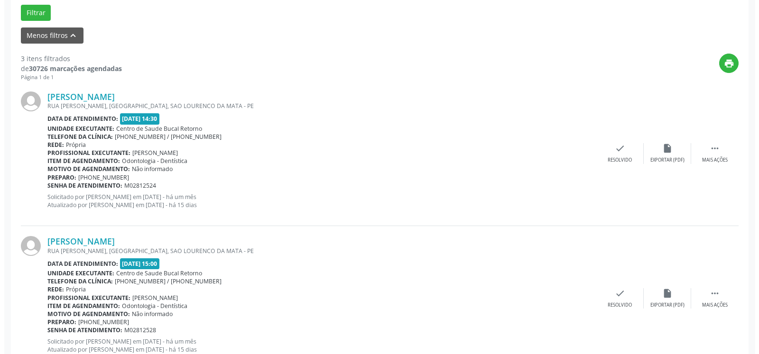
scroll to position [304, 0]
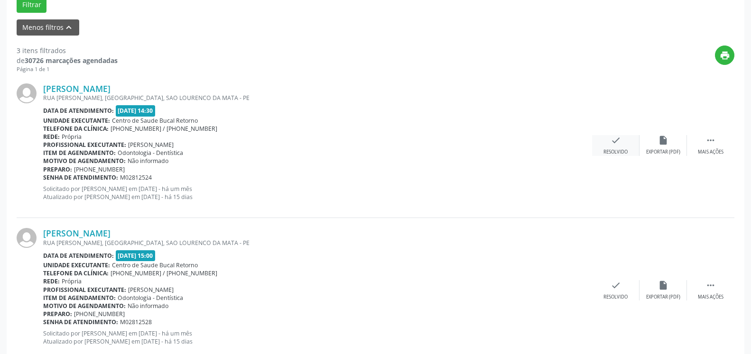
click at [612, 141] on icon "check" at bounding box center [615, 140] width 10 height 10
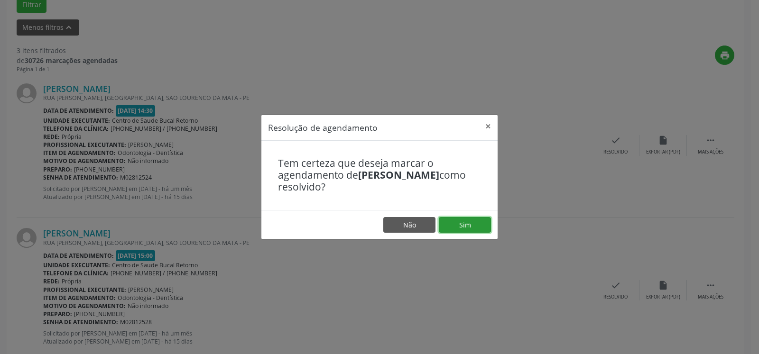
click at [472, 229] on button "Sim" at bounding box center [465, 225] width 52 height 16
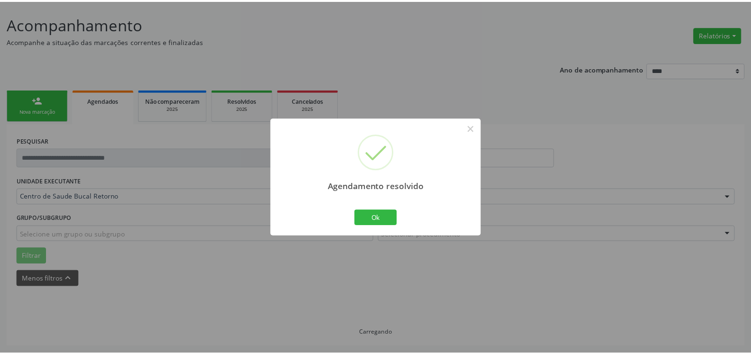
scroll to position [52, 0]
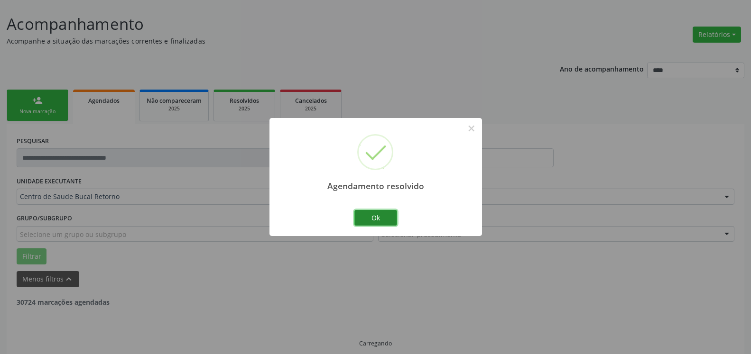
click at [375, 217] on button "Ok" at bounding box center [375, 218] width 43 height 16
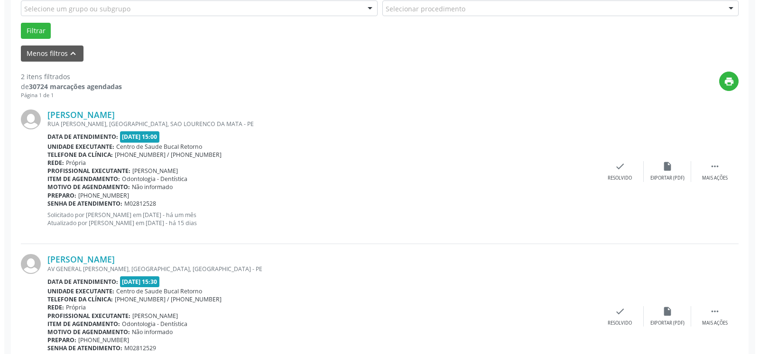
scroll to position [294, 0]
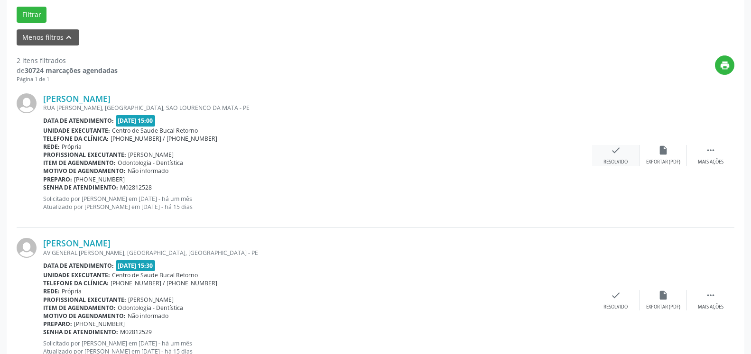
click at [614, 148] on icon "check" at bounding box center [615, 150] width 10 height 10
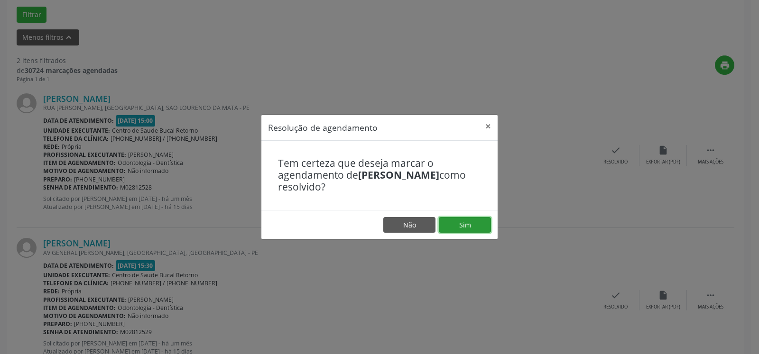
click at [477, 227] on button "Sim" at bounding box center [465, 225] width 52 height 16
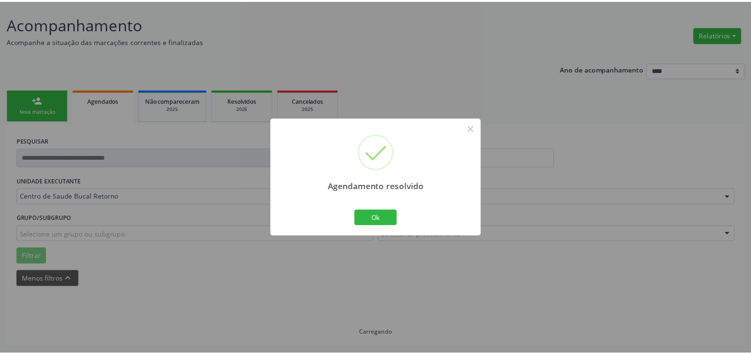
scroll to position [52, 0]
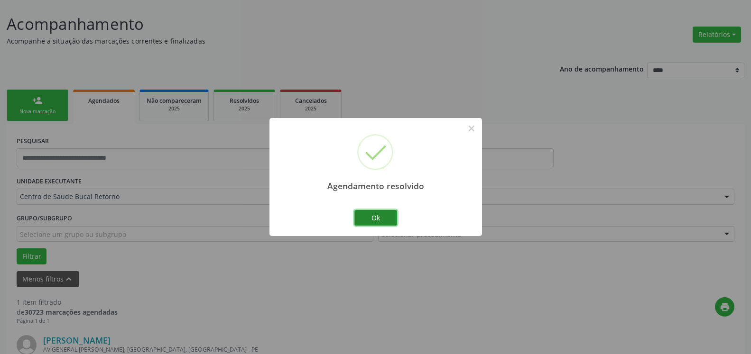
click at [374, 220] on button "Ok" at bounding box center [375, 218] width 43 height 16
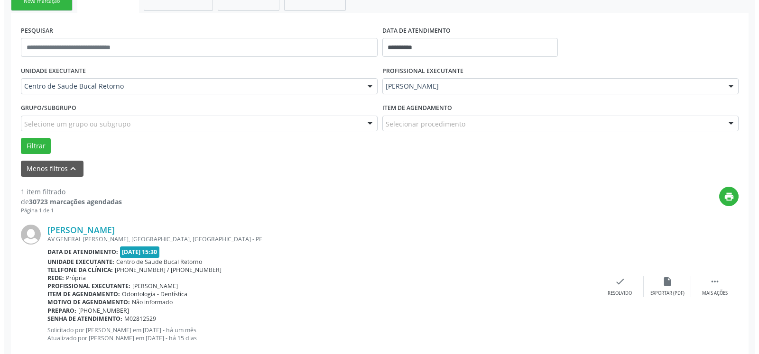
scroll to position [184, 0]
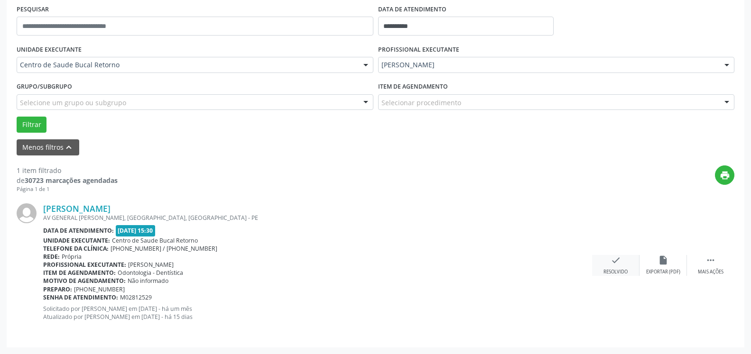
click at [625, 260] on div "check Resolvido" at bounding box center [615, 265] width 47 height 20
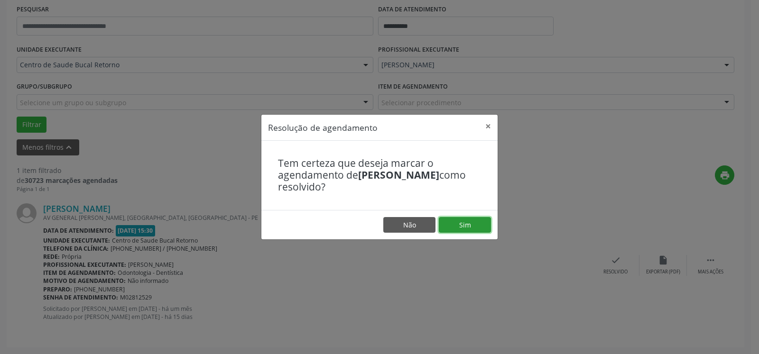
click at [466, 228] on button "Sim" at bounding box center [465, 225] width 52 height 16
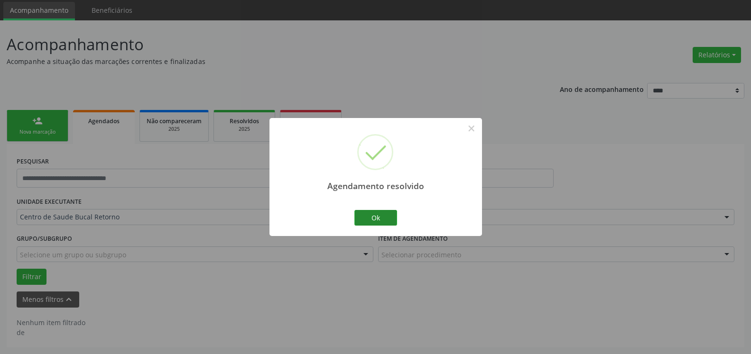
scroll to position [32, 0]
click at [375, 220] on button "Ok" at bounding box center [375, 218] width 43 height 16
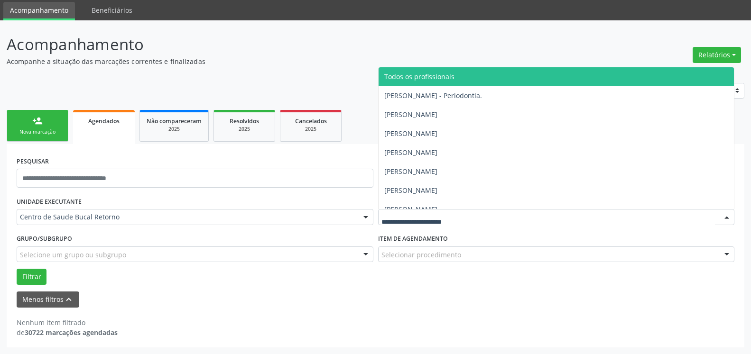
click at [427, 81] on span "Todos os profissionais" at bounding box center [419, 76] width 70 height 9
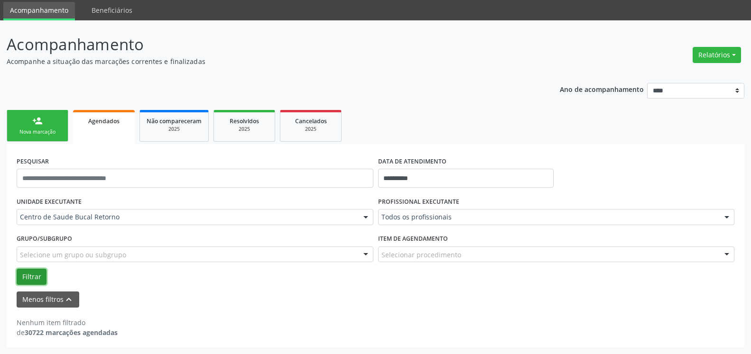
click at [30, 282] on button "Filtrar" at bounding box center [32, 277] width 30 height 16
drag, startPoint x: 721, startPoint y: 53, endPoint x: 702, endPoint y: 86, distance: 38.2
click at [719, 54] on button "Relatórios" at bounding box center [717, 55] width 48 height 16
click at [687, 73] on link "Agendamentos" at bounding box center [690, 75] width 102 height 13
select select "*"
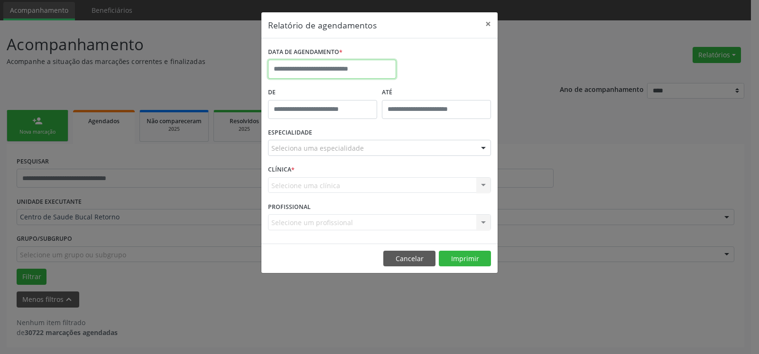
click at [305, 63] on input "text" at bounding box center [332, 69] width 128 height 19
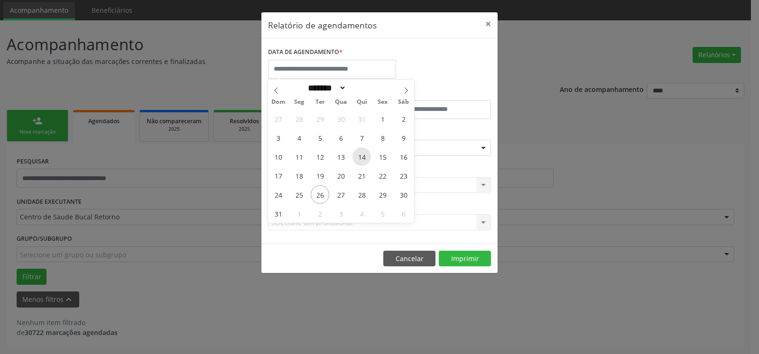
click at [366, 157] on span "14" at bounding box center [361, 157] width 18 height 18
type input "**********"
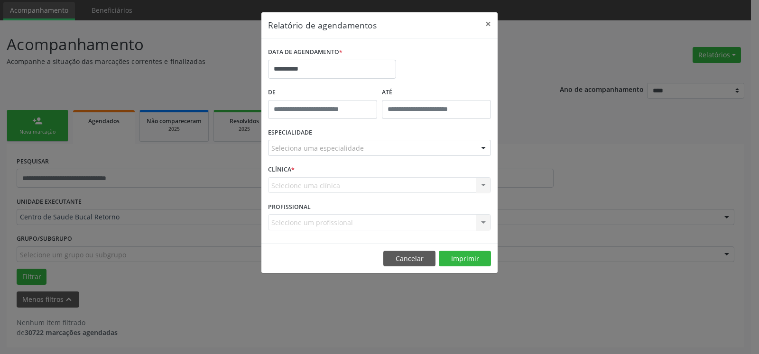
click at [398, 149] on div "Seleciona uma especialidade" at bounding box center [379, 148] width 223 height 16
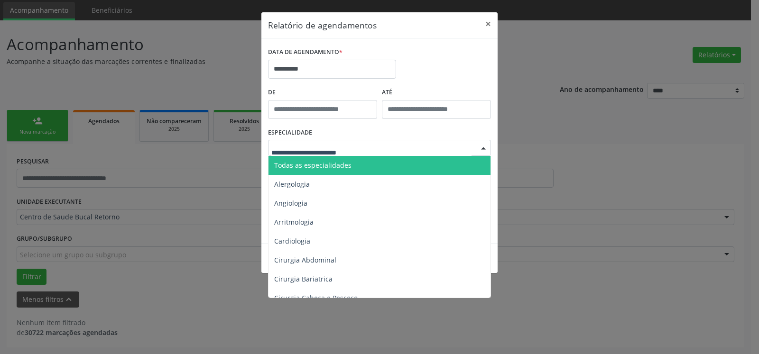
click at [396, 166] on span "Todas as especialidades" at bounding box center [379, 165] width 223 height 19
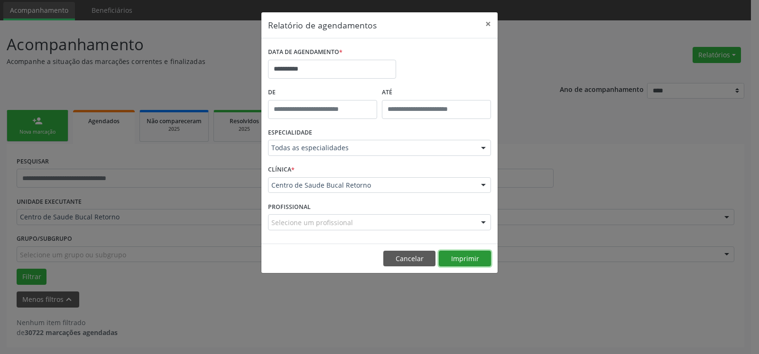
click at [466, 260] on button "Imprimir" at bounding box center [465, 259] width 52 height 16
click at [488, 22] on button "×" at bounding box center [488, 23] width 19 height 23
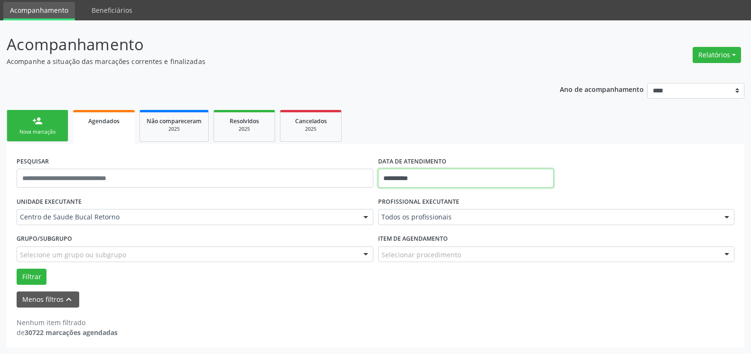
click at [393, 179] on input "**********" at bounding box center [466, 178] width 176 height 19
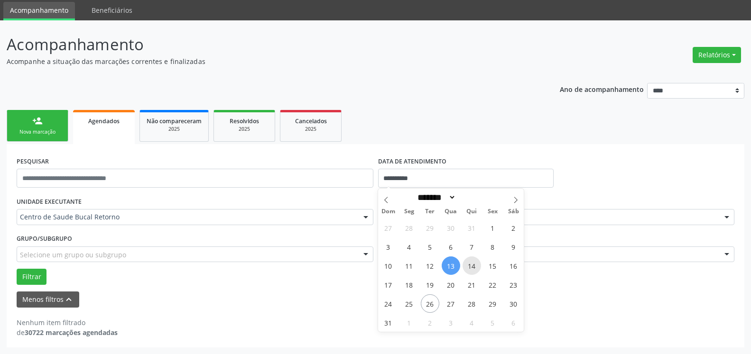
click at [474, 265] on span "14" at bounding box center [471, 266] width 18 height 18
type input "**********"
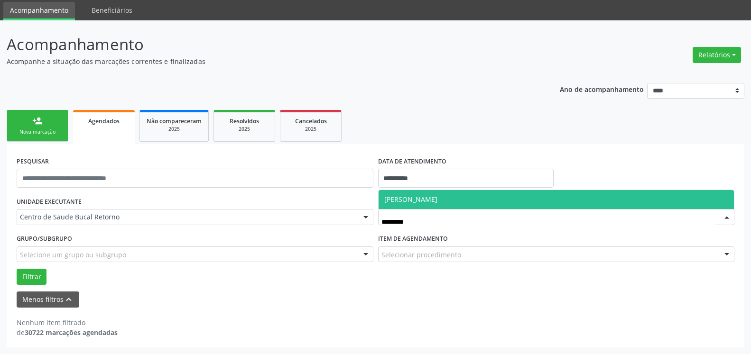
click at [464, 208] on span "[PERSON_NAME]" at bounding box center [557, 199] width 356 height 19
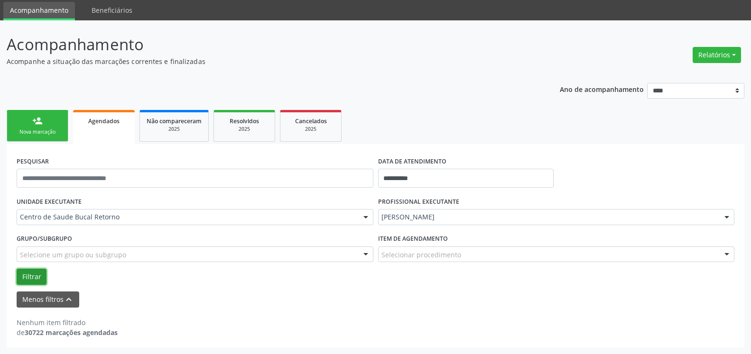
click at [19, 276] on button "Filtrar" at bounding box center [32, 277] width 30 height 16
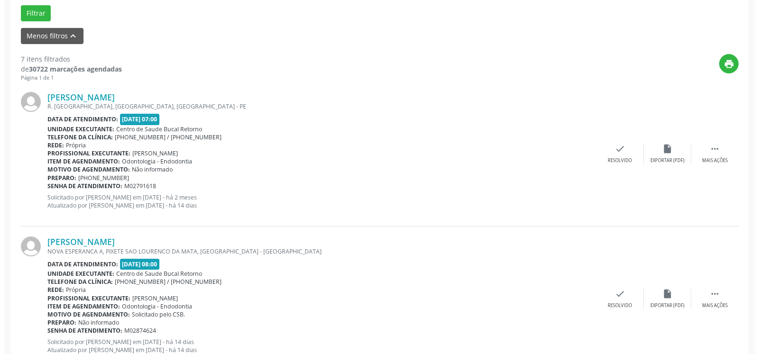
scroll to position [304, 0]
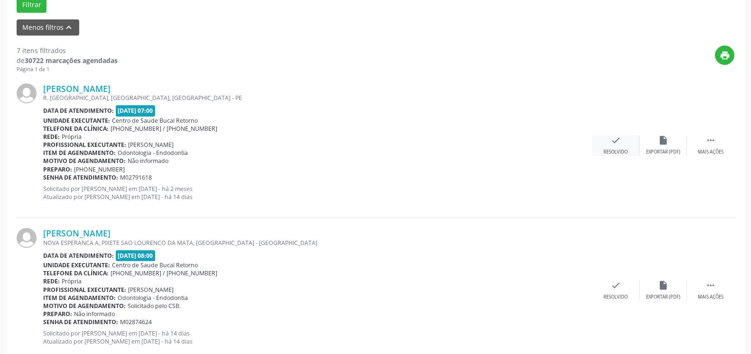
click at [622, 142] on div "check Resolvido" at bounding box center [615, 145] width 47 height 20
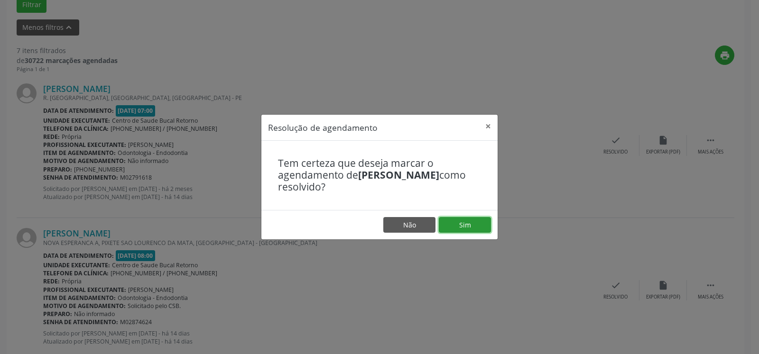
click at [467, 228] on button "Sim" at bounding box center [465, 225] width 52 height 16
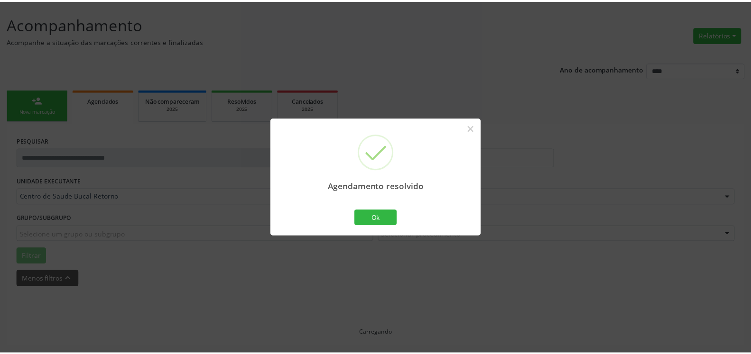
scroll to position [52, 0]
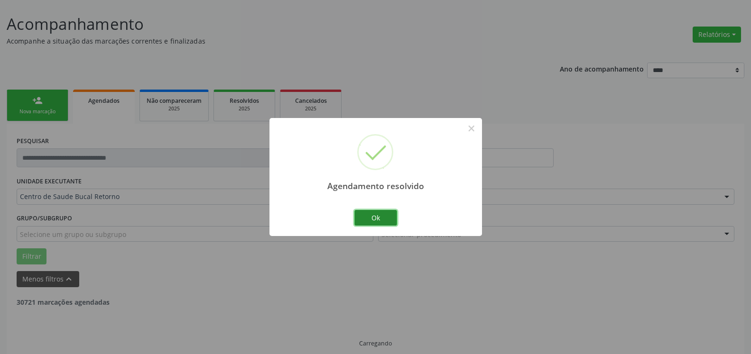
click at [362, 215] on button "Ok" at bounding box center [375, 218] width 43 height 16
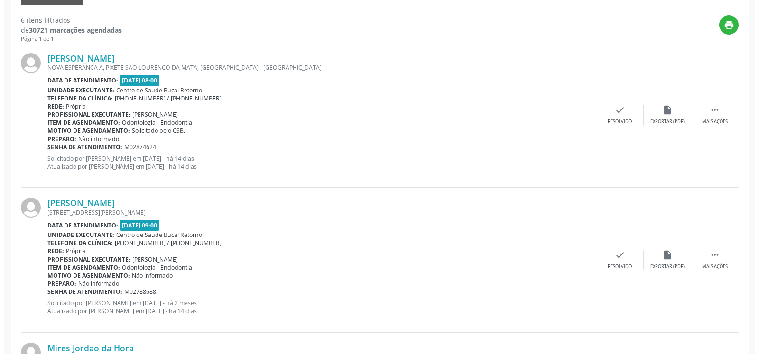
scroll to position [342, 0]
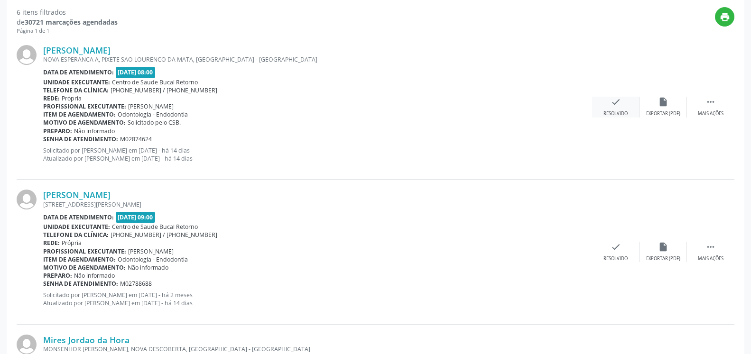
click at [613, 106] on icon "check" at bounding box center [615, 102] width 10 height 10
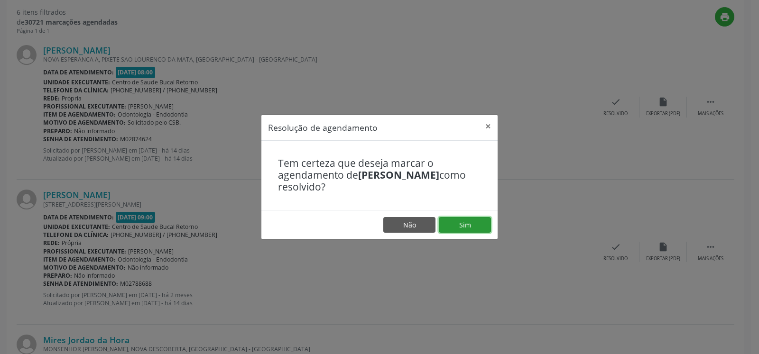
click at [468, 224] on button "Sim" at bounding box center [465, 225] width 52 height 16
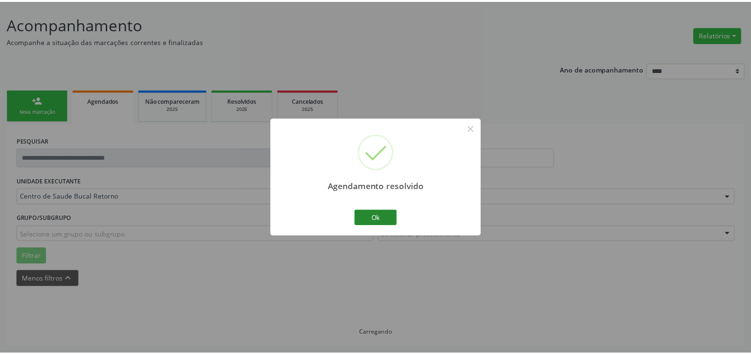
scroll to position [52, 0]
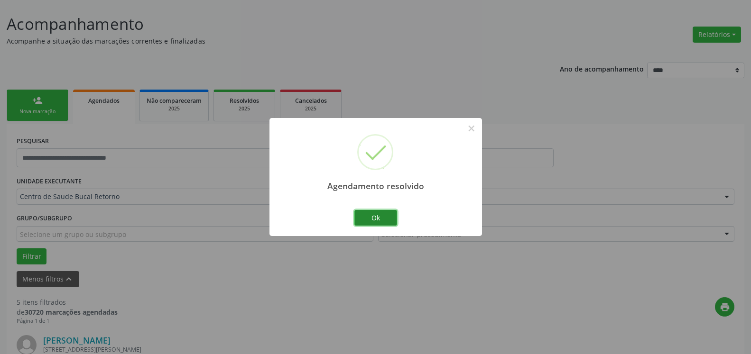
click at [388, 213] on button "Ok" at bounding box center [375, 218] width 43 height 16
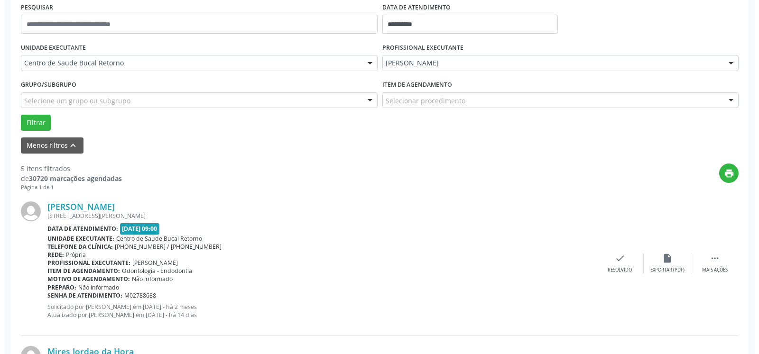
scroll to position [246, 0]
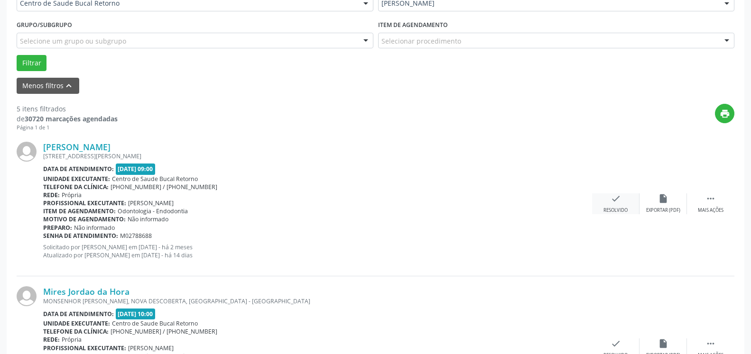
click at [618, 204] on icon "check" at bounding box center [615, 199] width 10 height 10
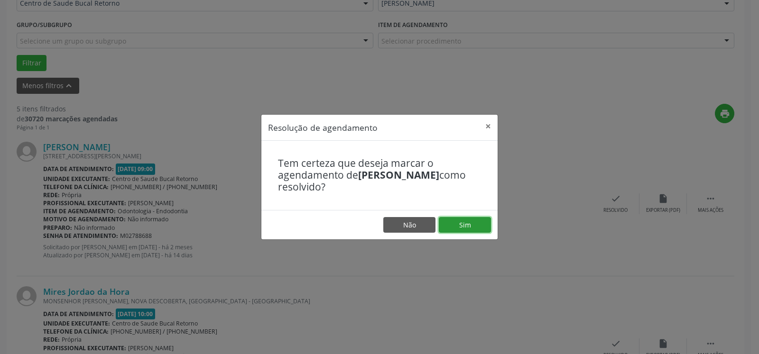
click at [458, 227] on button "Sim" at bounding box center [465, 225] width 52 height 16
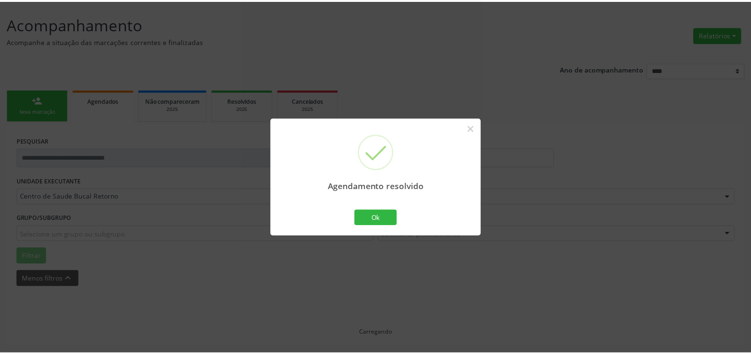
scroll to position [52, 0]
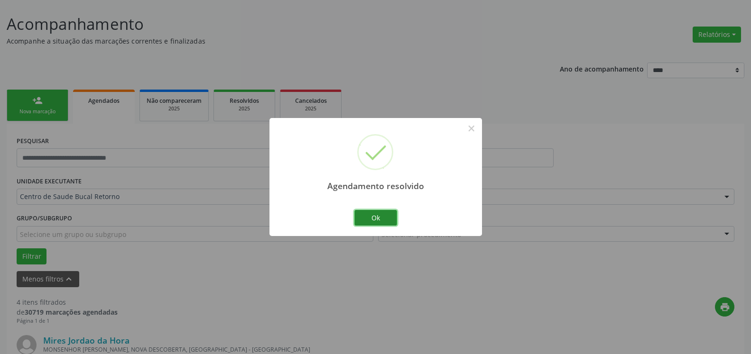
click at [386, 222] on button "Ok" at bounding box center [375, 218] width 43 height 16
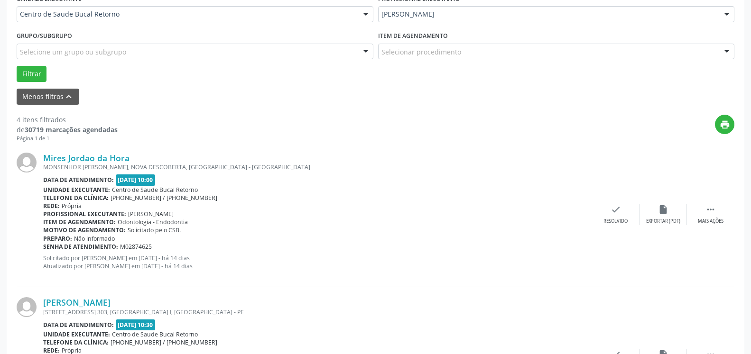
scroll to position [246, 0]
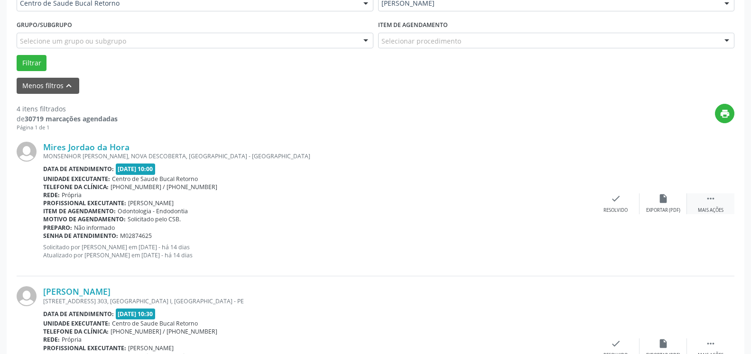
click at [702, 201] on div " Mais ações" at bounding box center [710, 204] width 47 height 20
click at [669, 202] on div "alarm_off Não compareceu" at bounding box center [662, 204] width 47 height 20
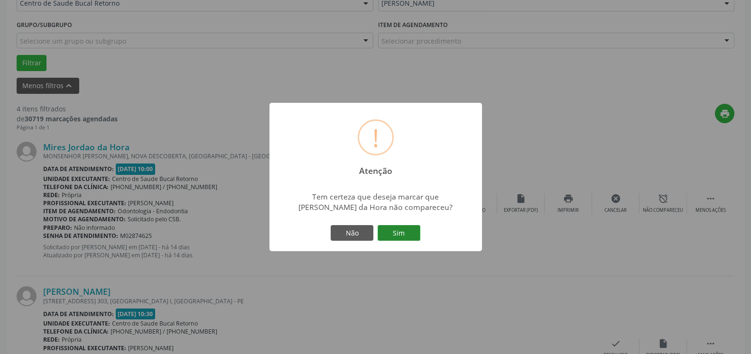
click at [389, 231] on button "Sim" at bounding box center [399, 233] width 43 height 16
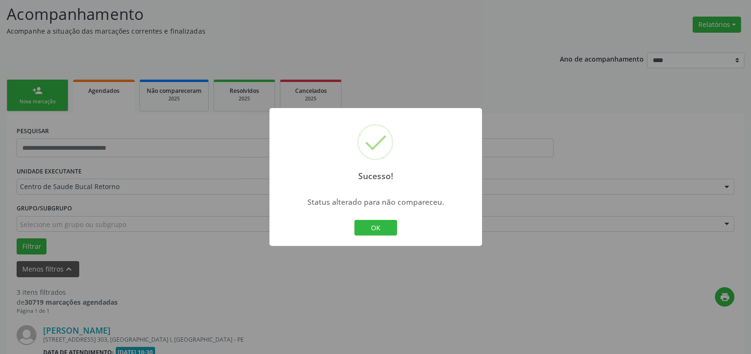
click at [372, 230] on button "OK" at bounding box center [375, 228] width 43 height 16
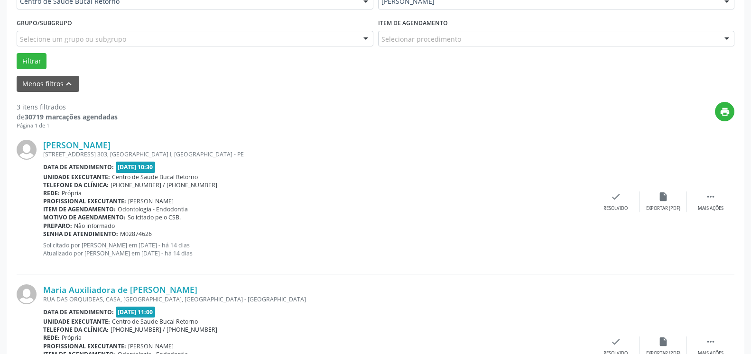
scroll to position [256, 0]
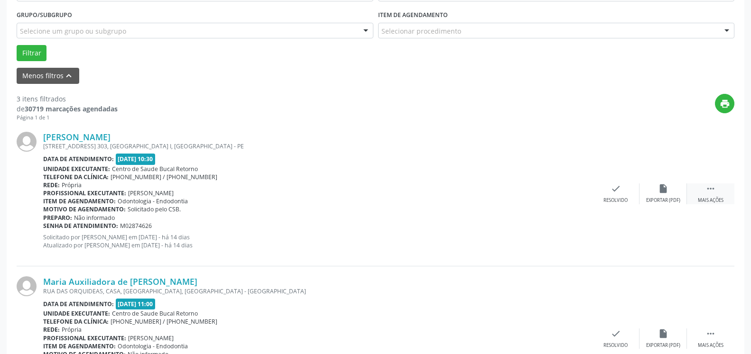
click at [713, 192] on icon "" at bounding box center [710, 189] width 10 height 10
click at [673, 196] on div "alarm_off Não compareceu" at bounding box center [662, 194] width 47 height 20
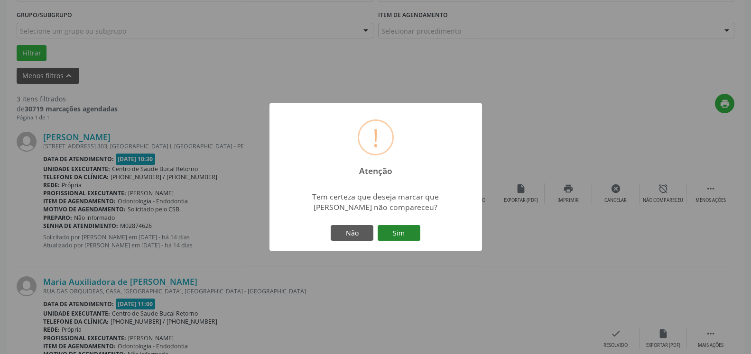
click at [401, 233] on button "Sim" at bounding box center [399, 233] width 43 height 16
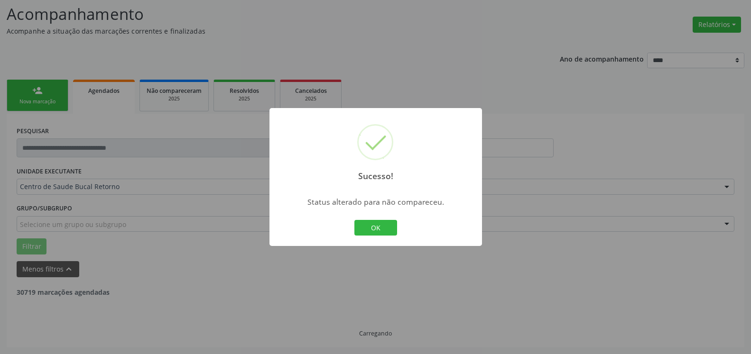
scroll to position [62, 0]
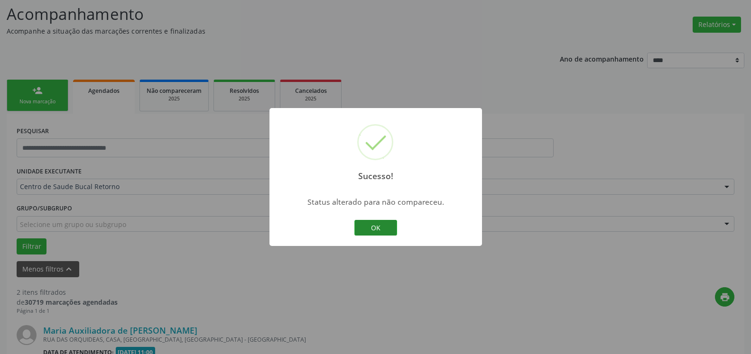
click at [380, 231] on button "OK" at bounding box center [375, 228] width 43 height 16
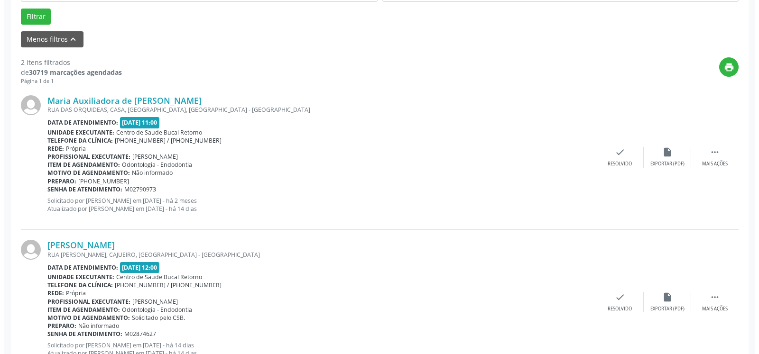
scroll to position [304, 0]
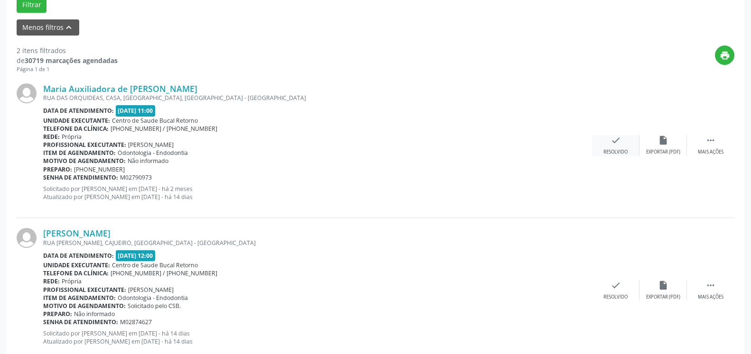
click at [622, 140] on div "check Resolvido" at bounding box center [615, 145] width 47 height 20
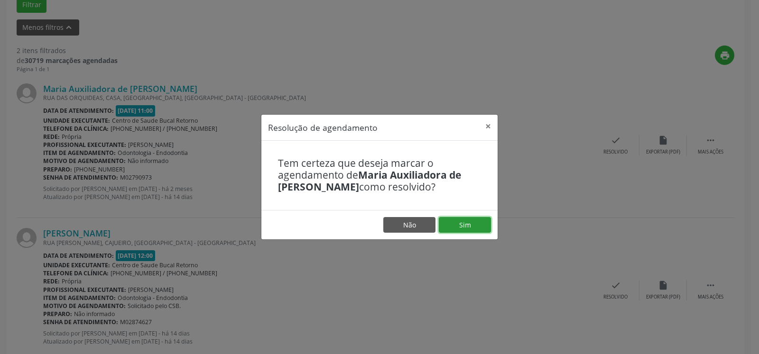
click at [470, 226] on button "Sim" at bounding box center [465, 225] width 52 height 16
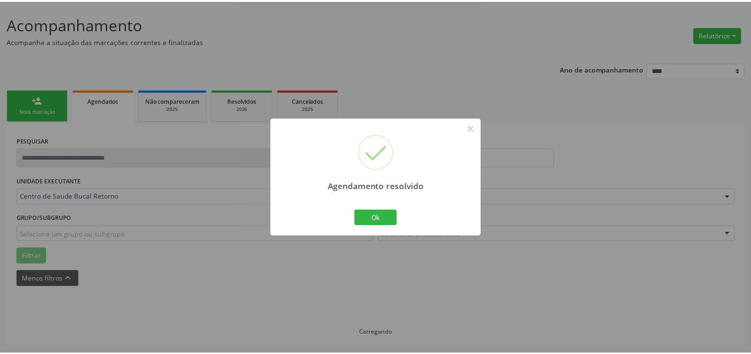
scroll to position [52, 0]
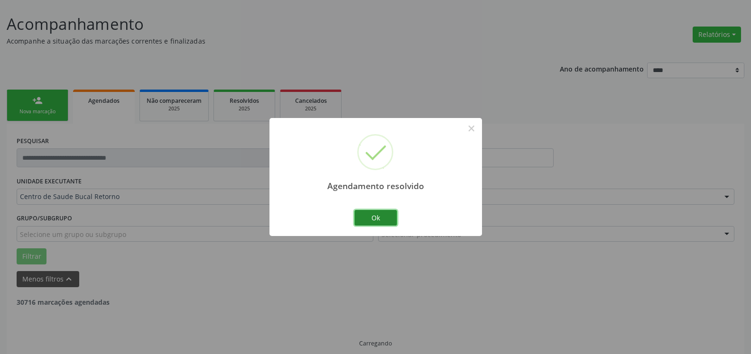
click at [381, 218] on button "Ok" at bounding box center [375, 218] width 43 height 16
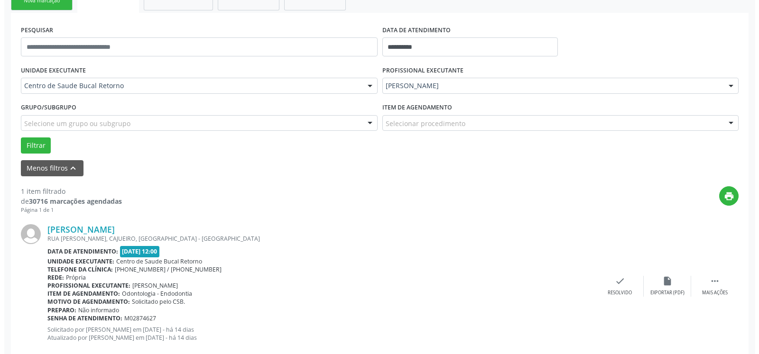
scroll to position [184, 0]
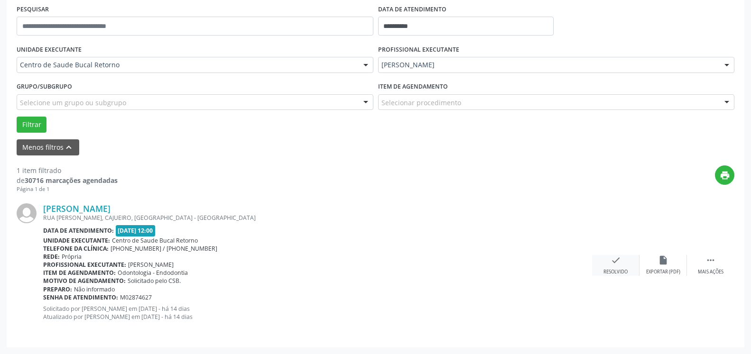
click at [612, 265] on icon "check" at bounding box center [615, 260] width 10 height 10
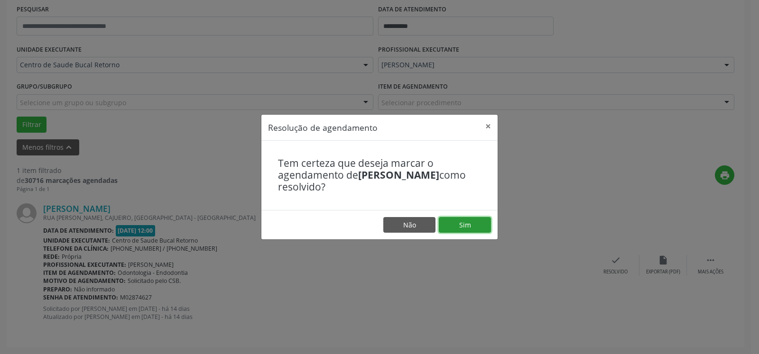
click at [447, 228] on button "Sim" at bounding box center [465, 225] width 52 height 16
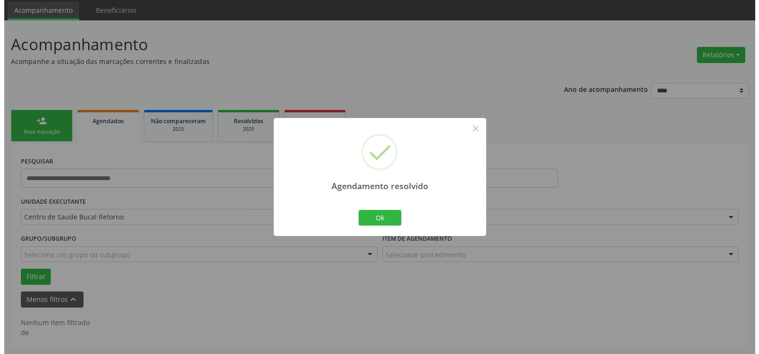
scroll to position [32, 0]
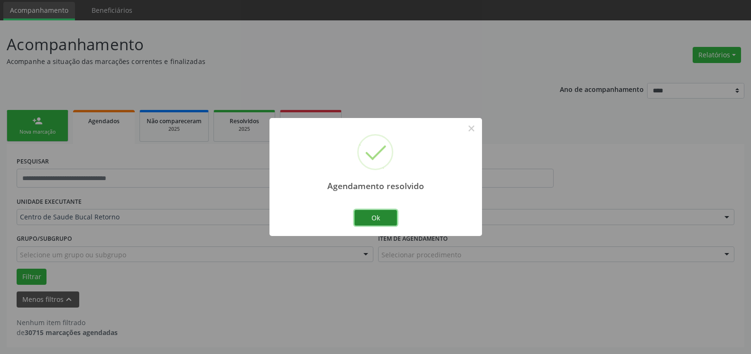
click at [385, 216] on button "Ok" at bounding box center [375, 218] width 43 height 16
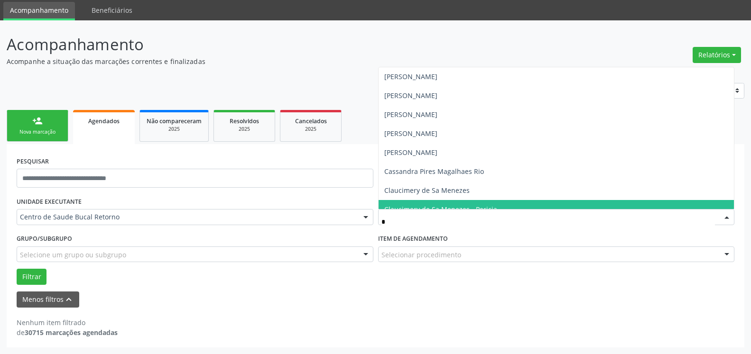
type input "**"
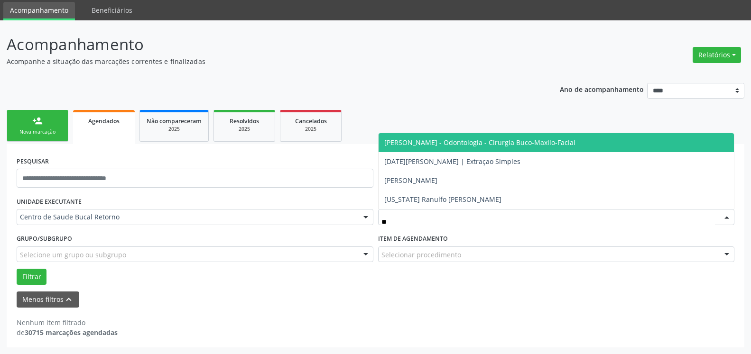
click at [477, 138] on span "[PERSON_NAME] - Odontologia - Cirurgia Buco-Maxilo-Facial" at bounding box center [557, 142] width 356 height 19
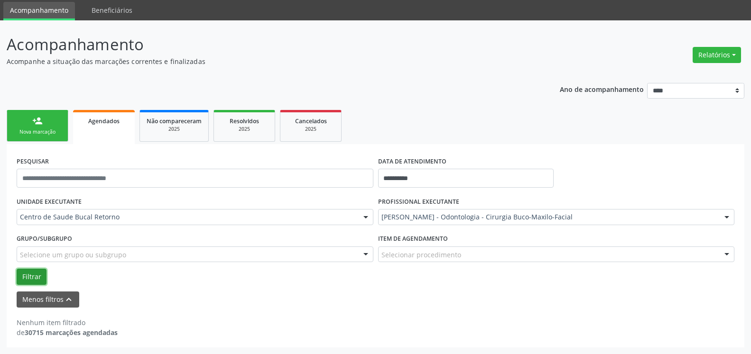
click at [35, 280] on button "Filtrar" at bounding box center [32, 277] width 30 height 16
click at [722, 51] on button "Relatórios" at bounding box center [717, 55] width 48 height 16
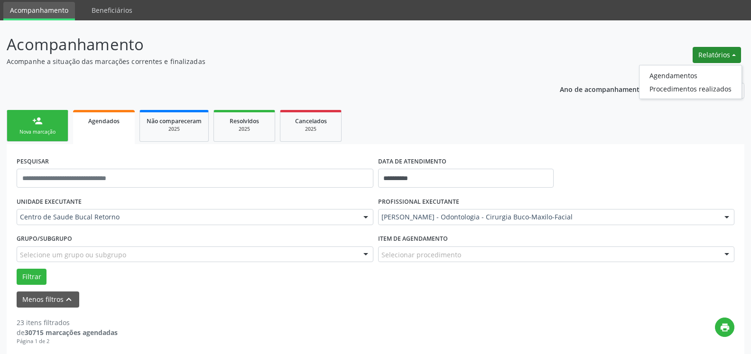
click at [588, 44] on header "Acompanhamento Acompanhe a situação das marcações correntes e finalizadas Relat…" at bounding box center [376, 50] width 738 height 34
click at [540, 63] on header "Acompanhamento Acompanhe a situação das marcações correntes e finalizadas Relat…" at bounding box center [376, 50] width 738 height 34
click at [718, 51] on button "Relatórios" at bounding box center [717, 55] width 48 height 16
click at [711, 67] on ul "Agendamentos Procedimentos realizados" at bounding box center [690, 82] width 103 height 34
click at [707, 73] on link "Agendamentos" at bounding box center [690, 75] width 102 height 13
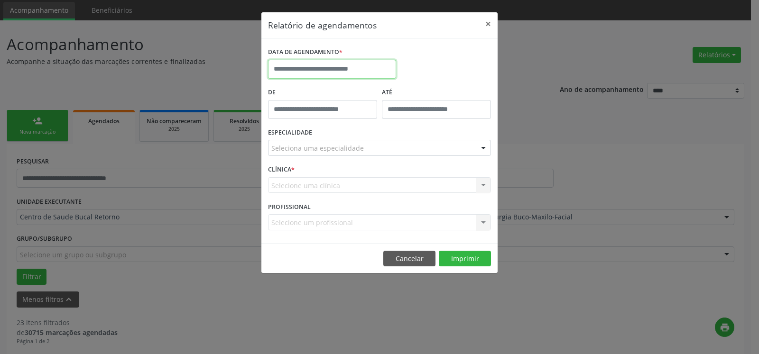
click at [373, 74] on input "text" at bounding box center [332, 69] width 128 height 19
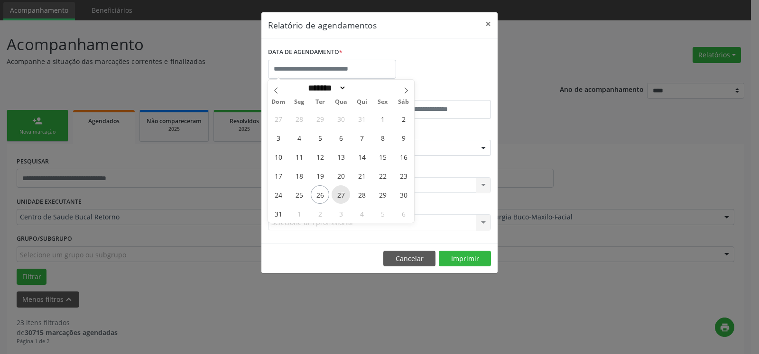
click at [345, 193] on span "27" at bounding box center [341, 194] width 18 height 18
type input "**********"
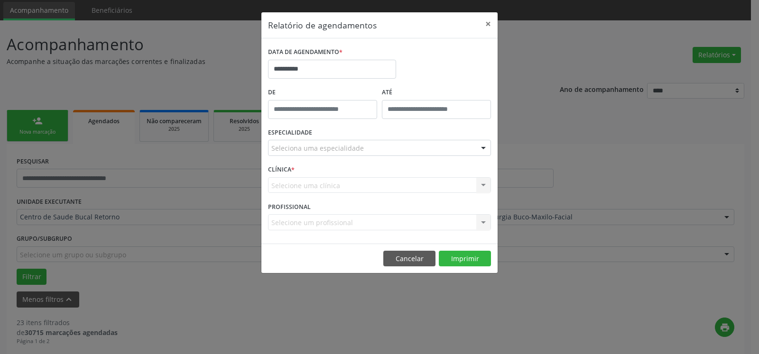
drag, startPoint x: 367, startPoint y: 145, endPoint x: 370, endPoint y: 153, distance: 8.4
click at [368, 146] on div "Seleciona uma especialidade" at bounding box center [379, 148] width 223 height 16
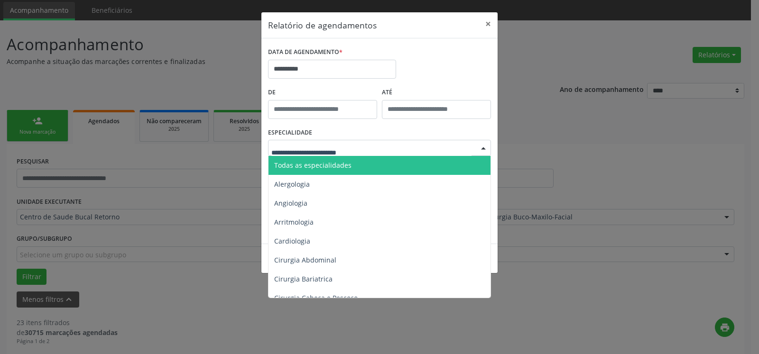
click at [367, 167] on span "Todas as especialidades" at bounding box center [379, 165] width 223 height 19
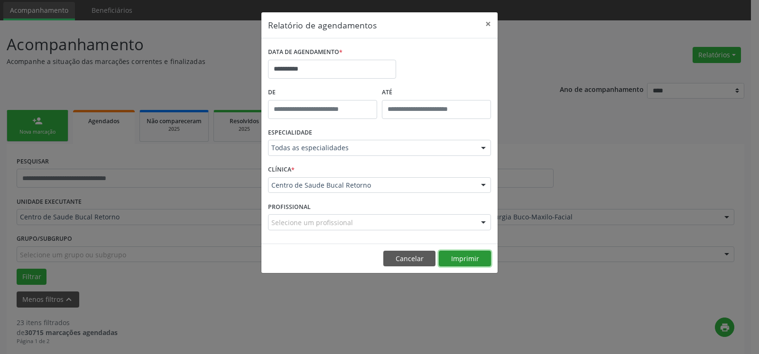
click at [476, 255] on button "Imprimir" at bounding box center [465, 259] width 52 height 16
